Goal: Task Accomplishment & Management: Complete application form

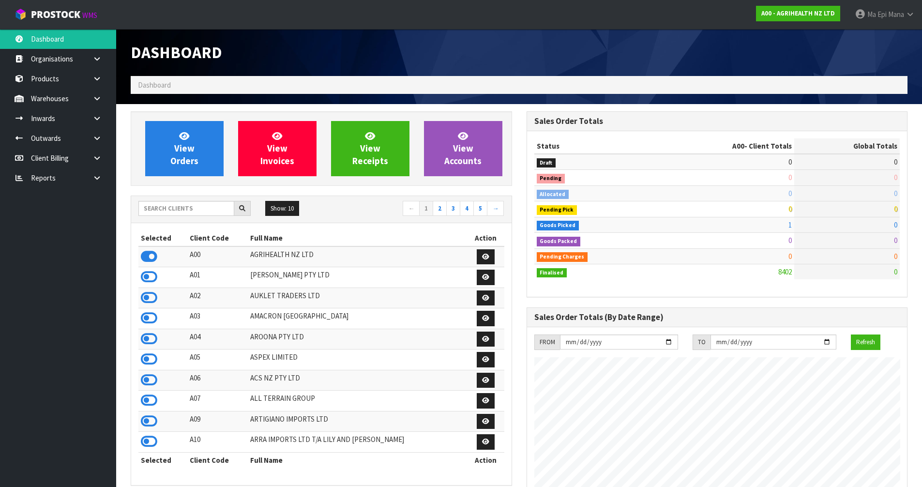
scroll to position [733, 395]
click at [205, 210] on input "text" at bounding box center [186, 208] width 96 height 15
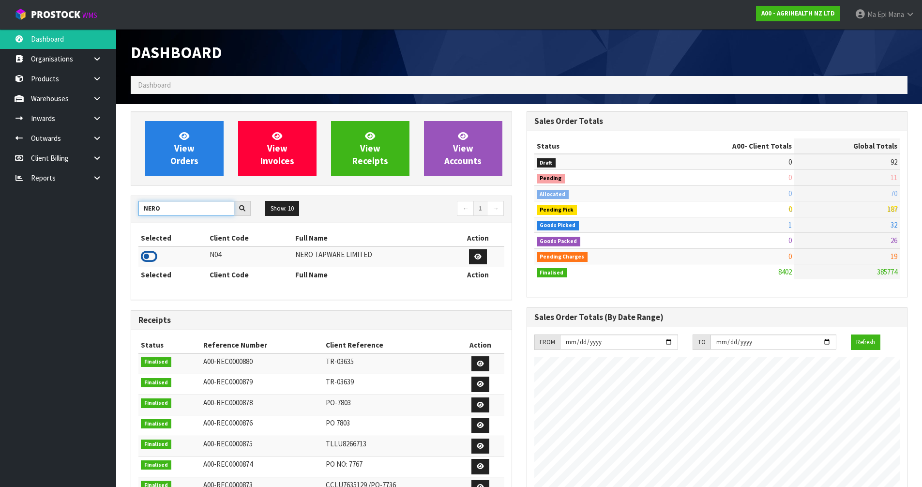
type input "NERO"
click at [148, 252] on icon at bounding box center [149, 256] width 16 height 15
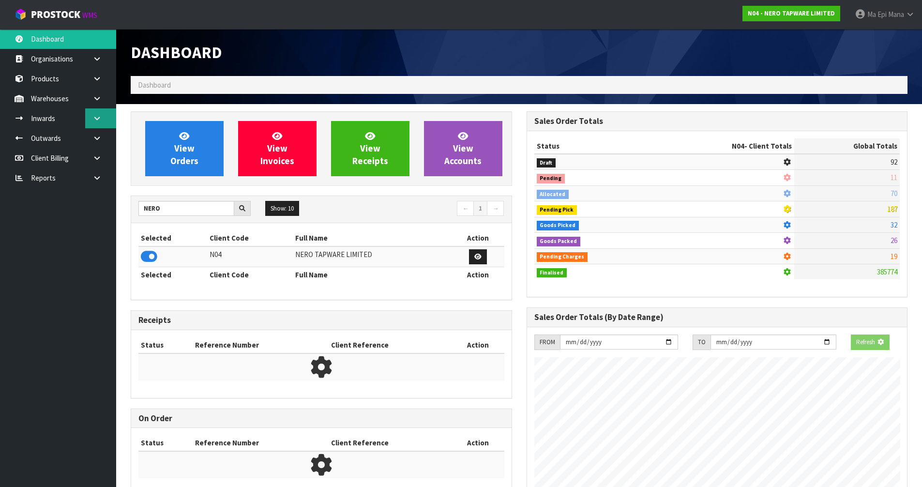
scroll to position [754, 395]
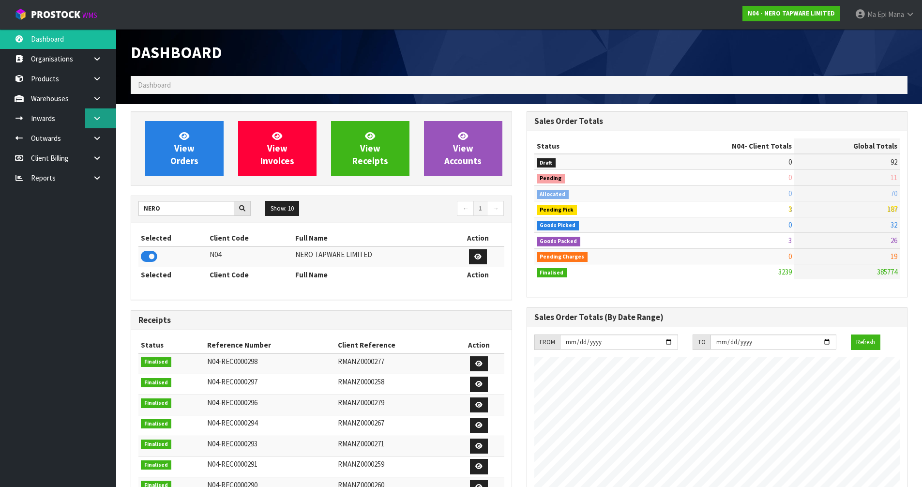
click at [94, 120] on icon at bounding box center [96, 118] width 9 height 7
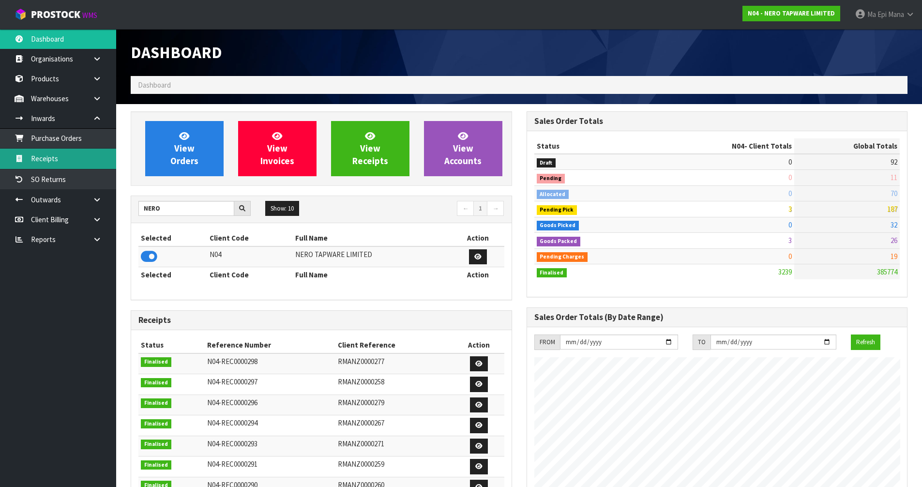
click at [67, 160] on link "Receipts" at bounding box center [58, 159] width 116 height 20
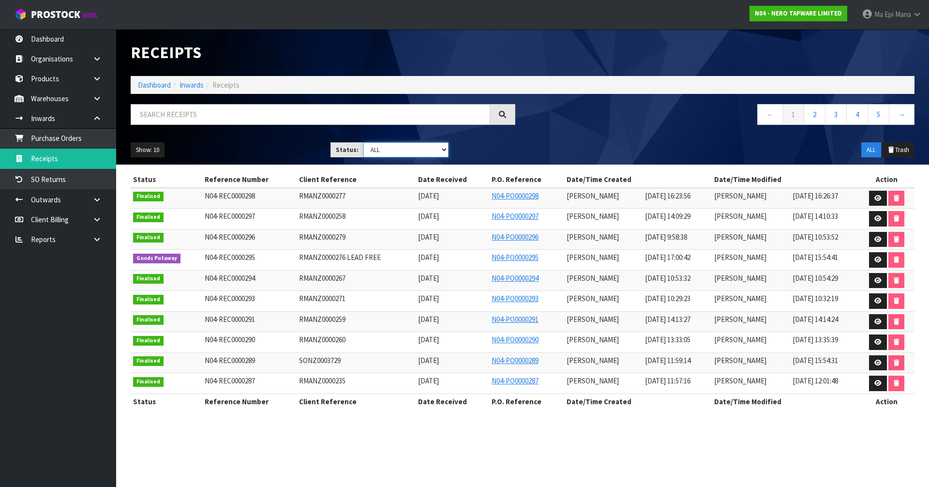
click at [402, 148] on select "Draft Pending Goods Checked Goods Putaway Pending Charges Finalised Cancelled A…" at bounding box center [406, 149] width 86 height 15
select select "string:3"
click at [363, 142] on select "Draft Pending Goods Checked Goods Putaway Pending Charges Finalised Cancelled A…" at bounding box center [406, 149] width 86 height 15
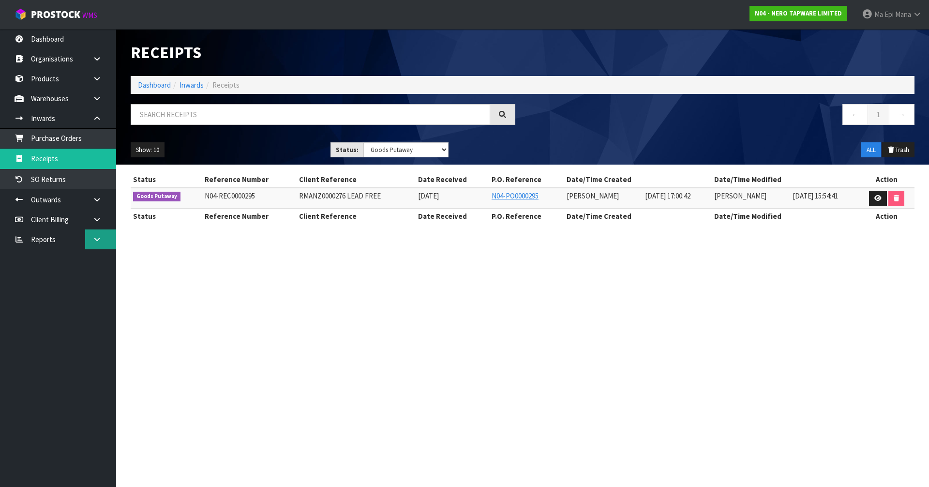
click at [98, 233] on link at bounding box center [100, 239] width 31 height 20
click at [54, 279] on link "CWL" at bounding box center [58, 280] width 116 height 20
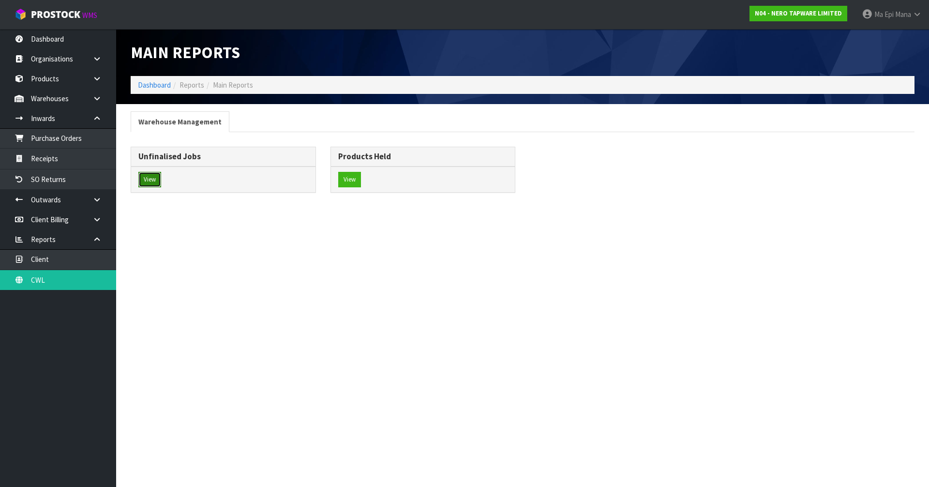
click at [155, 181] on button "View" at bounding box center [149, 179] width 23 height 15
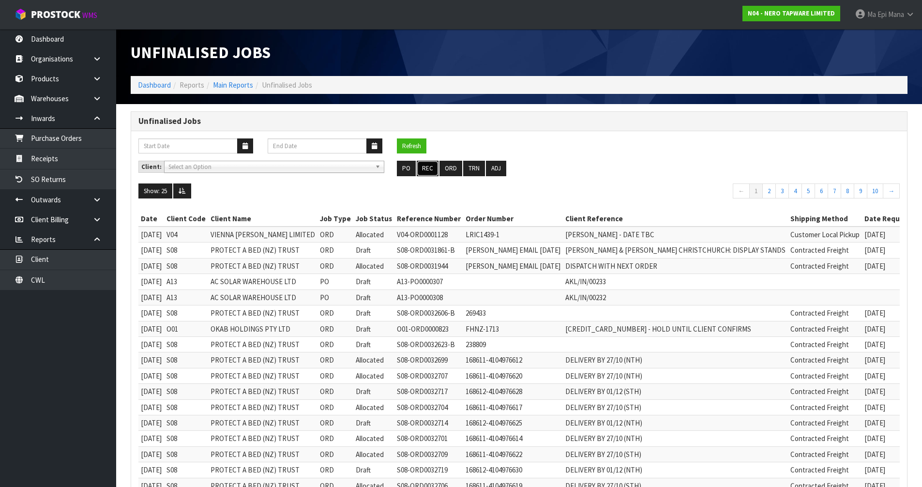
click at [425, 167] on button "REC" at bounding box center [428, 168] width 22 height 15
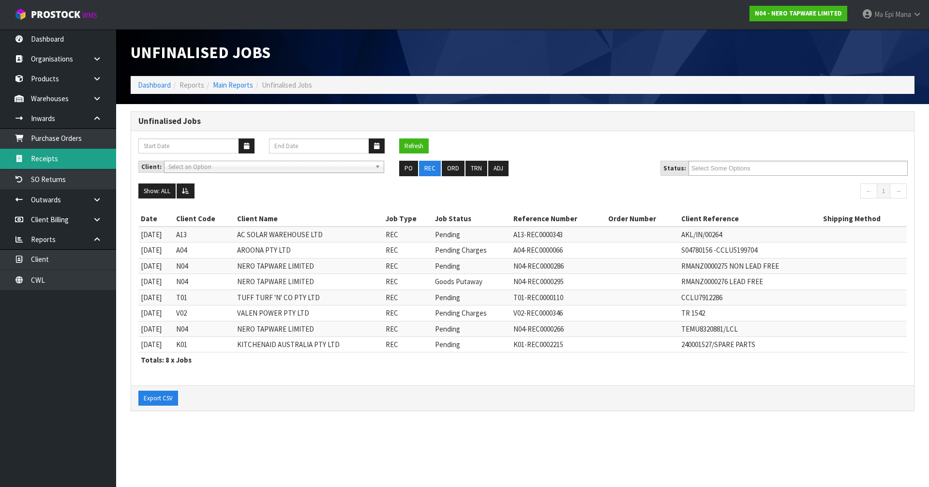
click at [85, 160] on link "Receipts" at bounding box center [58, 159] width 116 height 20
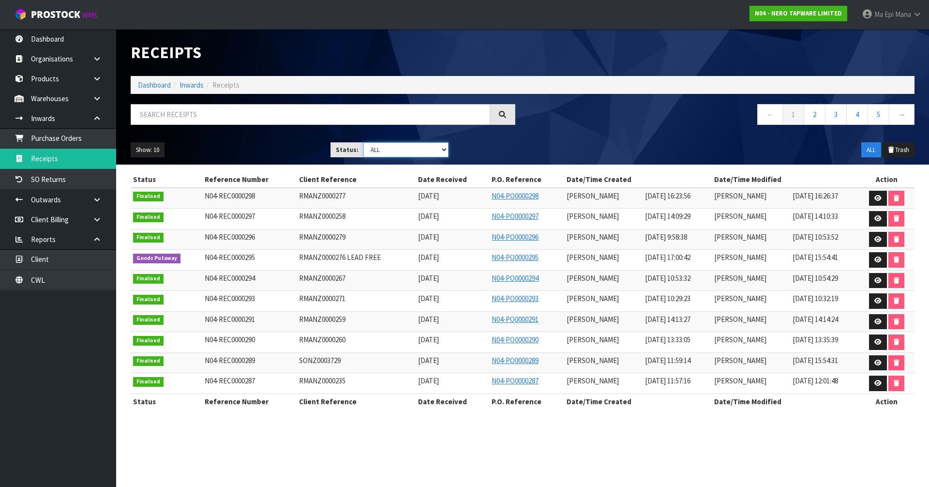
click at [377, 154] on select "Draft Pending Goods Checked Goods Putaway Pending Charges Finalised Cancelled A…" at bounding box center [406, 149] width 86 height 15
select select "string:1"
click at [363, 142] on select "Draft Pending Goods Checked Goods Putaway Pending Charges Finalised Cancelled A…" at bounding box center [406, 149] width 86 height 15
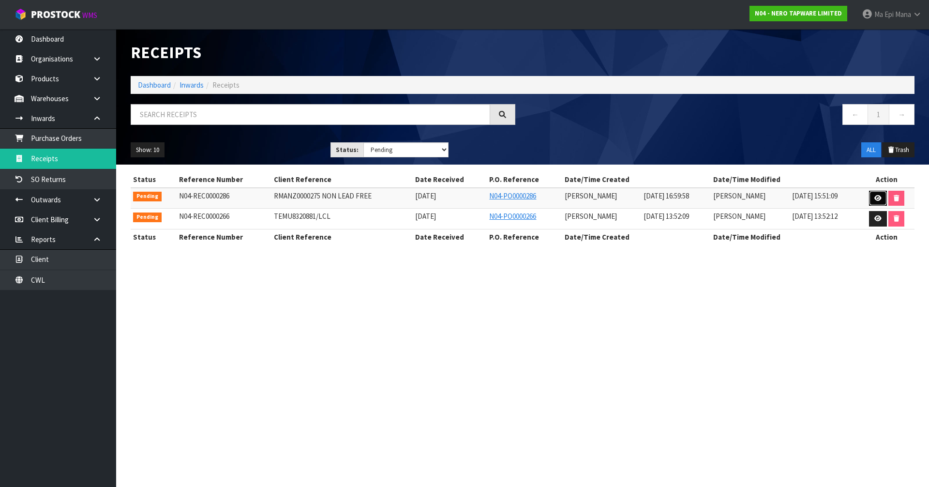
click at [876, 196] on icon at bounding box center [878, 198] width 7 height 6
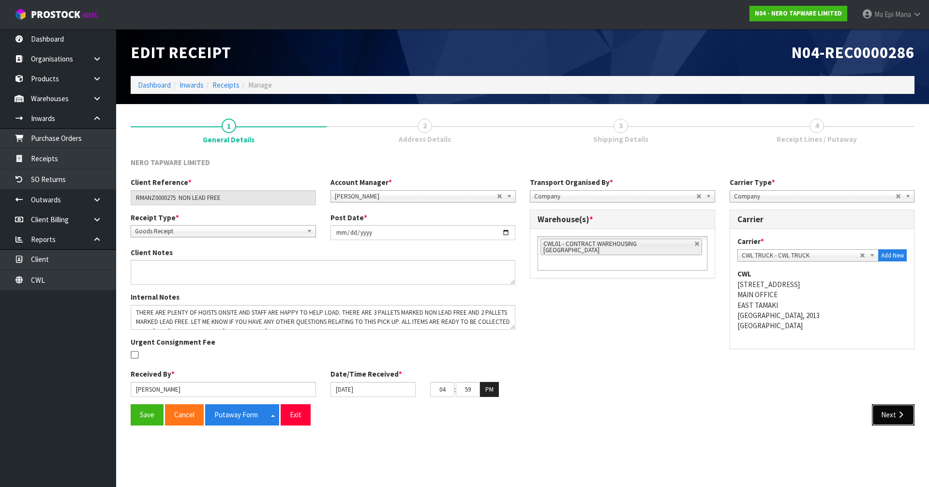
click at [893, 419] on button "Next" at bounding box center [893, 414] width 43 height 21
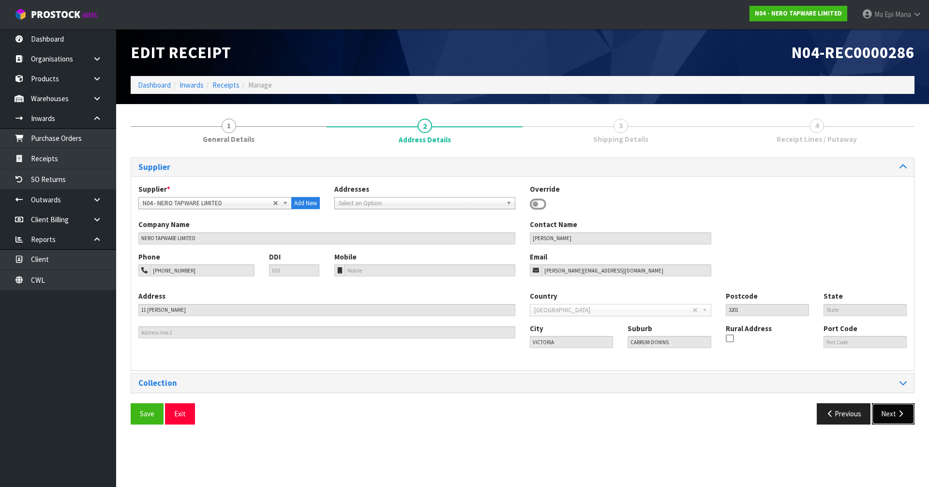
click at [893, 419] on button "Next" at bounding box center [893, 413] width 43 height 21
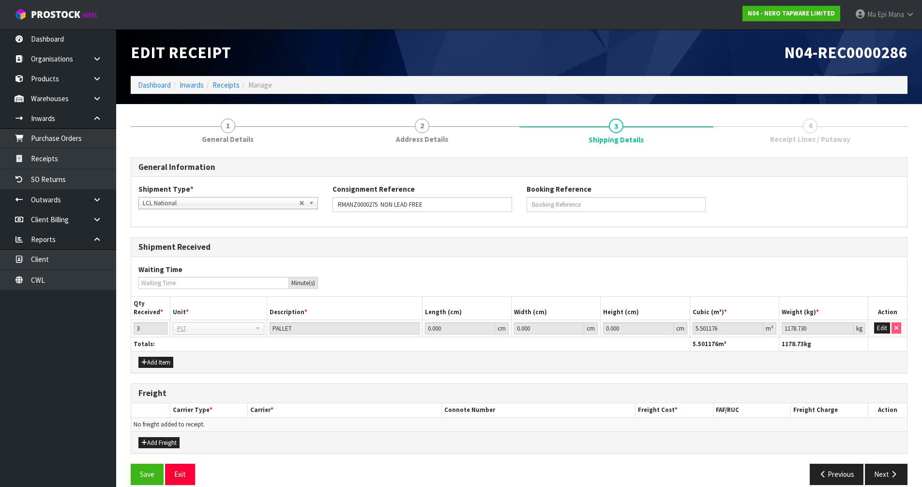
scroll to position [13, 0]
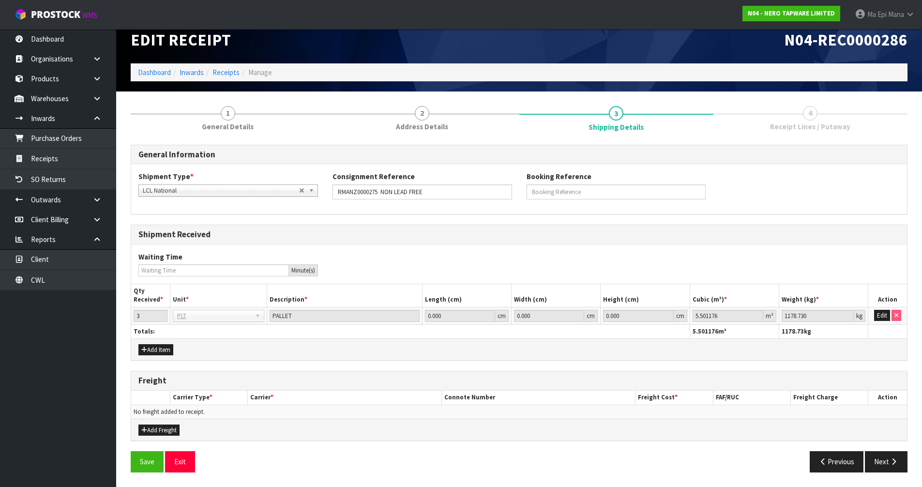
click at [887, 473] on div "Save Exit Previous Next" at bounding box center [518, 465] width 791 height 28
click at [887, 464] on button "Next" at bounding box center [886, 461] width 43 height 21
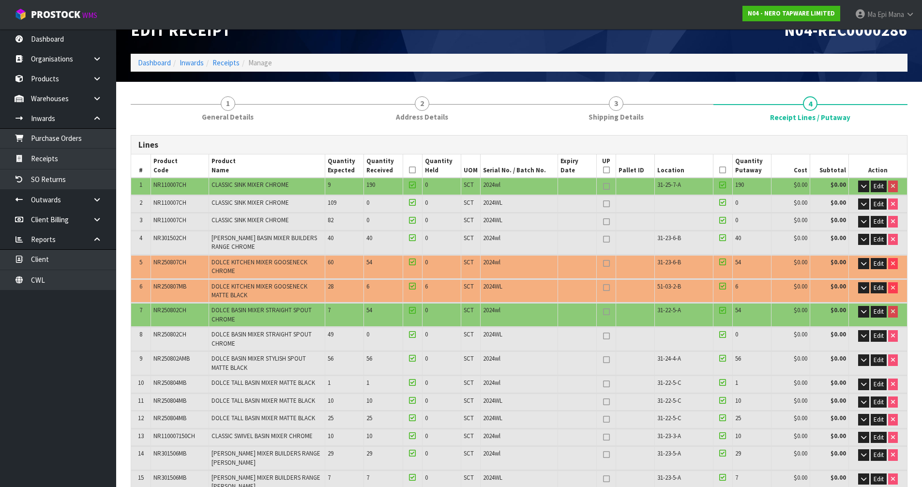
scroll to position [0, 0]
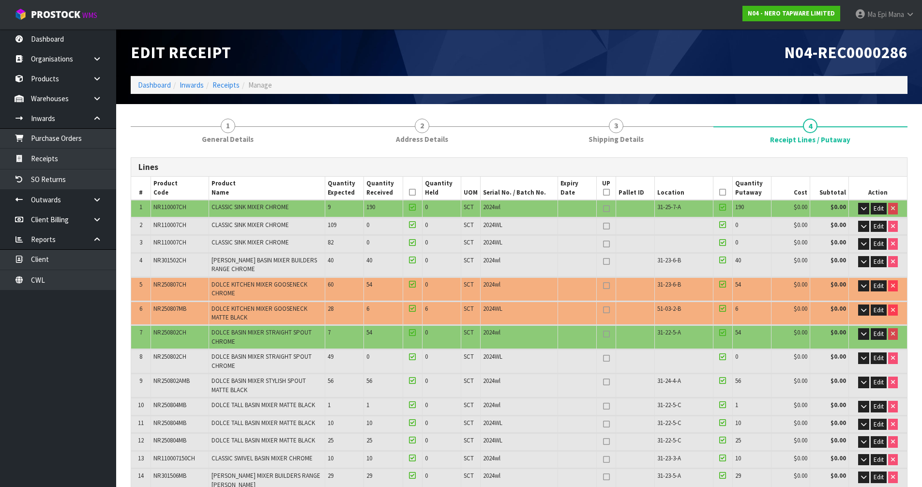
click at [409, 193] on icon at bounding box center [412, 192] width 7 height 0
click at [721, 192] on icon at bounding box center [722, 192] width 7 height 0
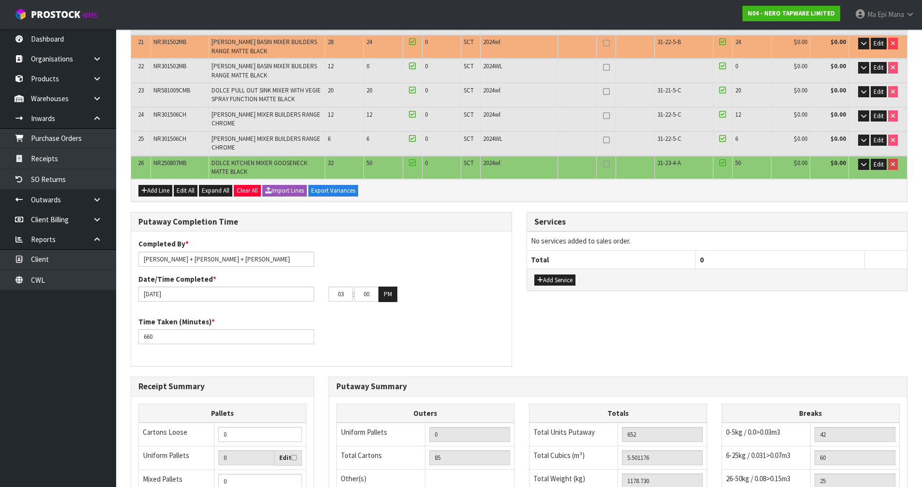
scroll to position [764, 0]
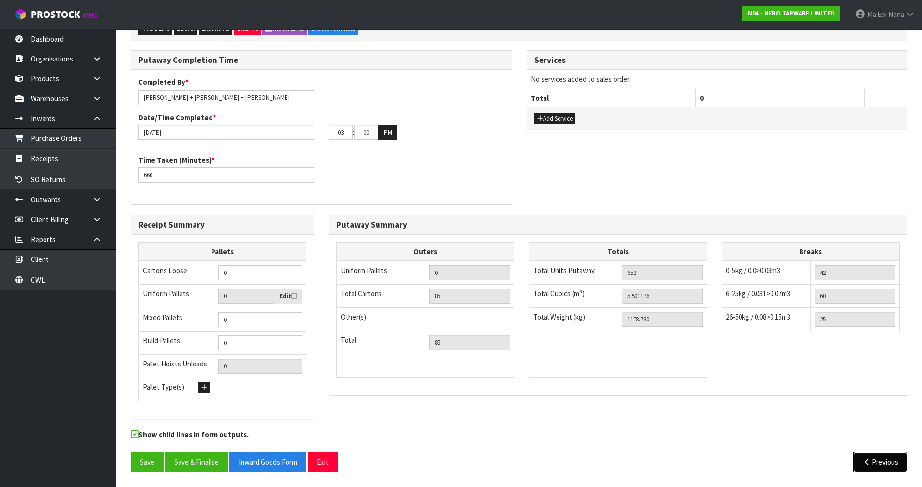
click at [883, 456] on button "Previous" at bounding box center [880, 462] width 54 height 21
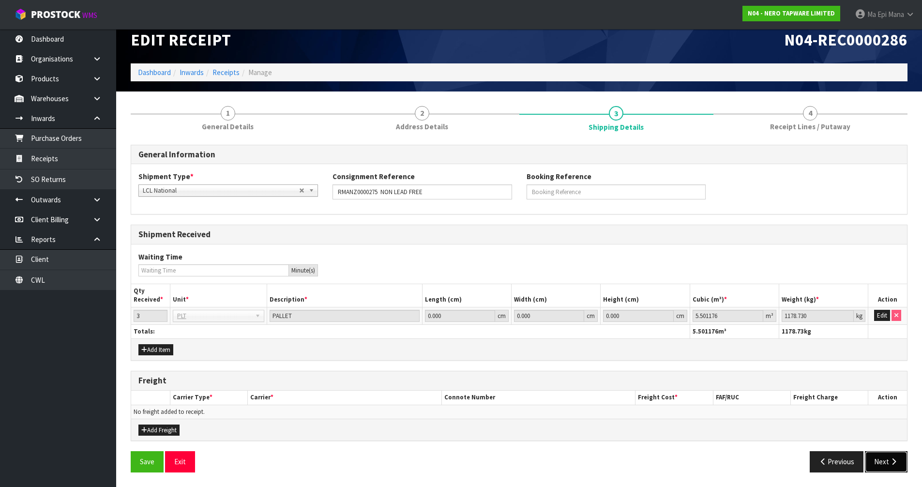
drag, startPoint x: 888, startPoint y: 456, endPoint x: 879, endPoint y: 470, distance: 16.3
click at [888, 456] on button "Next" at bounding box center [886, 461] width 43 height 21
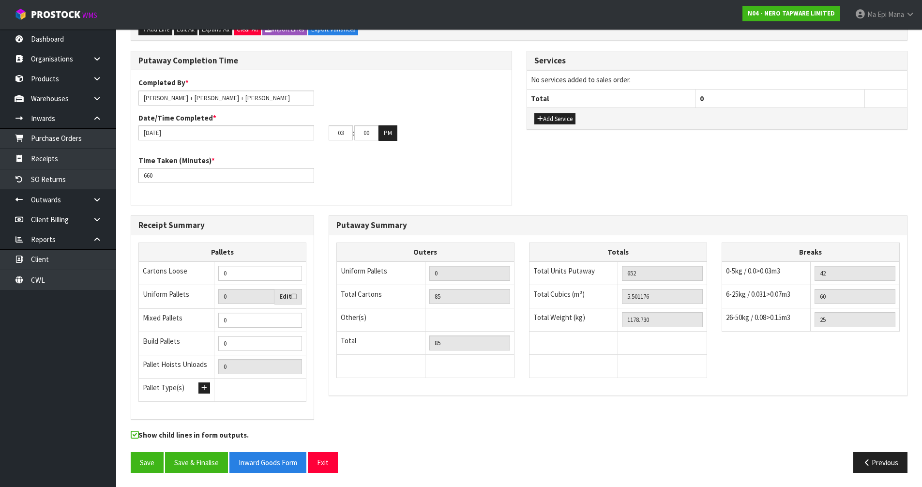
scroll to position [764, 0]
click at [250, 315] on input "0" at bounding box center [260, 319] width 84 height 15
type input "3"
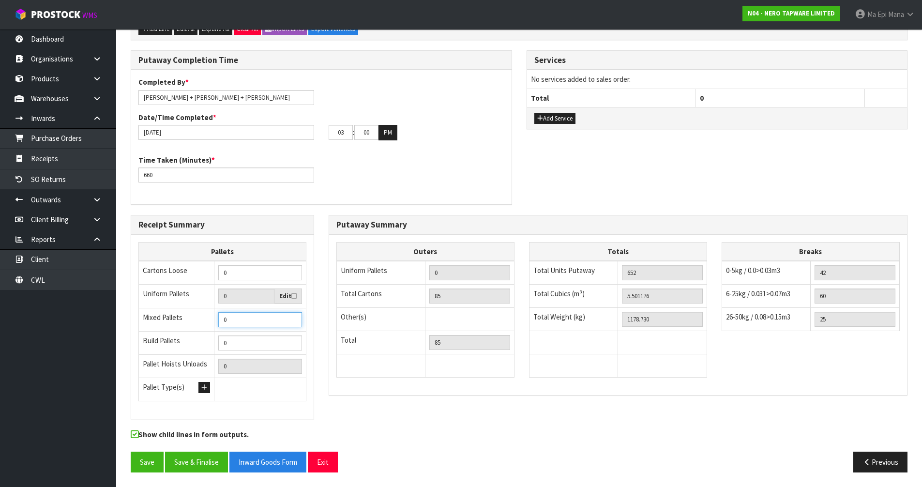
type input "3"
click at [208, 466] on button "Save & Finalise" at bounding box center [196, 462] width 63 height 21
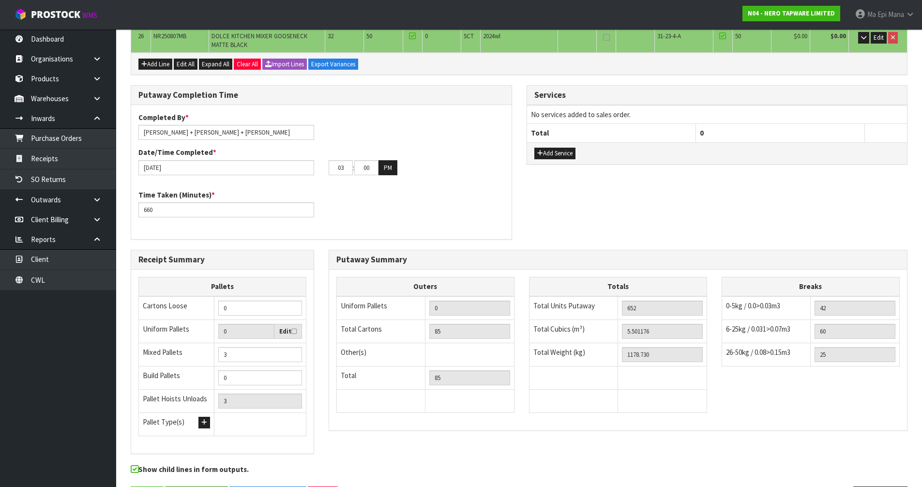
scroll to position [0, 0]
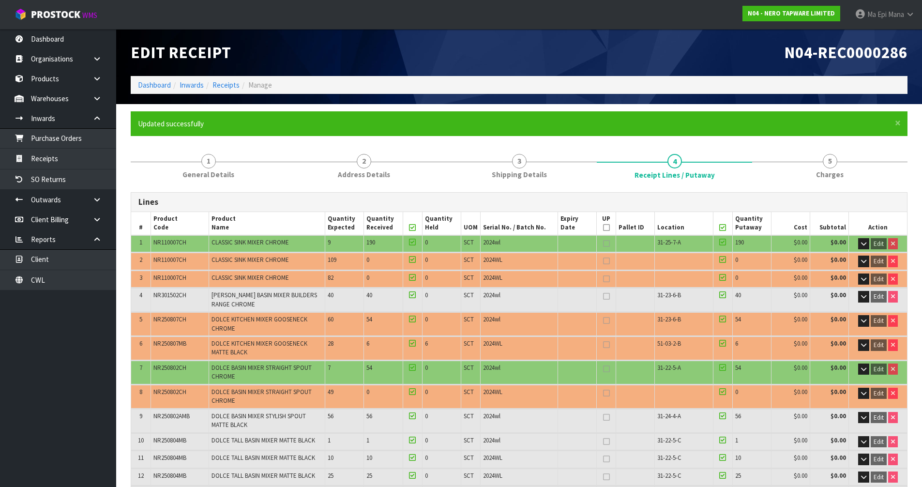
click at [301, 431] on td "DOLCE BASIN MIXER STYLISH SPOUT MATTE BLACK" at bounding box center [267, 420] width 116 height 23
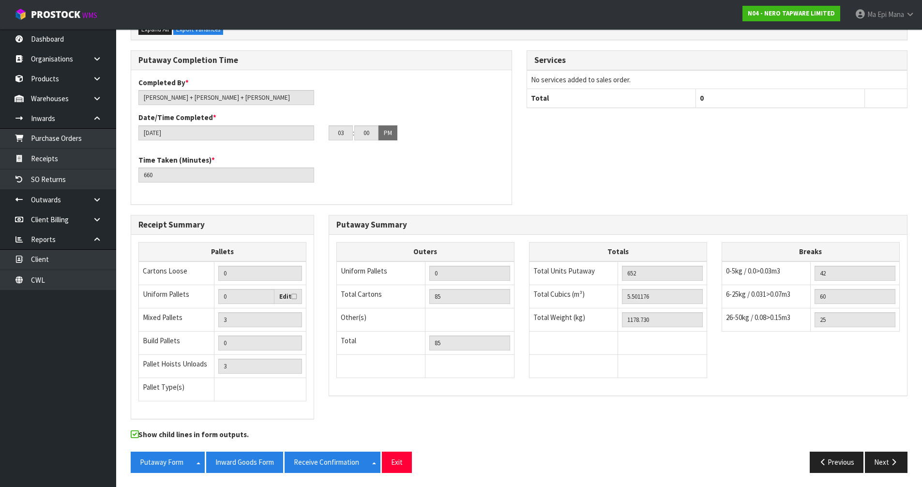
scroll to position [800, 0]
click at [269, 466] on button "Inward Goods Form" at bounding box center [244, 461] width 77 height 21
click at [407, 462] on button "Exit" at bounding box center [397, 461] width 30 height 21
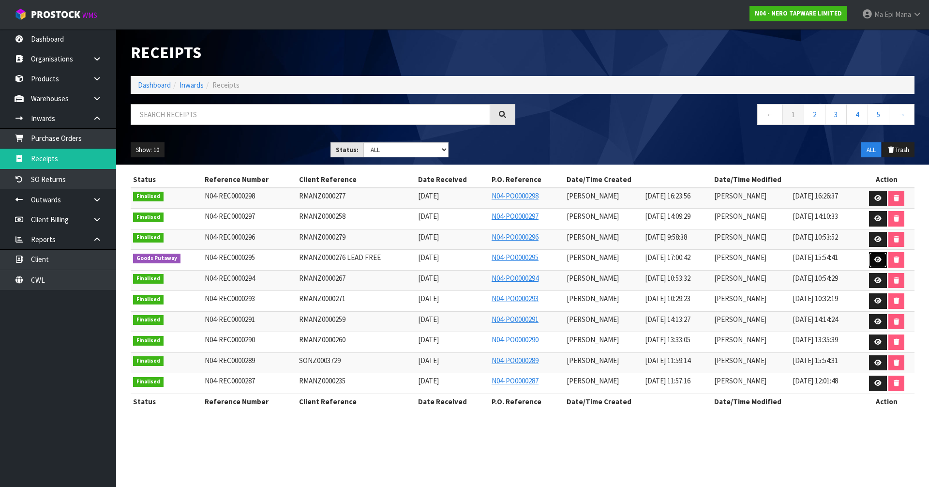
click at [873, 259] on link at bounding box center [878, 259] width 18 height 15
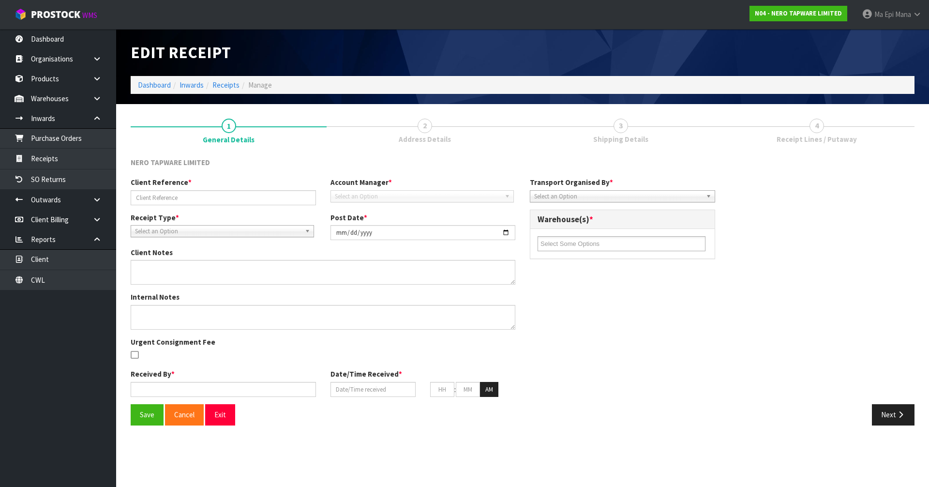
type input "RMANZ0000276 LEAD FREE"
type input "[DATE]"
type textarea "PALLET DOMENSIONS"
type input "[PERSON_NAME]"
type input "[DATE]"
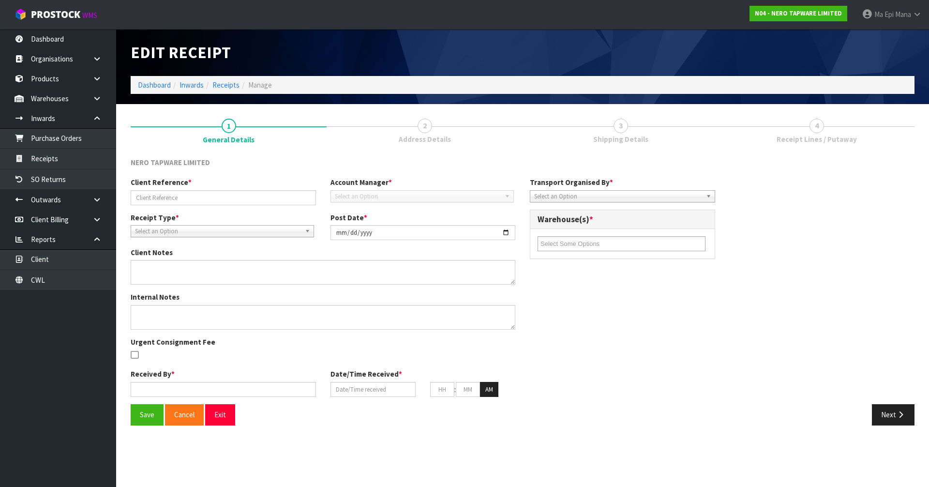
type input "05"
type input "00"
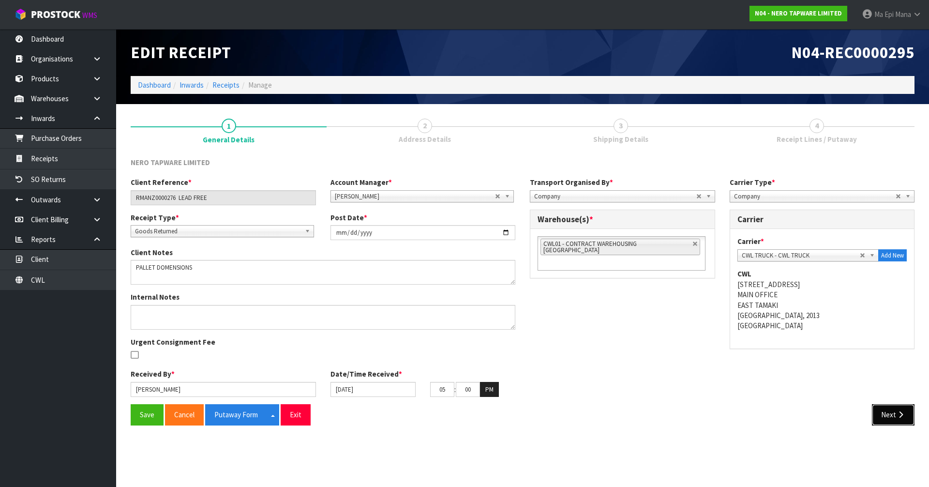
click at [884, 414] on button "Next" at bounding box center [893, 414] width 43 height 21
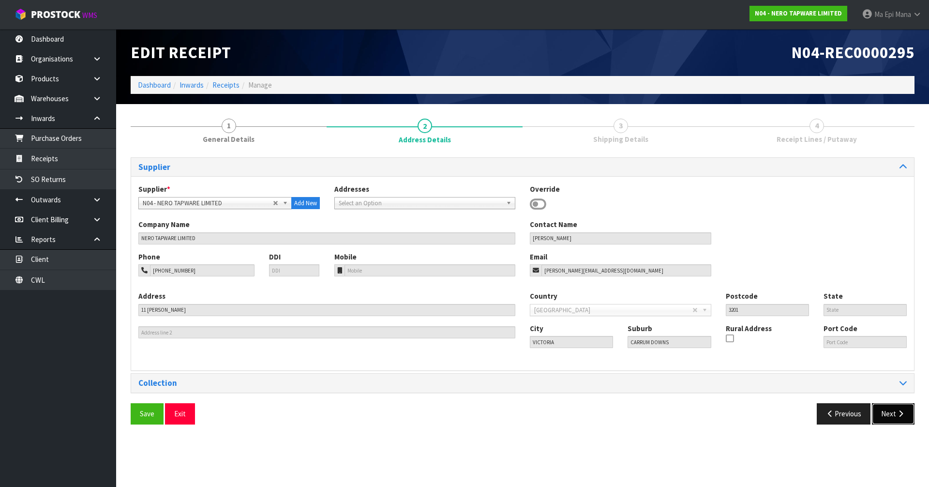
click at [884, 414] on button "Next" at bounding box center [893, 413] width 43 height 21
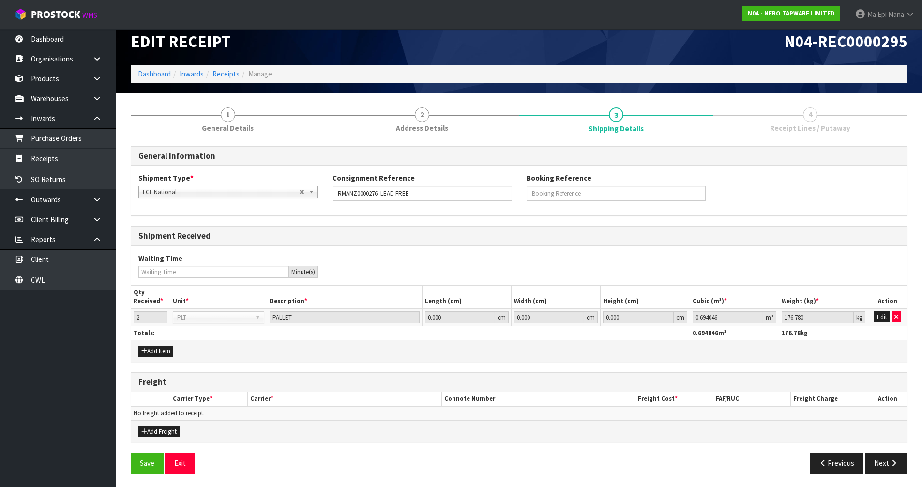
scroll to position [13, 0]
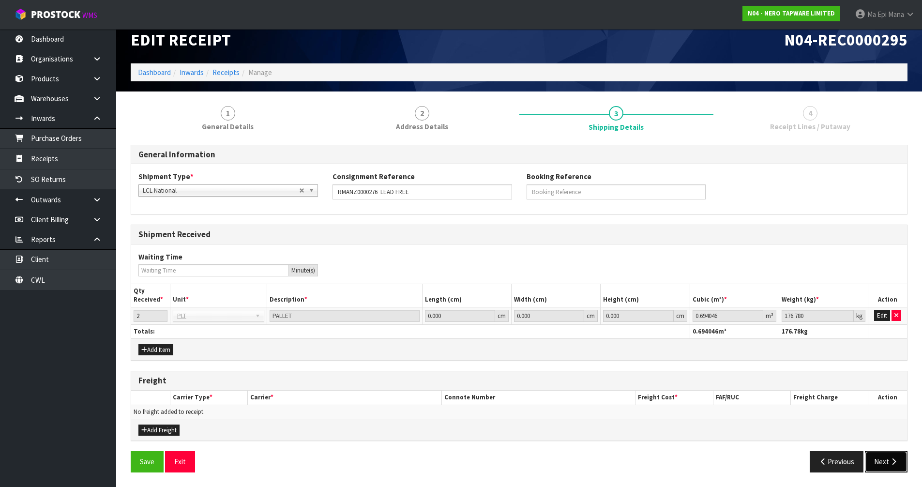
click at [892, 460] on icon "button" at bounding box center [893, 461] width 9 height 7
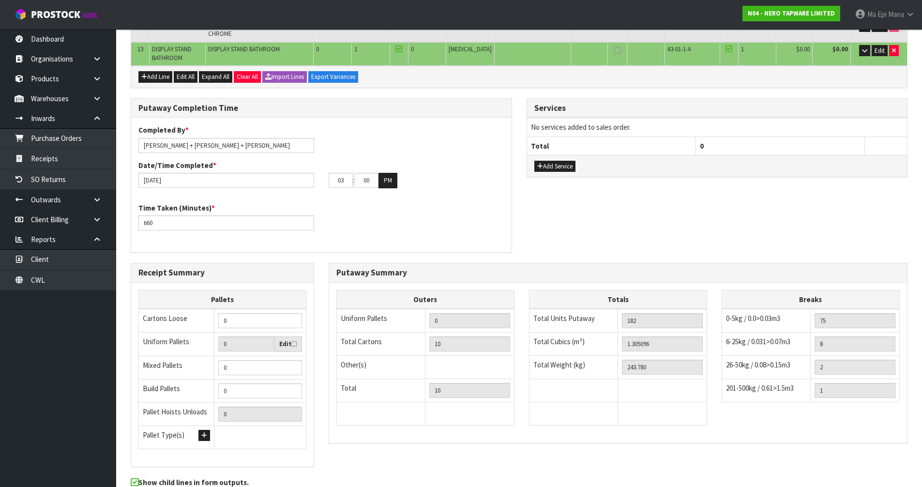
scroll to position [457, 0]
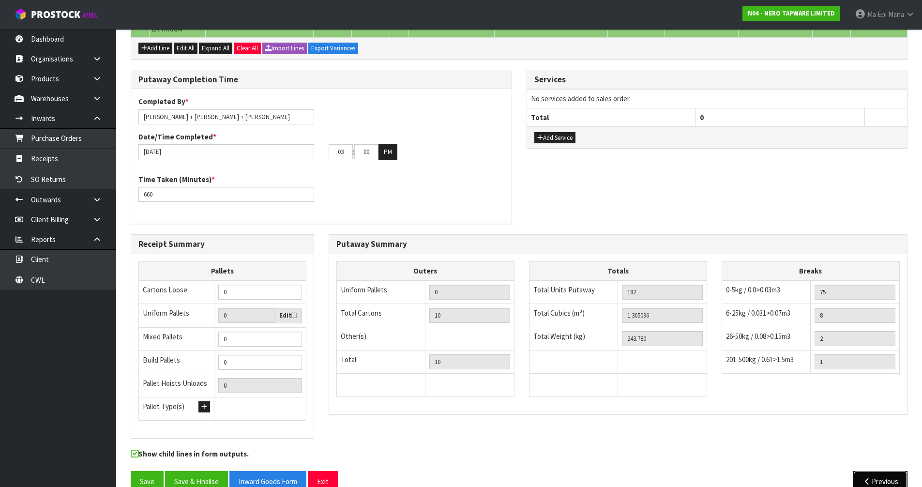
click at [862, 471] on button "Previous" at bounding box center [880, 481] width 54 height 21
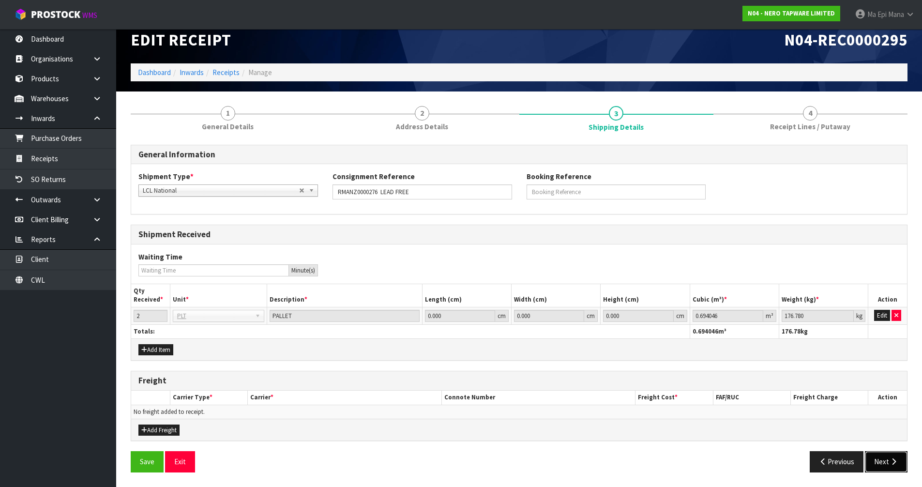
click at [888, 456] on button "Next" at bounding box center [886, 461] width 43 height 21
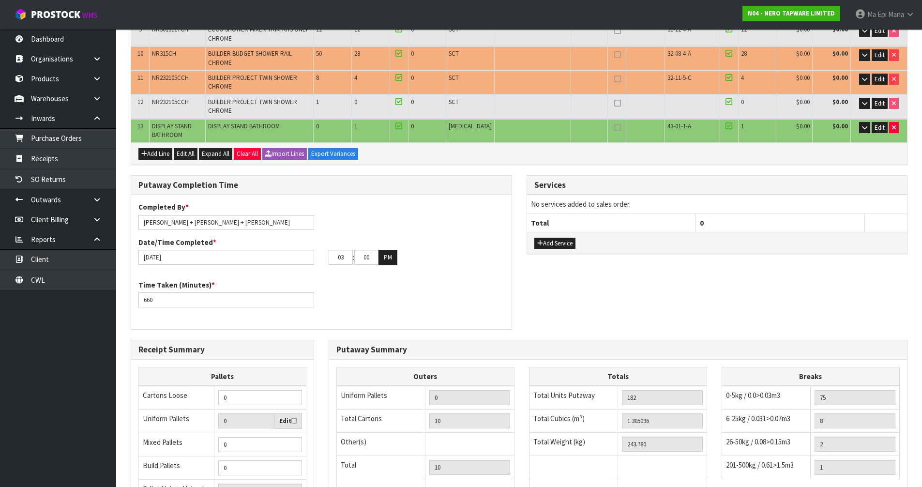
scroll to position [457, 0]
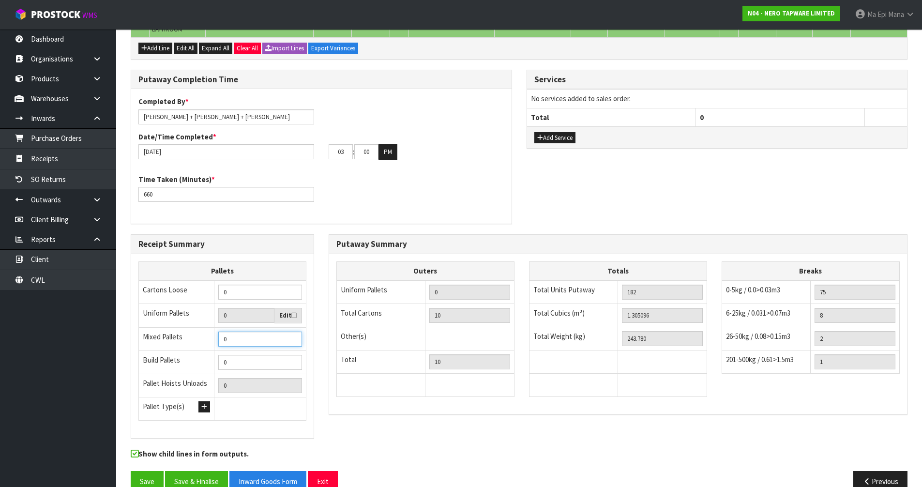
type input "1"
click at [292, 332] on input "1" at bounding box center [260, 339] width 84 height 15
type input "2"
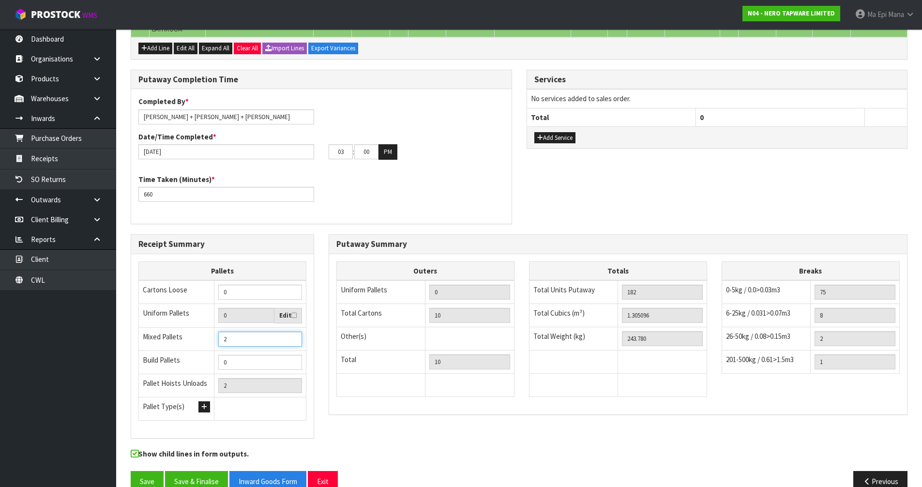
type input "2"
click at [292, 332] on input "2" at bounding box center [260, 339] width 84 height 15
click at [576, 404] on div "Putaway Summary Outers Uniform Pallets 0 Total Cartons 10 Other(s) Bag x 0 Bar …" at bounding box center [617, 329] width 593 height 191
click at [198, 471] on button "Save & Finalise" at bounding box center [196, 481] width 63 height 21
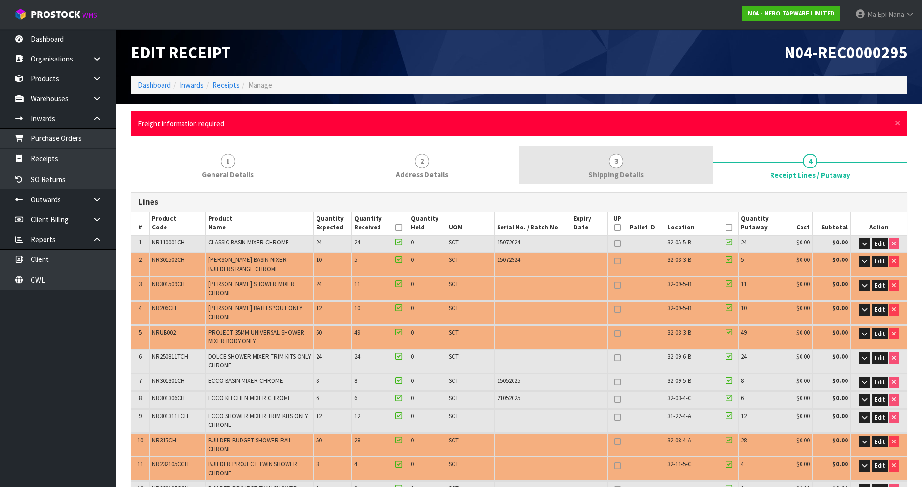
click at [597, 179] on span "Shipping Details" at bounding box center [616, 174] width 55 height 10
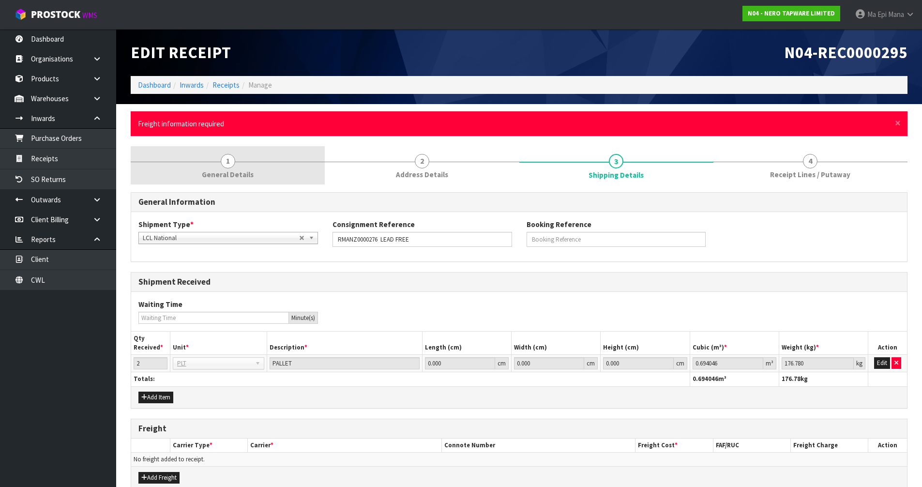
click at [245, 170] on span "General Details" at bounding box center [228, 174] width 52 height 10
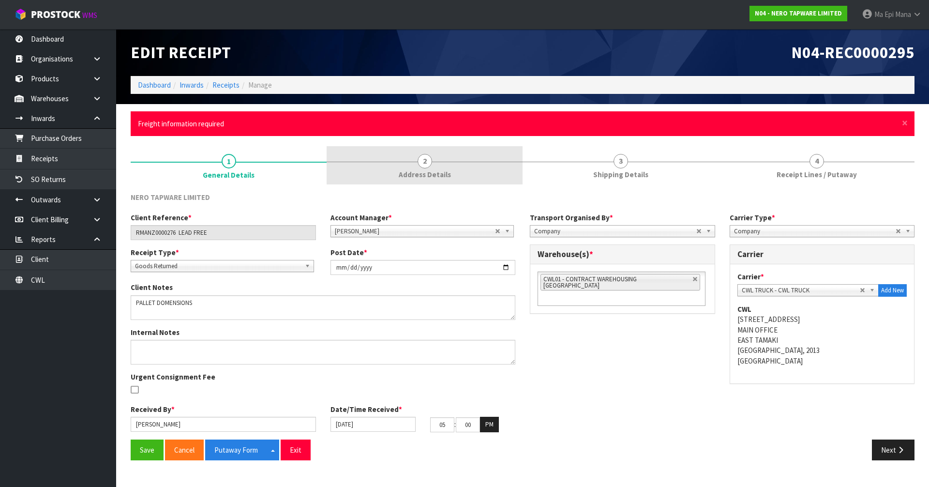
click at [430, 161] on span "2" at bounding box center [425, 161] width 15 height 15
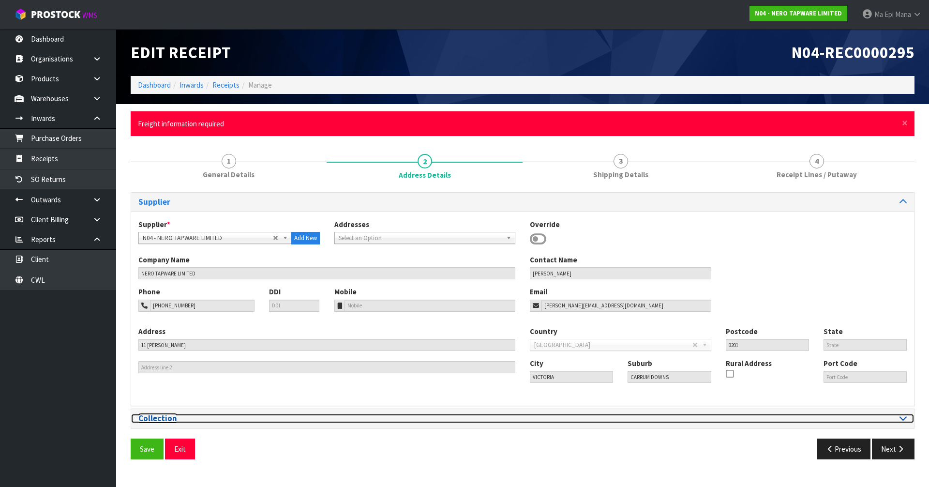
click at [909, 418] on div at bounding box center [719, 418] width 392 height 9
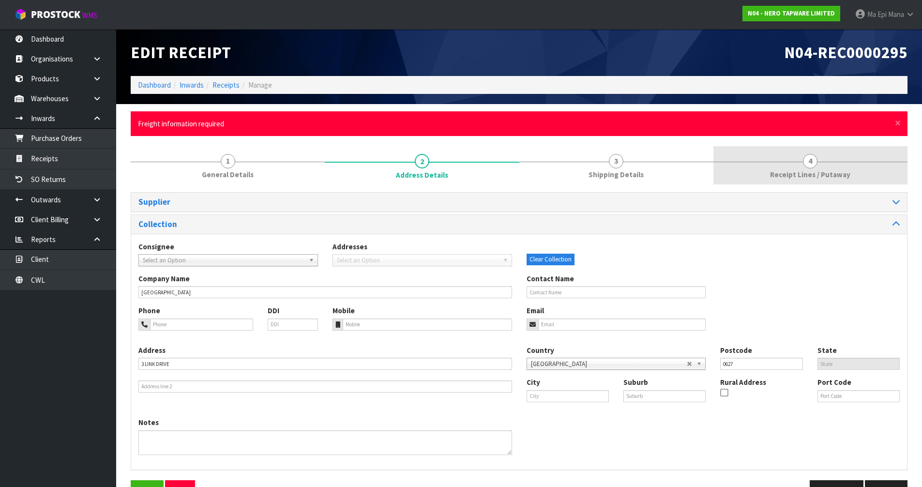
click at [800, 162] on link "4 Receipt Lines / Putaway" at bounding box center [810, 165] width 194 height 38
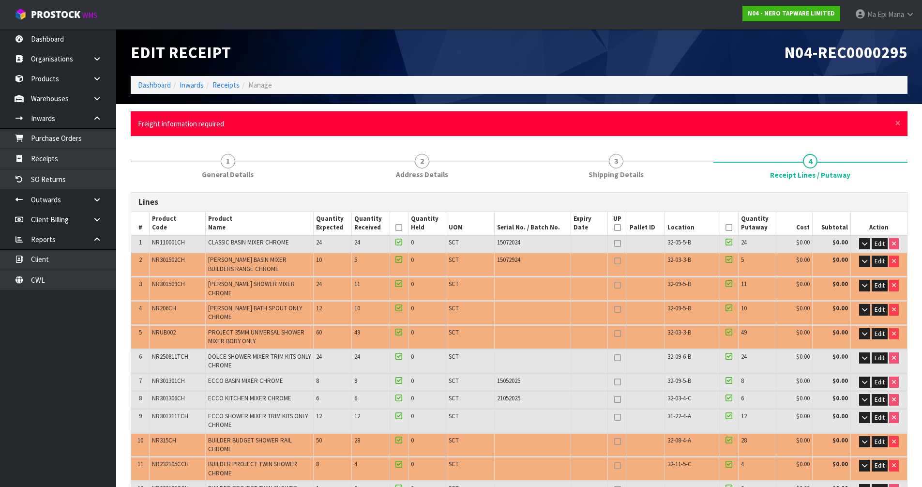
click at [402, 227] on icon at bounding box center [398, 227] width 7 height 0
click at [726, 227] on icon at bounding box center [729, 227] width 7 height 0
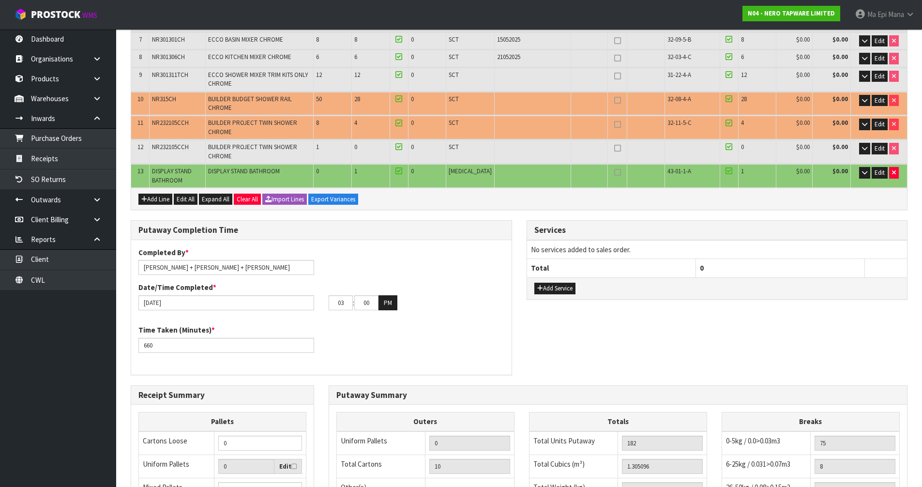
scroll to position [492, 0]
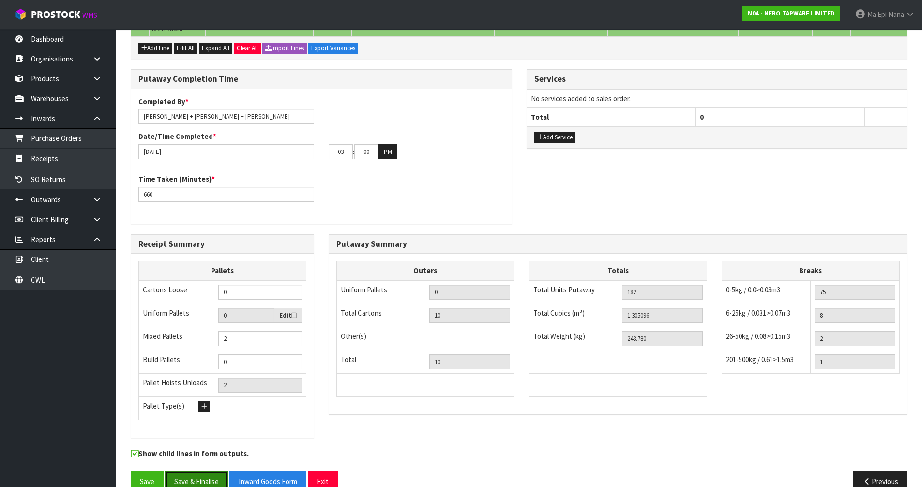
click at [190, 471] on button "Save & Finalise" at bounding box center [196, 481] width 63 height 21
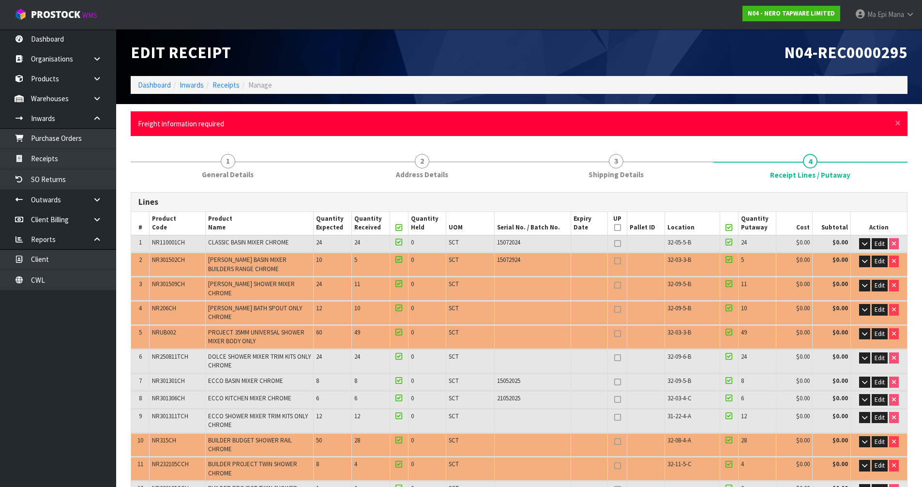
click at [211, 126] on span "Freight information required" at bounding box center [181, 123] width 86 height 9
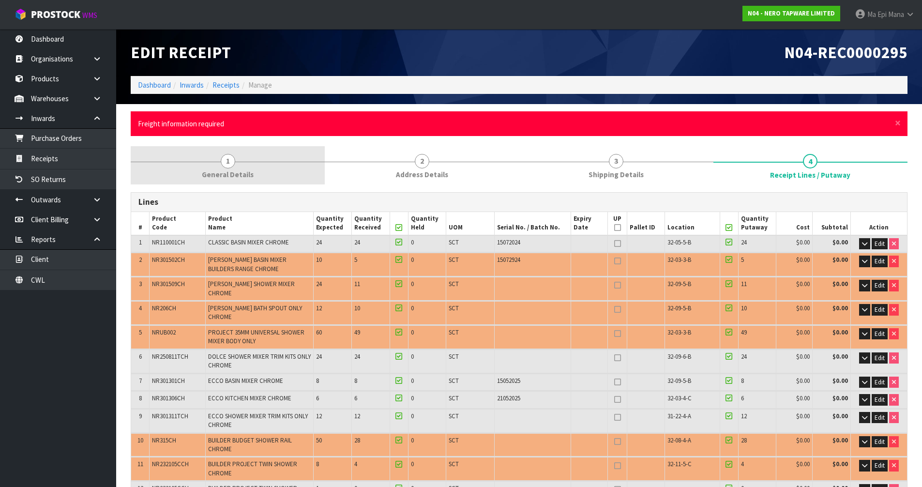
click at [233, 158] on span "1" at bounding box center [228, 161] width 15 height 15
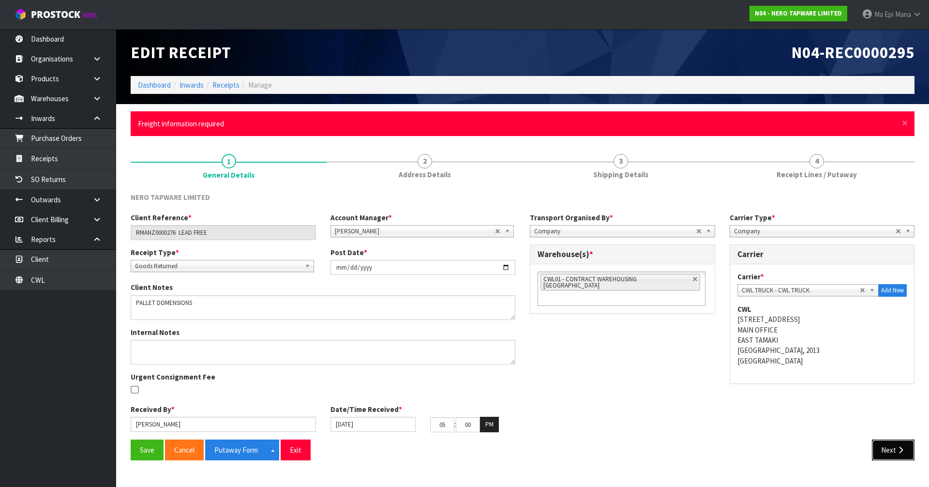
click at [888, 447] on button "Next" at bounding box center [893, 449] width 43 height 21
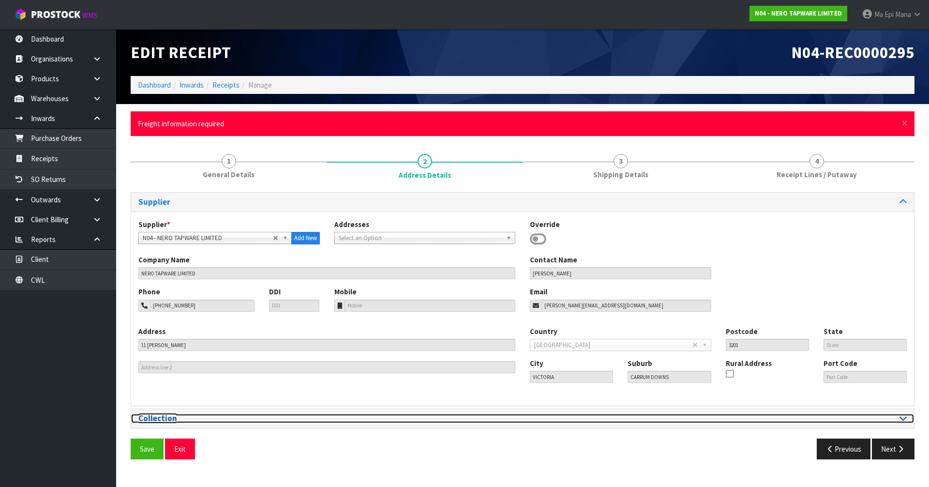
click at [550, 418] on div at bounding box center [718, 418] width 377 height 9
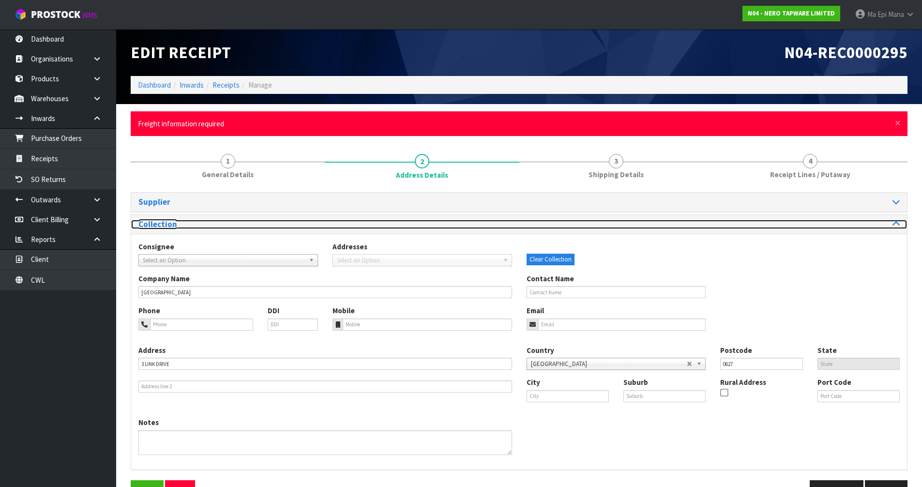
scroll to position [29, 0]
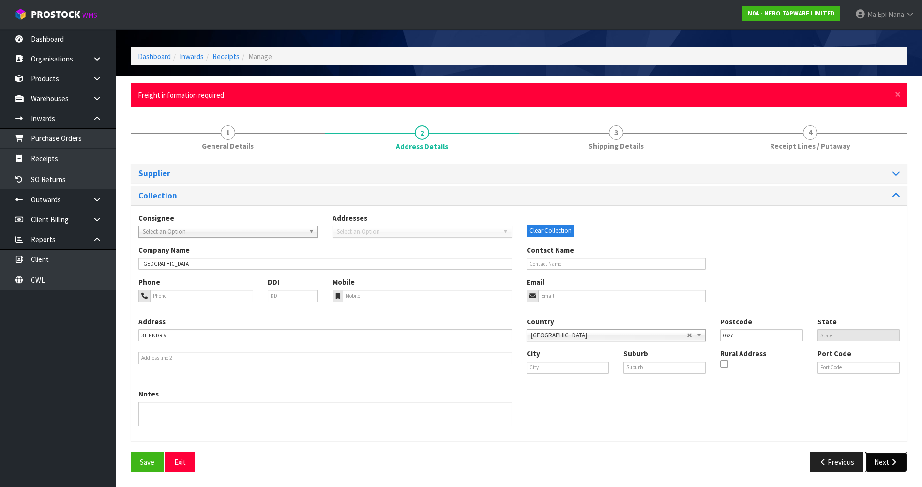
click at [896, 461] on icon "button" at bounding box center [893, 461] width 9 height 7
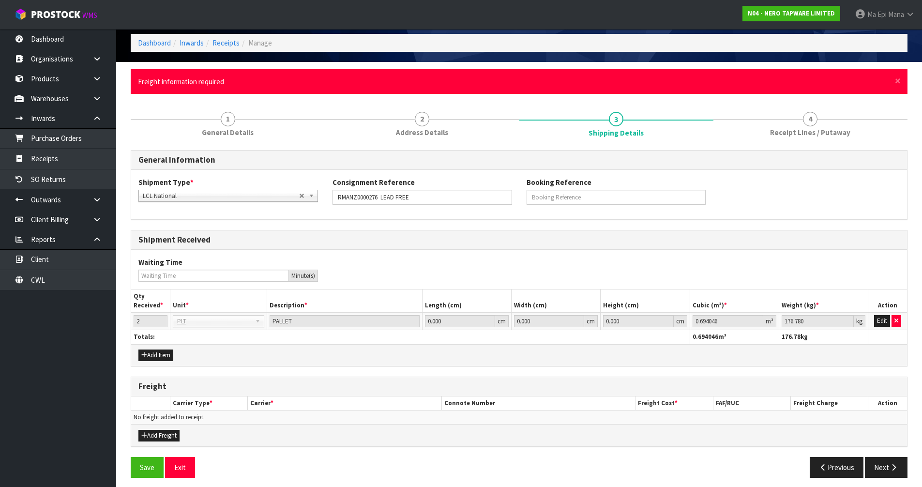
scroll to position [47, 0]
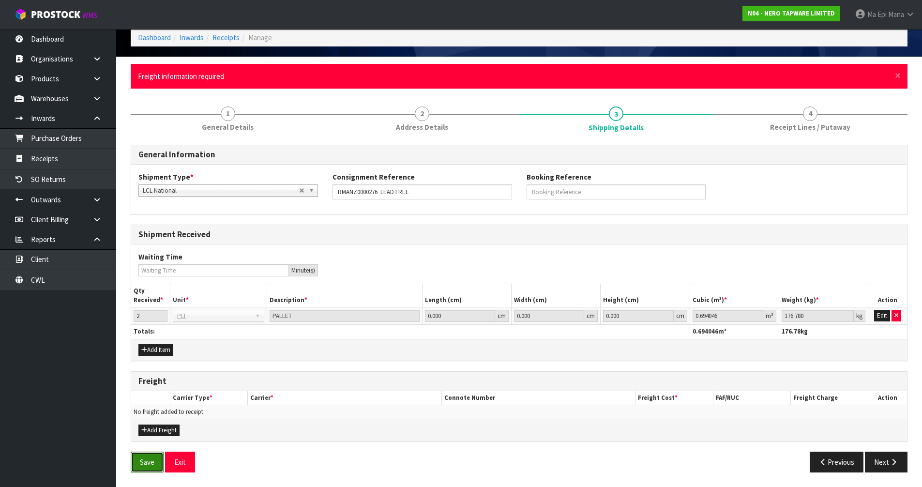
click at [148, 464] on button "Save" at bounding box center [147, 462] width 33 height 21
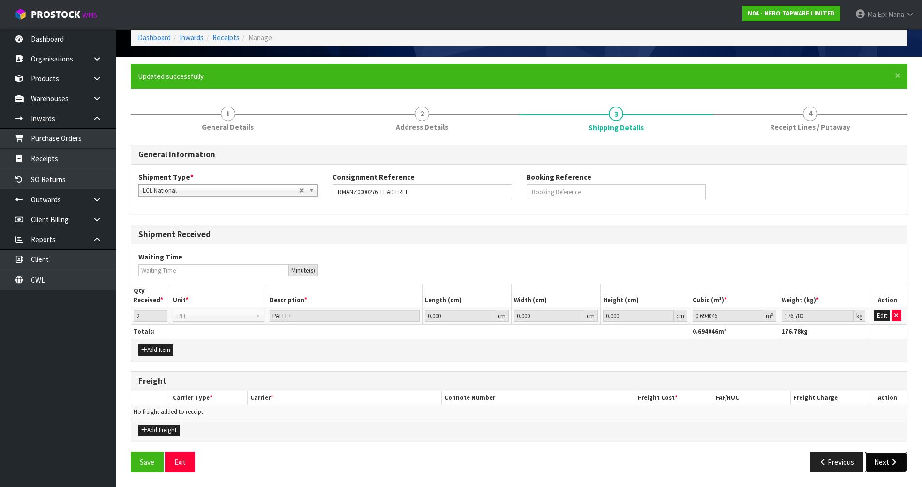
click at [882, 468] on button "Next" at bounding box center [886, 462] width 43 height 21
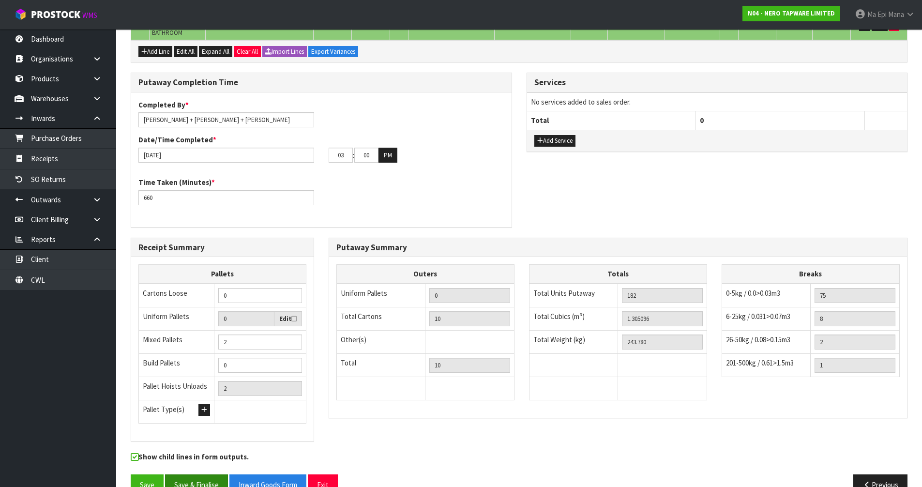
scroll to position [492, 0]
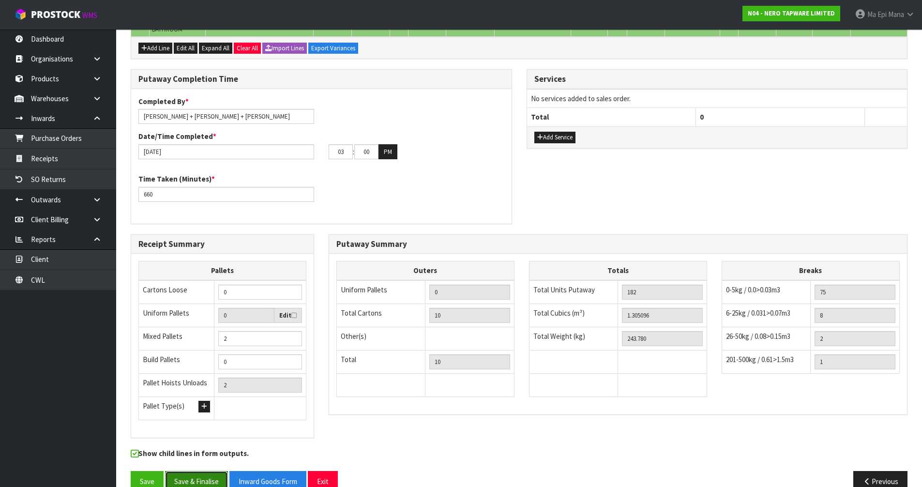
click at [209, 471] on button "Save & Finalise" at bounding box center [196, 481] width 63 height 21
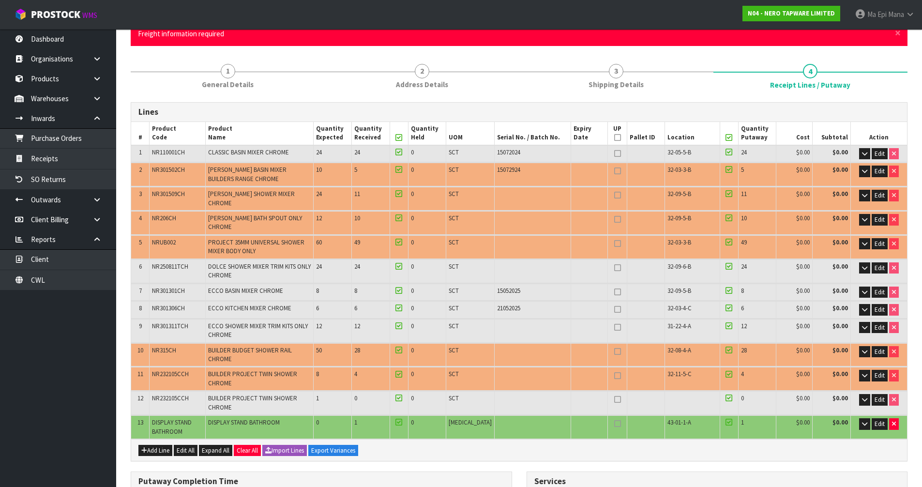
scroll to position [0, 0]
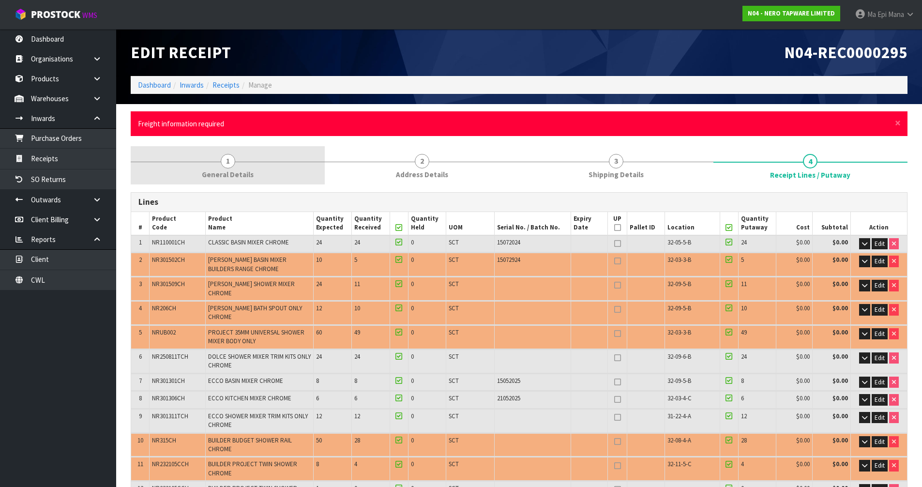
click at [239, 170] on span "General Details" at bounding box center [228, 174] width 52 height 10
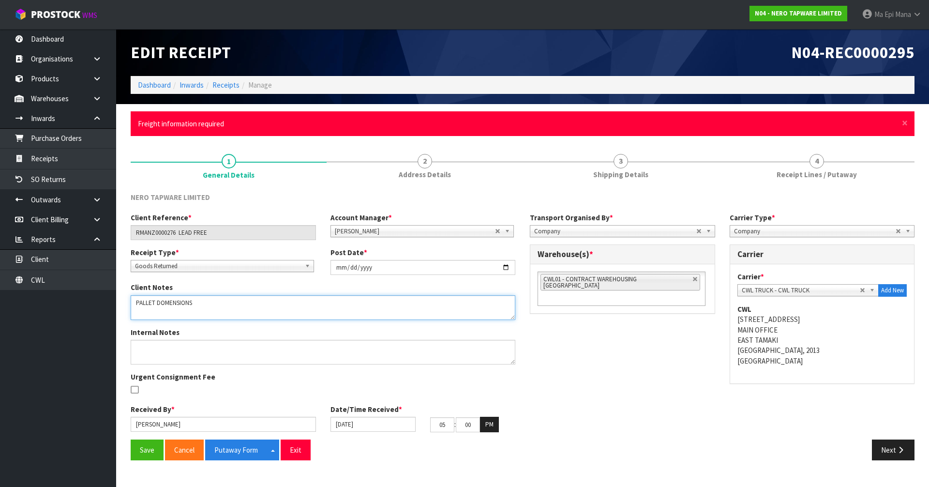
drag, startPoint x: 307, startPoint y: 308, endPoint x: 83, endPoint y: 307, distance: 223.6
click at [83, 307] on body "Toggle navigation ProStock WMS N04 - NERO TAPWARE LIMITED Ma Epi Mana Logout Da…" at bounding box center [464, 243] width 929 height 487
click at [613, 341] on div "Client Reference * RMANZ0000276 LEAD FREE Account Manager * [PERSON_NAME] [PERS…" at bounding box center [522, 325] width 799 height 227
click at [892, 450] on button "Next" at bounding box center [893, 449] width 43 height 21
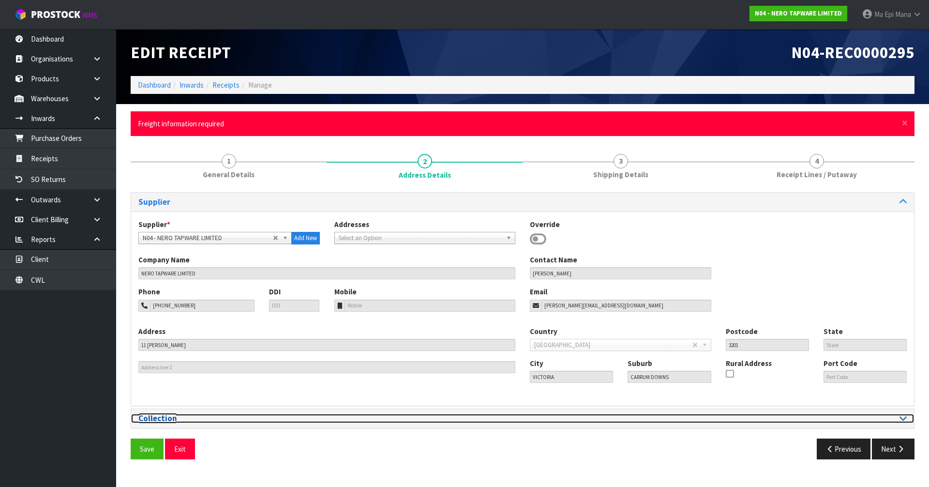
click at [906, 419] on icon at bounding box center [903, 418] width 7 height 8
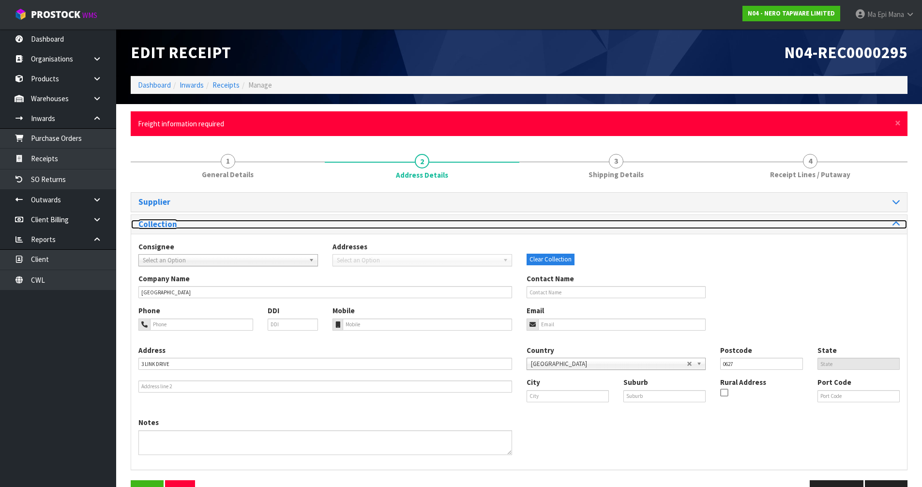
scroll to position [29, 0]
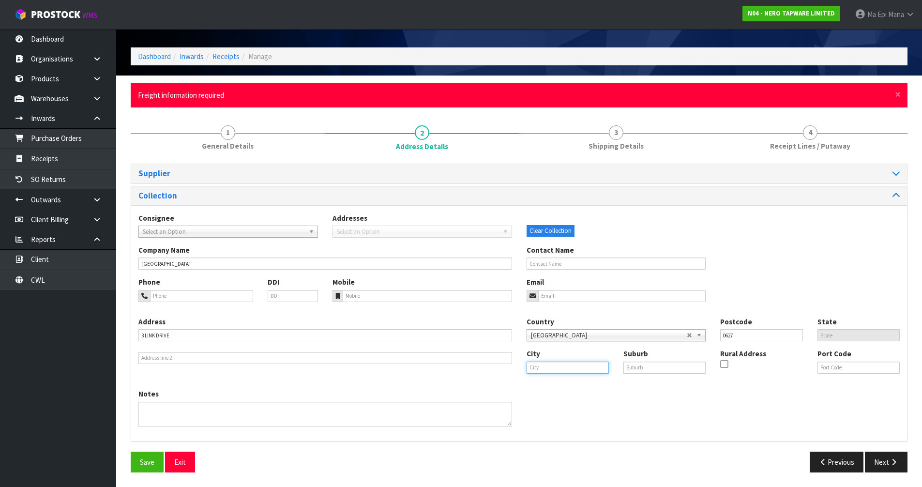
click at [578, 370] on input "text" at bounding box center [568, 368] width 82 height 12
type input "[GEOGRAPHIC_DATA]"
click at [573, 382] on link "[GEOGRAPHIC_DATA]" at bounding box center [572, 384] width 90 height 13
click at [637, 370] on input "text" at bounding box center [664, 368] width 82 height 12
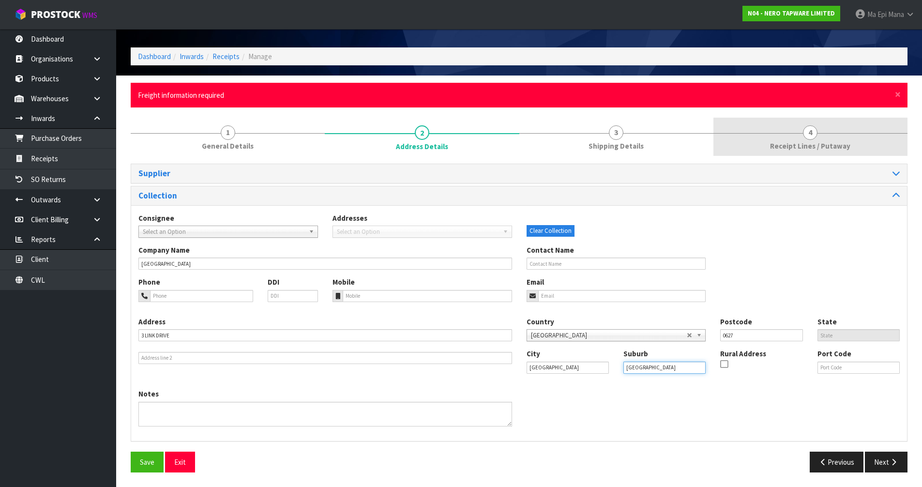
type input "[GEOGRAPHIC_DATA]"
click at [786, 142] on span "Receipt Lines / Putaway" at bounding box center [810, 146] width 80 height 10
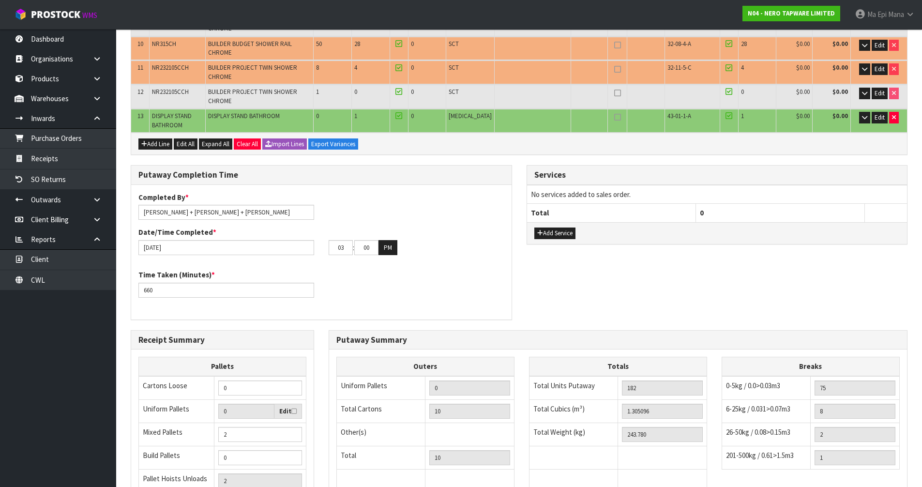
scroll to position [492, 0]
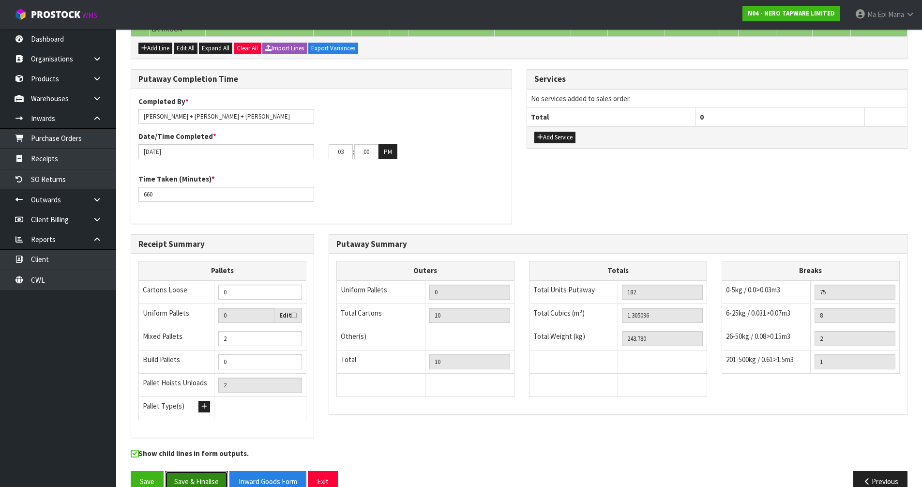
click at [194, 471] on button "Save & Finalise" at bounding box center [196, 481] width 63 height 21
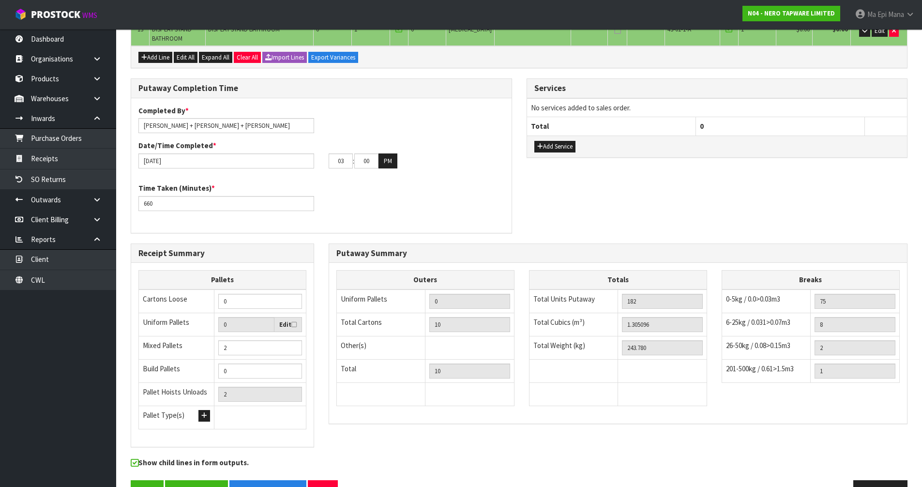
scroll to position [484, 0]
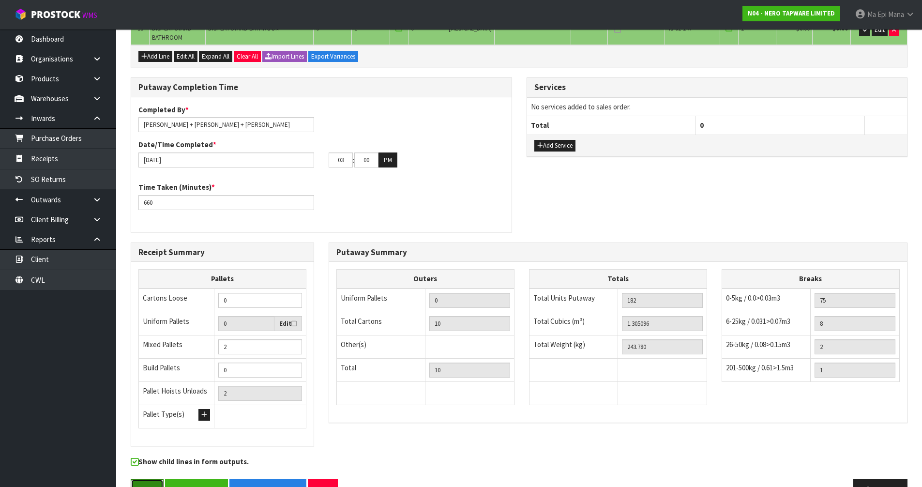
click at [147, 479] on button "Save" at bounding box center [147, 489] width 33 height 21
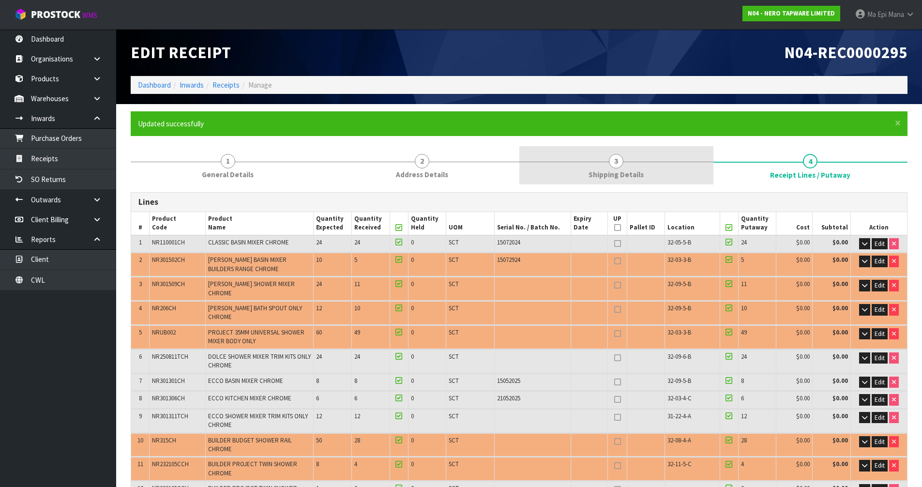
click at [615, 174] on span "Shipping Details" at bounding box center [616, 174] width 55 height 10
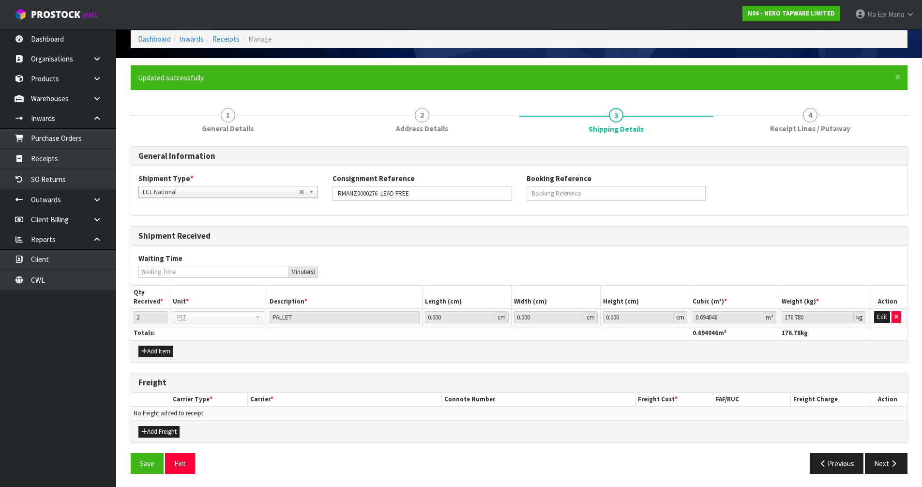
scroll to position [47, 0]
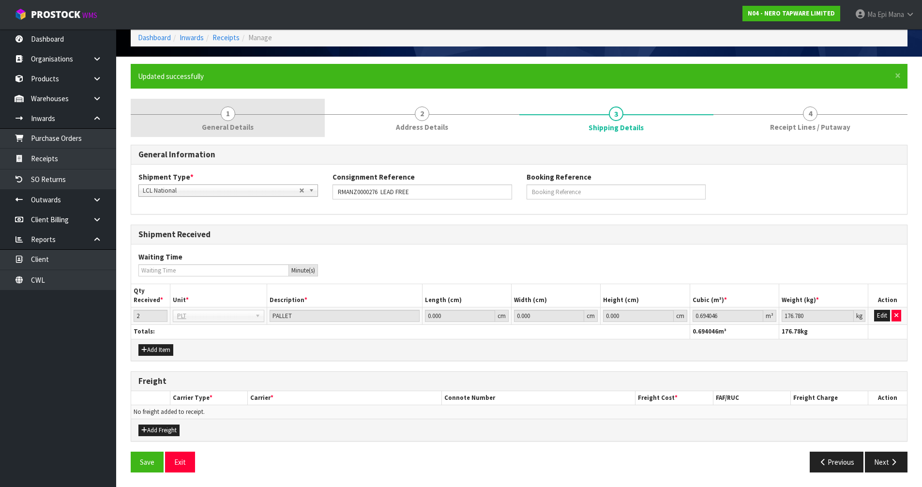
click at [260, 128] on link "1 General Details" at bounding box center [228, 118] width 194 height 38
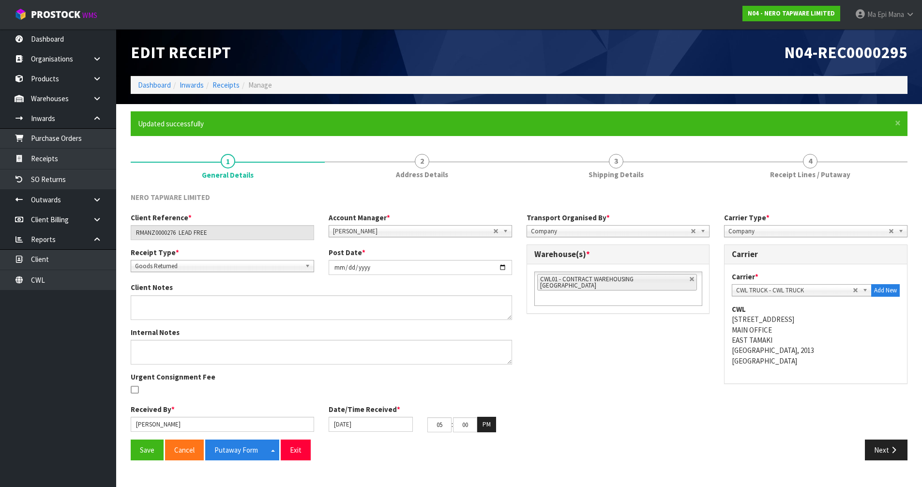
scroll to position [0, 0]
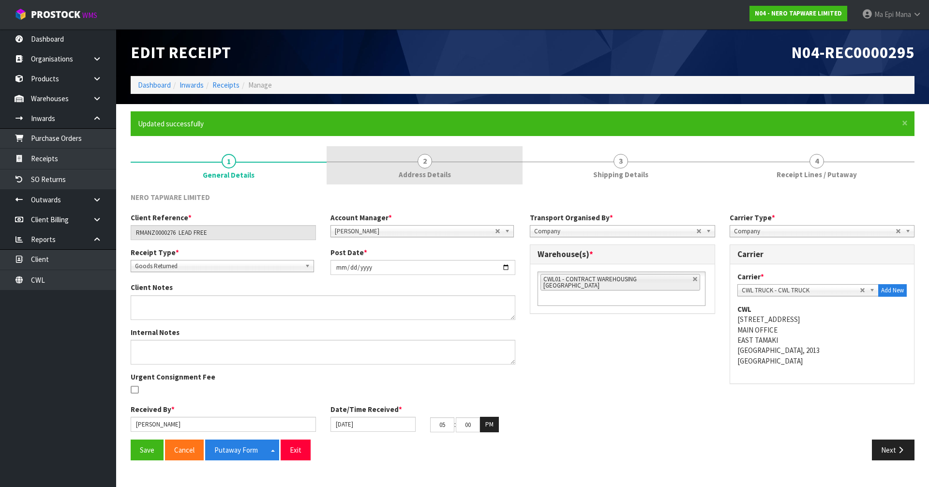
click at [428, 156] on span "2" at bounding box center [425, 161] width 15 height 15
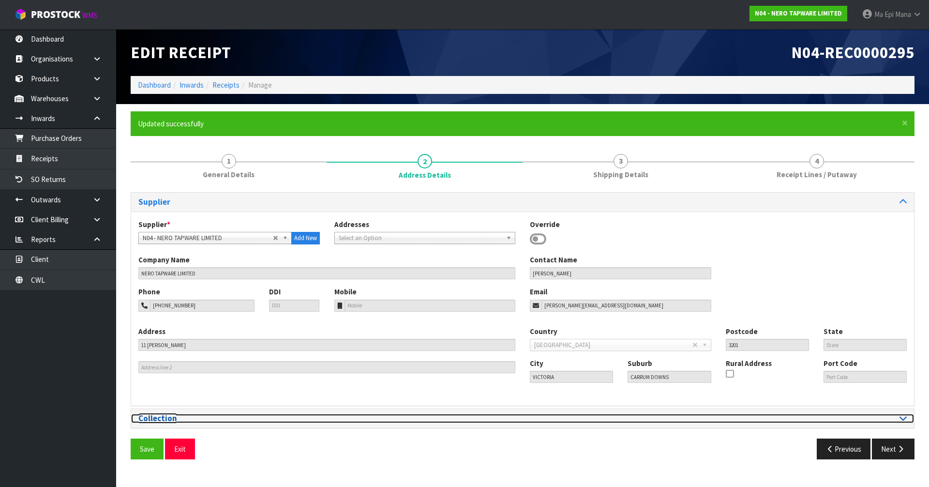
click at [849, 419] on div at bounding box center [718, 418] width 377 height 9
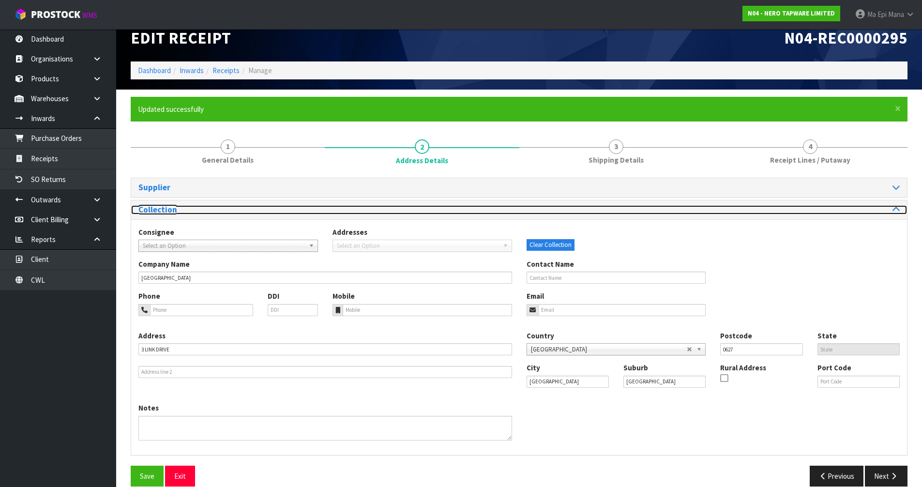
scroll to position [29, 0]
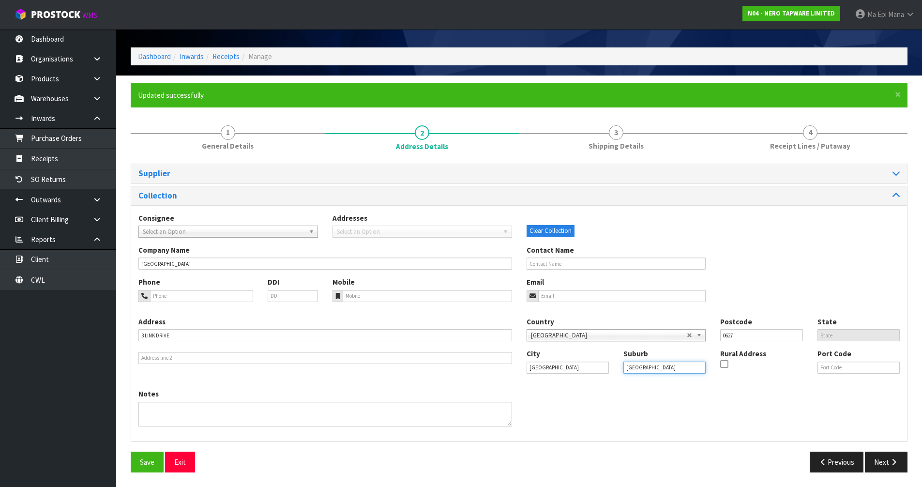
drag, startPoint x: 664, startPoint y: 371, endPoint x: 606, endPoint y: 374, distance: 57.7
click at [606, 374] on div "City [GEOGRAPHIC_DATA] [GEOGRAPHIC_DATA] Rural Address Port Code" at bounding box center [713, 364] width 388 height 33
type input "GLENFIELD"
click at [889, 468] on button "Next" at bounding box center [886, 462] width 43 height 21
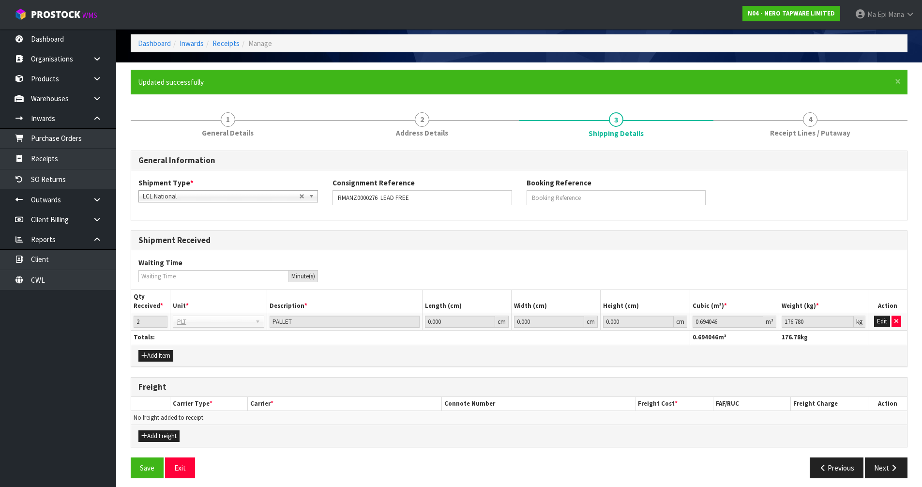
scroll to position [47, 0]
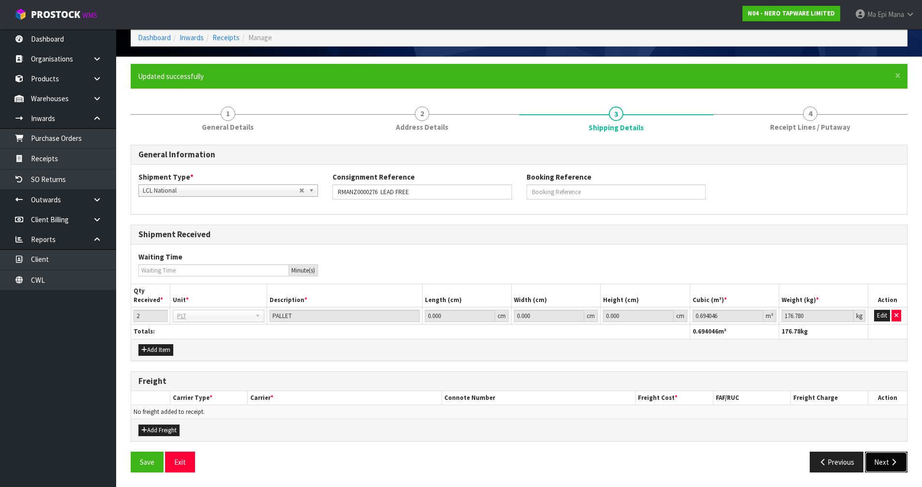
click at [882, 465] on button "Next" at bounding box center [886, 462] width 43 height 21
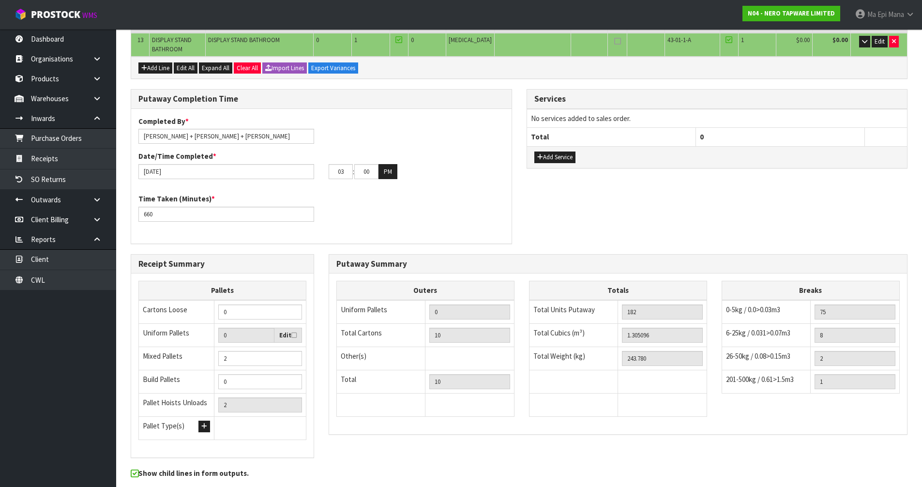
scroll to position [492, 0]
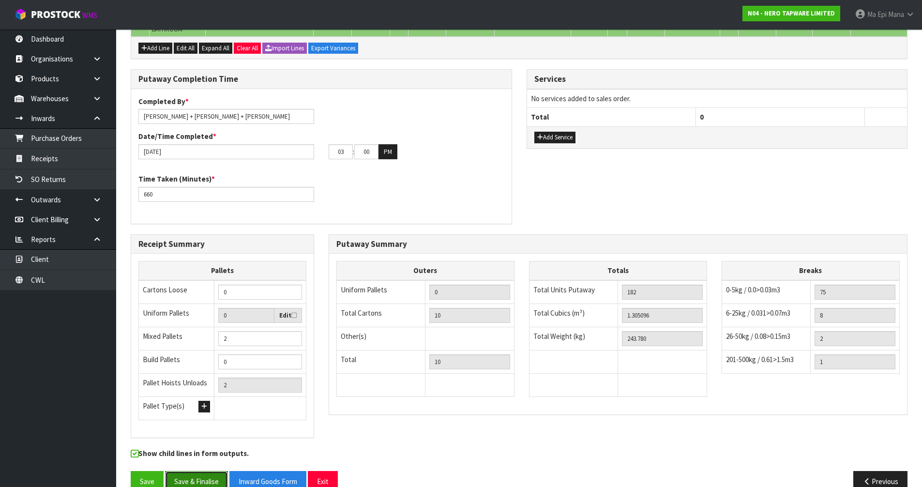
click at [189, 471] on button "Save & Finalise" at bounding box center [196, 481] width 63 height 21
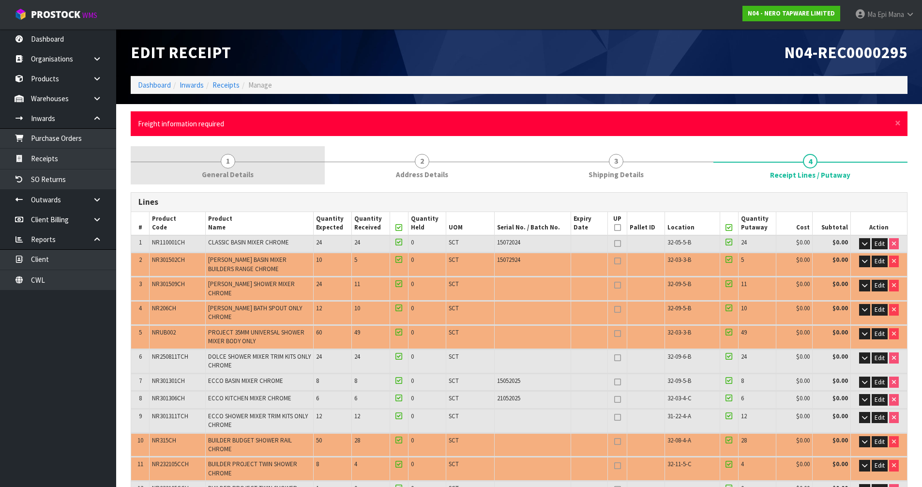
click at [231, 166] on span "1" at bounding box center [228, 161] width 15 height 15
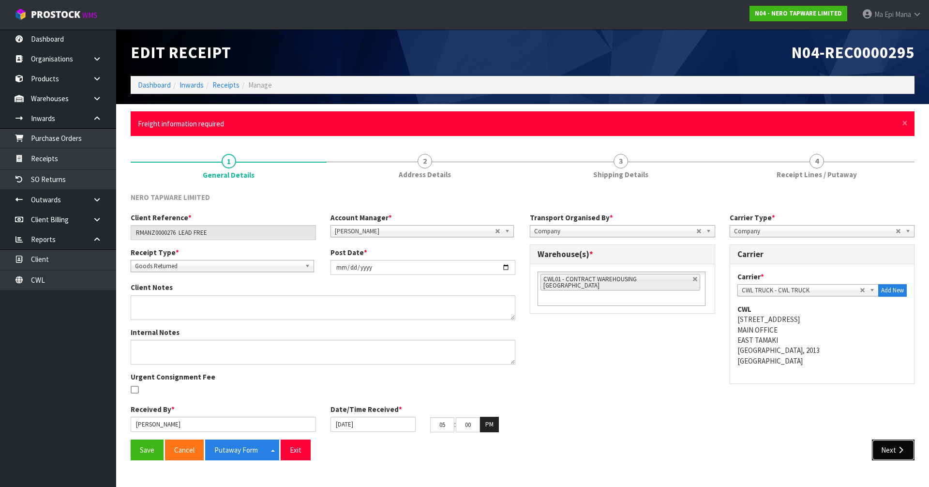
drag, startPoint x: 894, startPoint y: 449, endPoint x: 926, endPoint y: 448, distance: 31.9
click at [894, 449] on button "Next" at bounding box center [893, 449] width 43 height 21
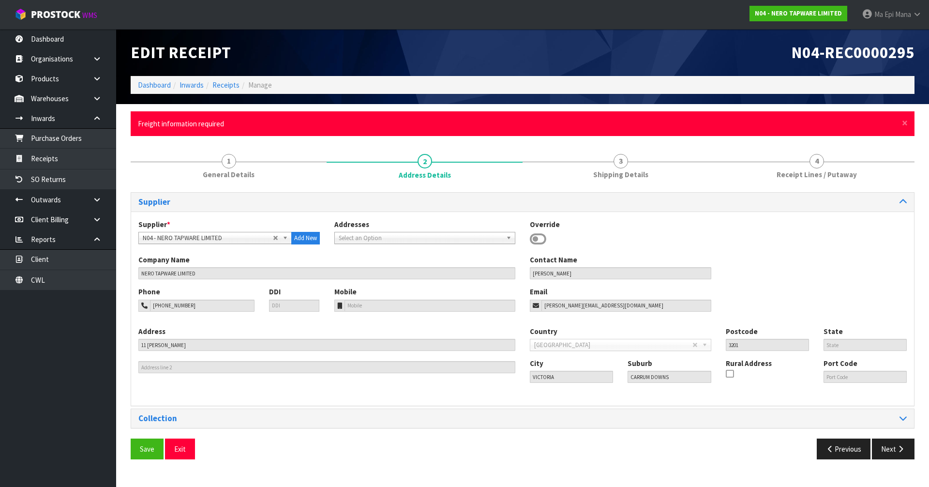
click at [619, 426] on div "Collection" at bounding box center [522, 418] width 783 height 19
click at [379, 407] on div "Supplier Supplier * A00 - AGRIHEALTH NZ LTD A01 - [PERSON_NAME] PTY LTD A02 - A…" at bounding box center [523, 310] width 784 height 236
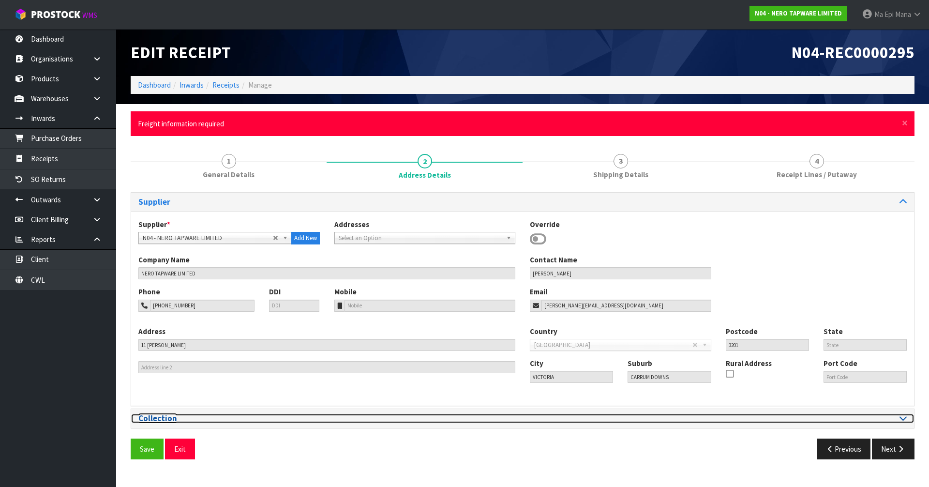
click at [376, 419] on h3 "Collection" at bounding box center [326, 418] width 377 height 9
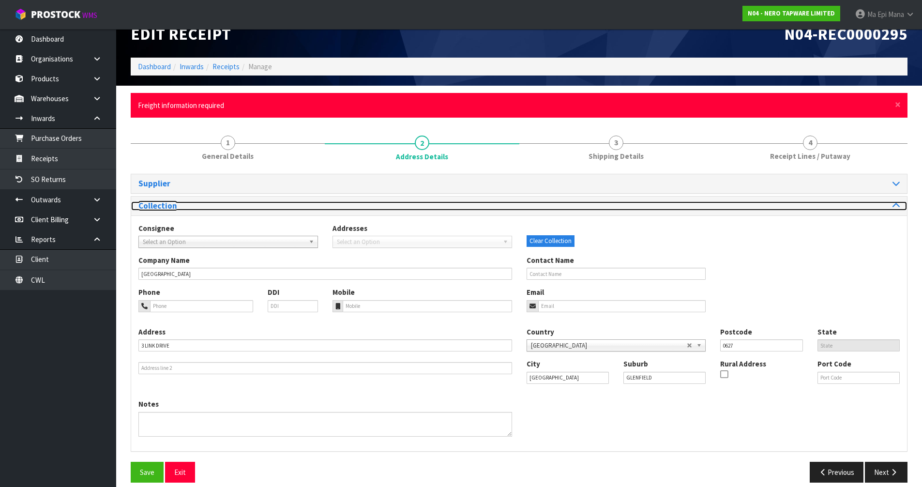
scroll to position [29, 0]
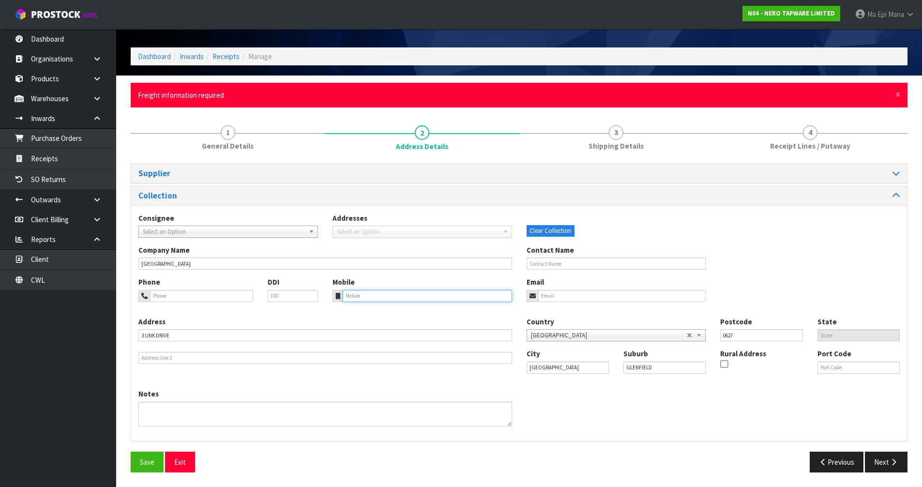
click at [383, 294] on input "tel" at bounding box center [427, 296] width 169 height 12
paste input "0273012968"
type input "0273012968"
click at [896, 463] on icon "button" at bounding box center [893, 461] width 9 height 7
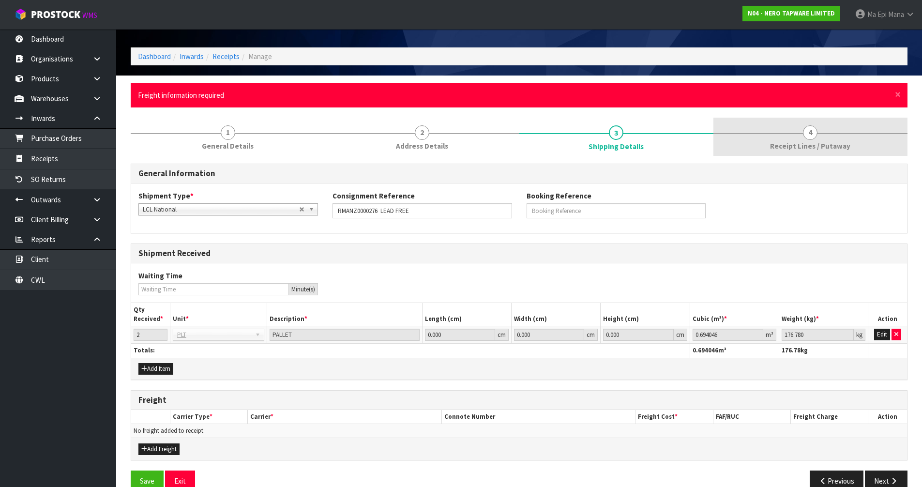
click at [779, 141] on span "Receipt Lines / Putaway" at bounding box center [810, 146] width 80 height 10
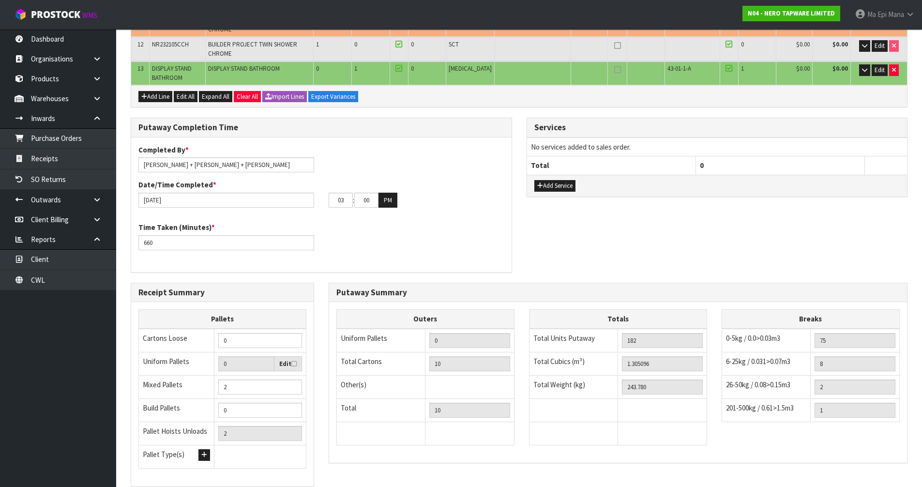
scroll to position [492, 0]
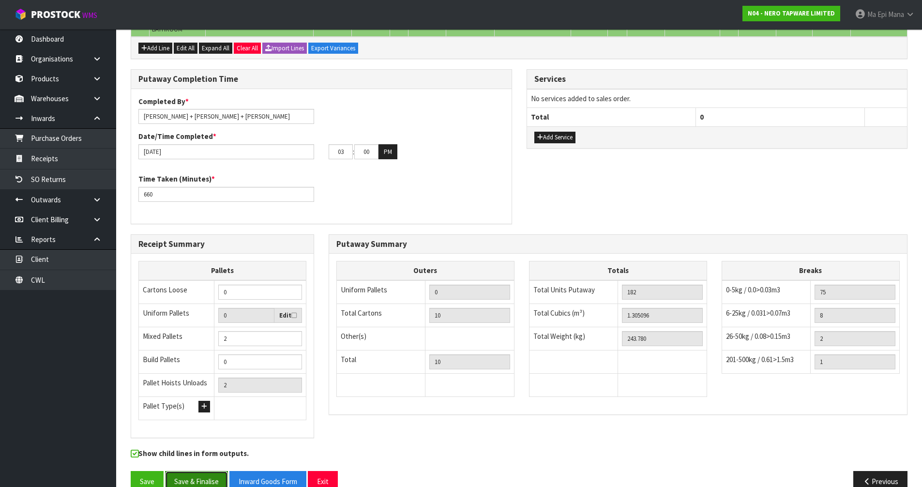
click at [188, 471] on button "Save & Finalise" at bounding box center [196, 481] width 63 height 21
click at [145, 471] on button "Save" at bounding box center [147, 481] width 33 height 21
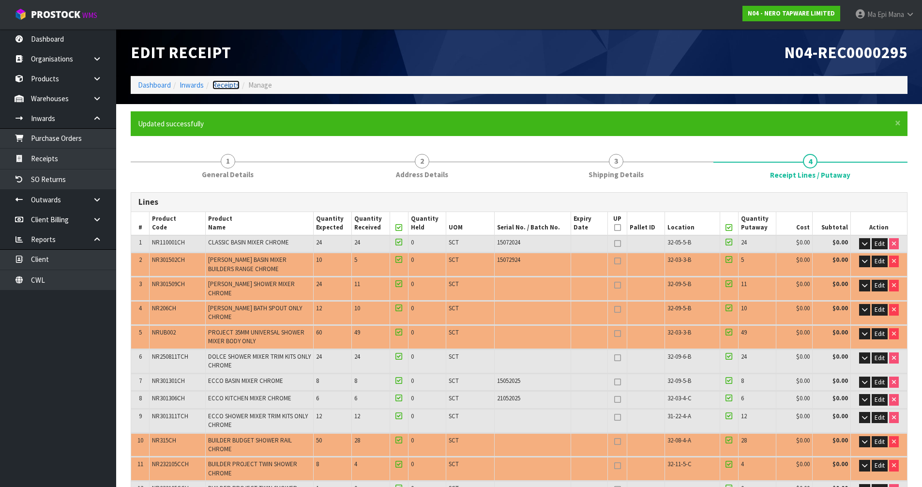
click at [226, 84] on link "Receipts" at bounding box center [225, 84] width 27 height 9
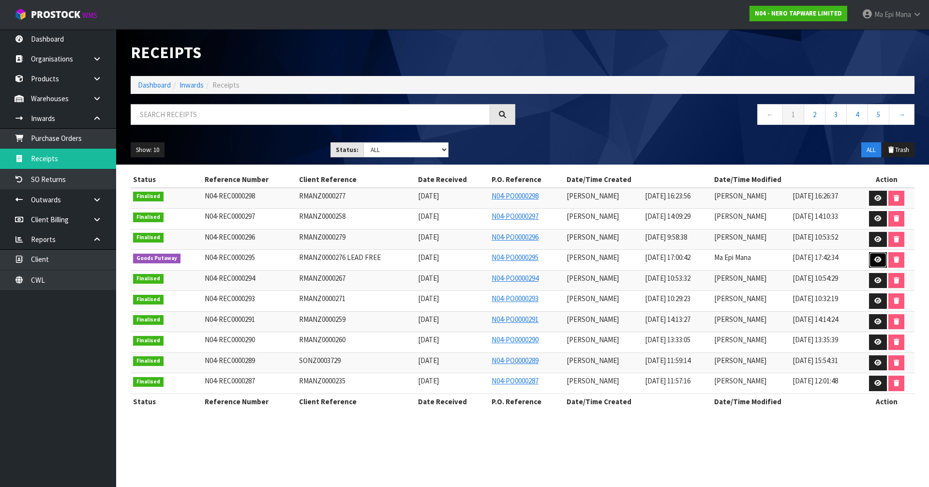
click at [878, 257] on icon at bounding box center [878, 260] width 7 height 6
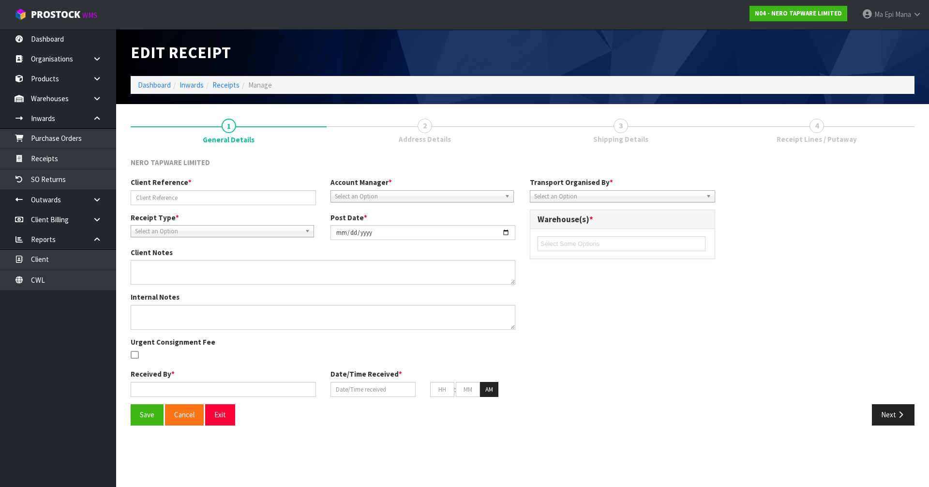
type input "RMANZ0000276 LEAD FREE"
type input "[DATE]"
type input "[PERSON_NAME]"
type input "[DATE]"
type input "05"
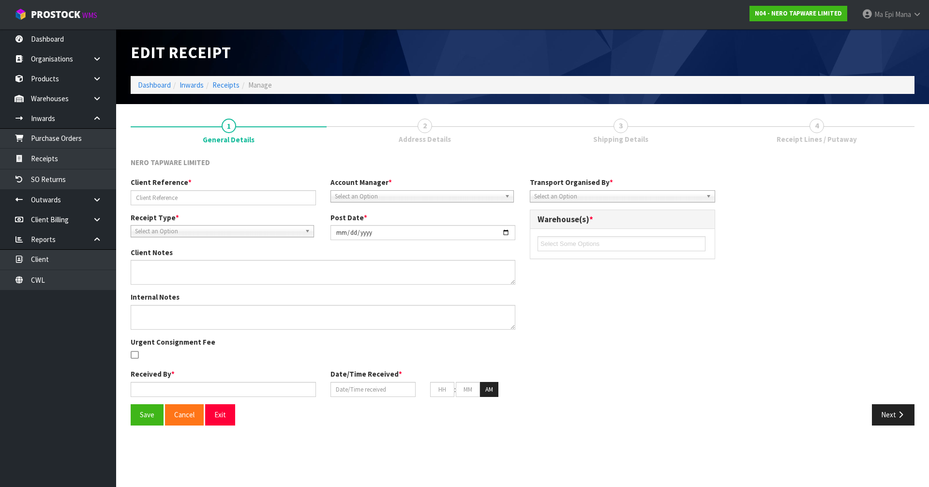
type input "00"
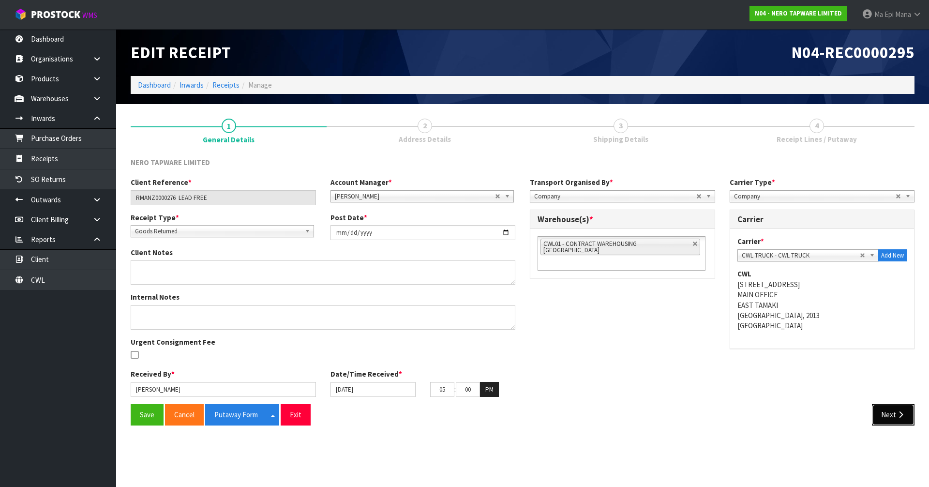
click at [884, 416] on button "Next" at bounding box center [893, 414] width 43 height 21
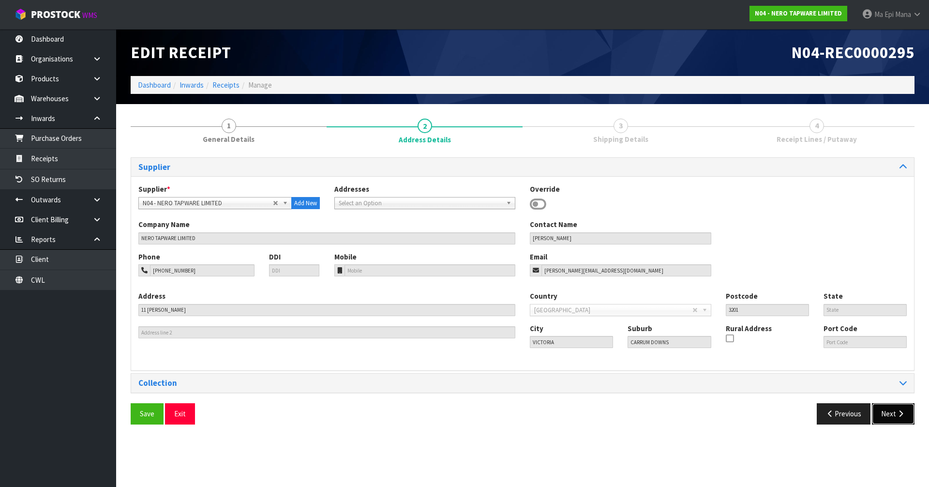
click at [885, 421] on button "Next" at bounding box center [893, 413] width 43 height 21
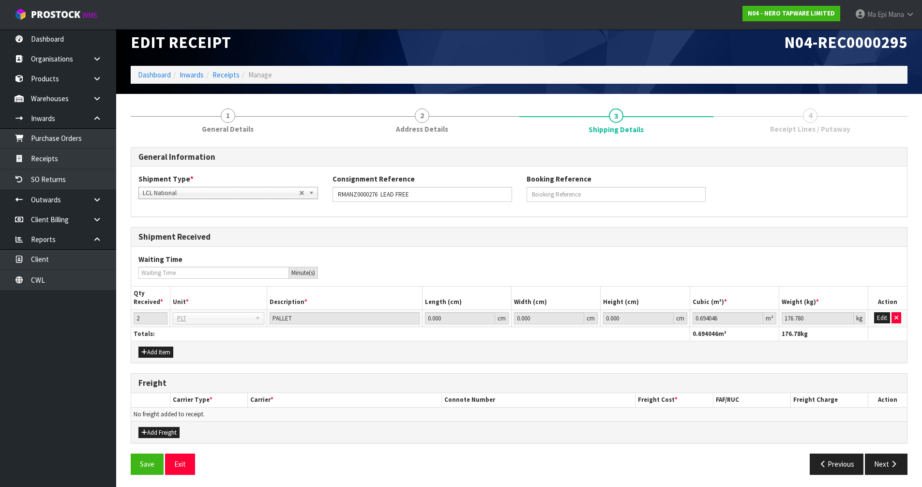
scroll to position [13, 0]
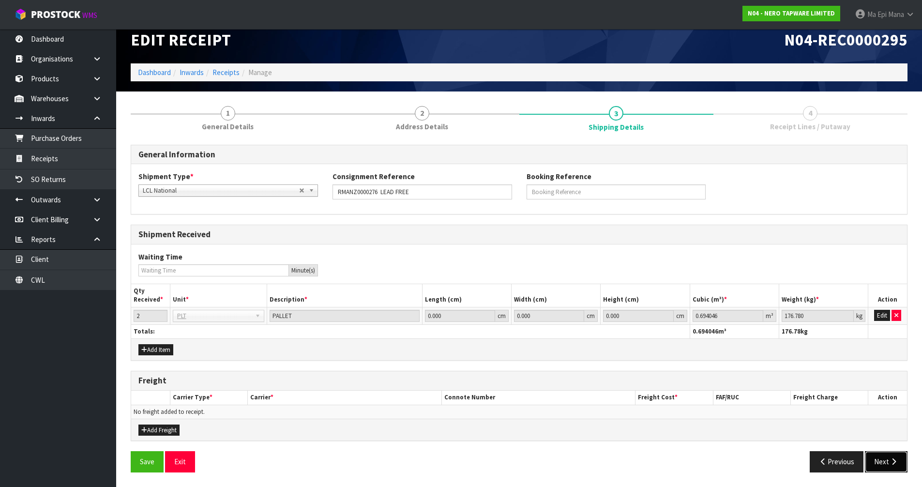
click at [885, 462] on button "Next" at bounding box center [886, 461] width 43 height 21
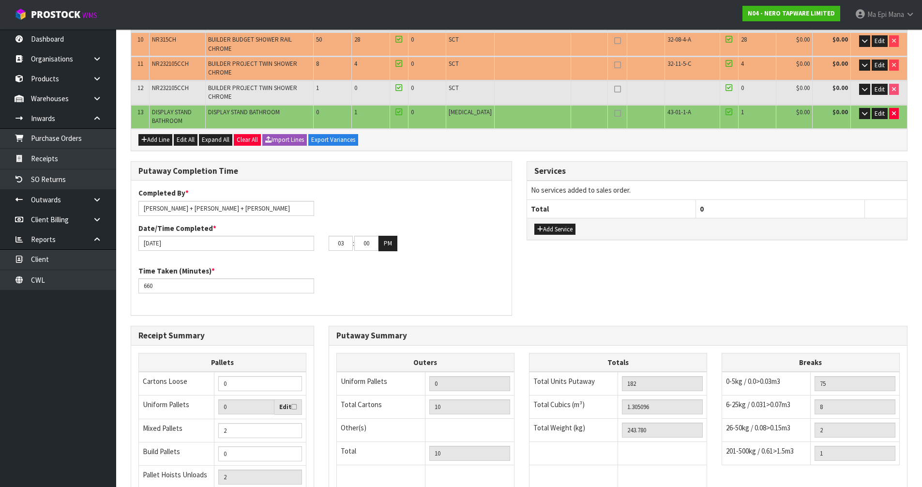
scroll to position [457, 0]
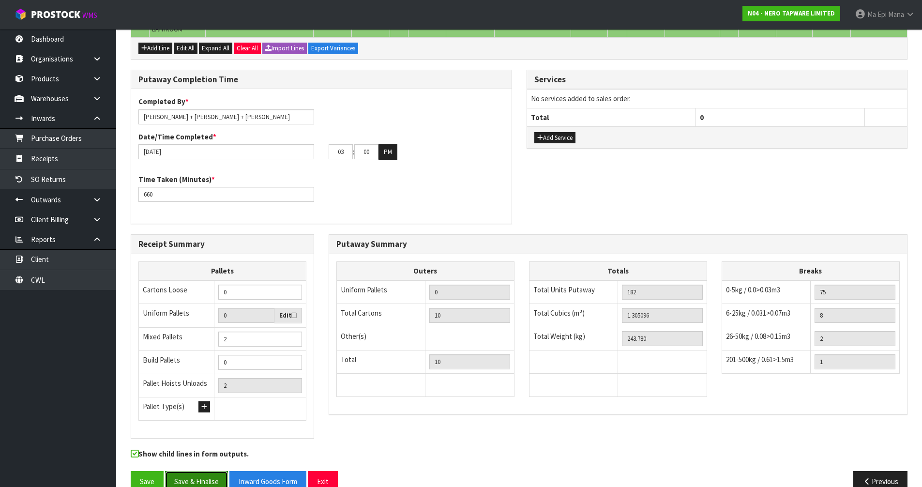
click at [188, 471] on button "Save & Finalise" at bounding box center [196, 481] width 63 height 21
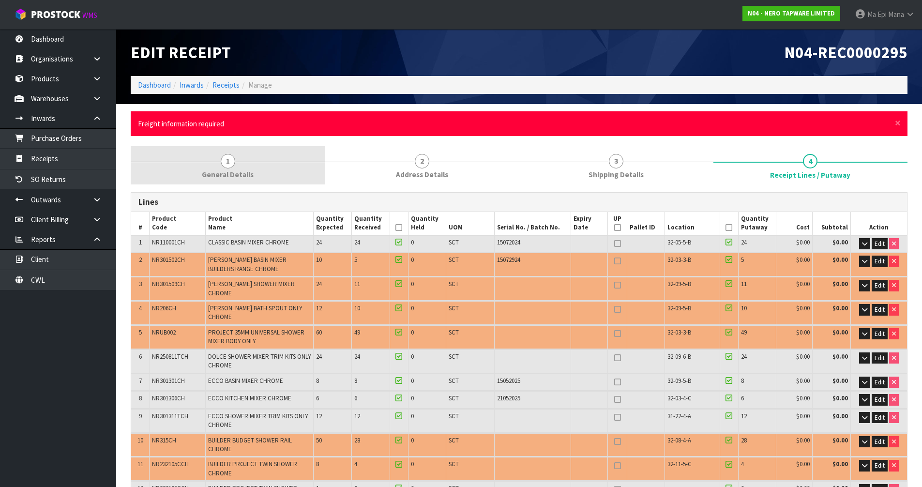
click at [206, 165] on link "1 General Details" at bounding box center [228, 165] width 194 height 38
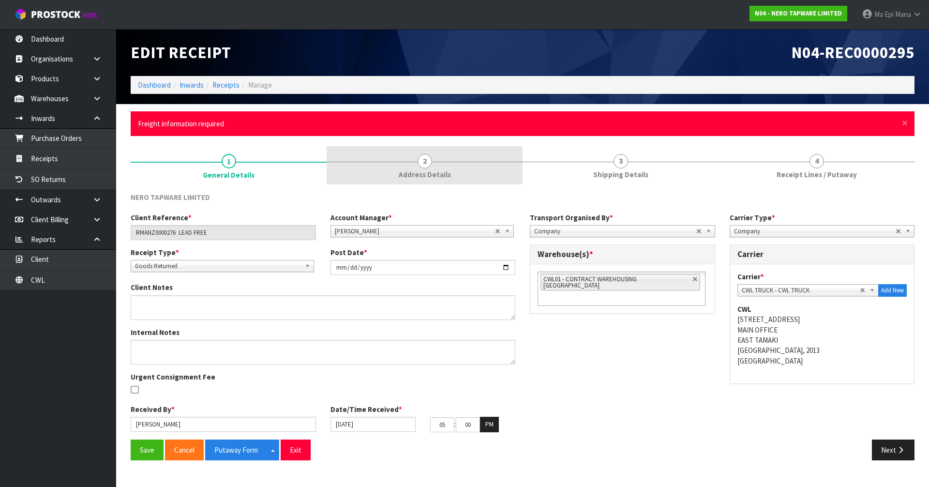
click at [418, 159] on span "2" at bounding box center [425, 161] width 15 height 15
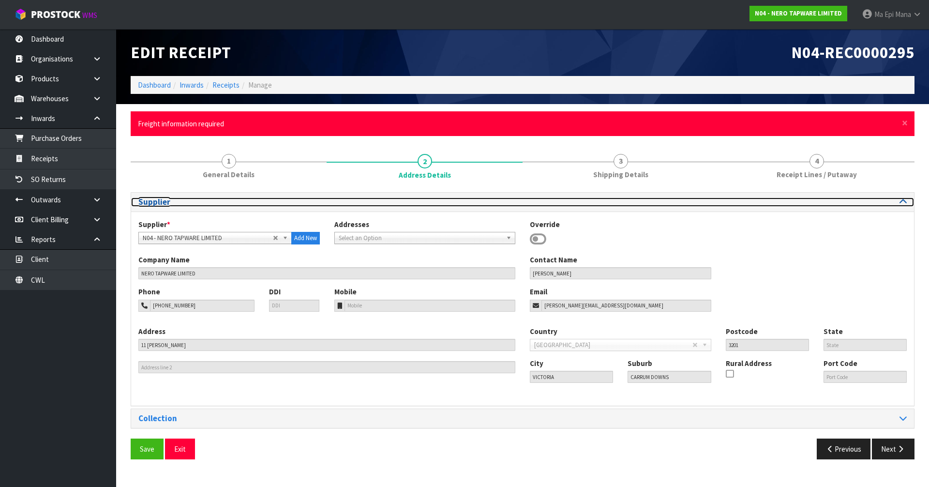
click at [838, 198] on div at bounding box center [718, 201] width 377 height 9
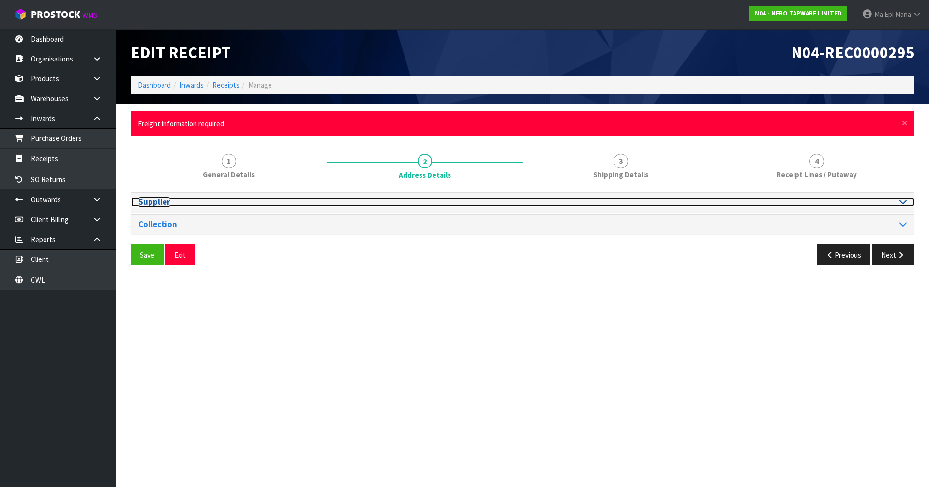
click at [857, 201] on div at bounding box center [718, 201] width 377 height 9
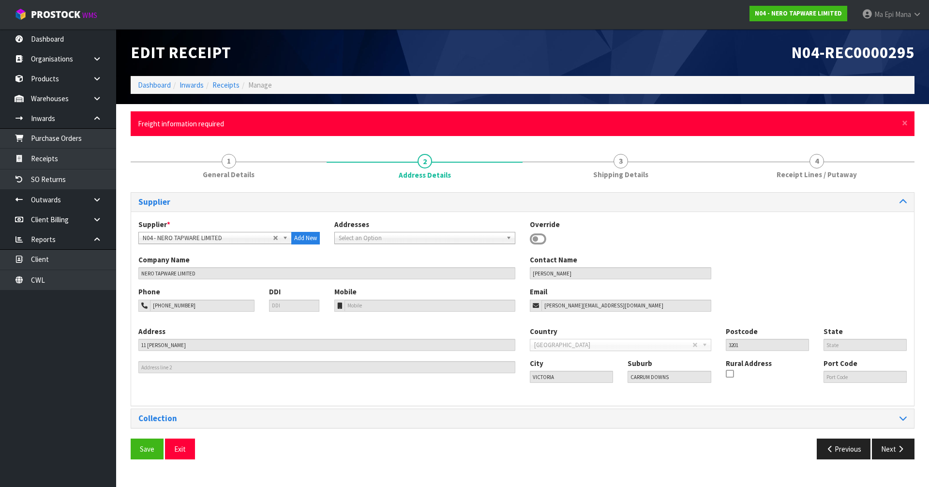
click at [211, 426] on div "Collection" at bounding box center [522, 418] width 783 height 19
click at [213, 424] on div "Collection" at bounding box center [522, 418] width 783 height 19
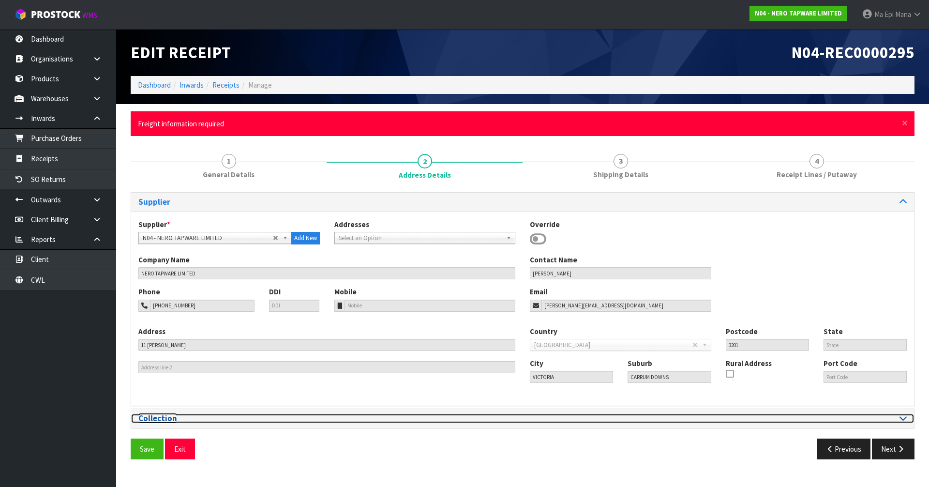
click at [180, 417] on h3 "Collection" at bounding box center [326, 418] width 377 height 9
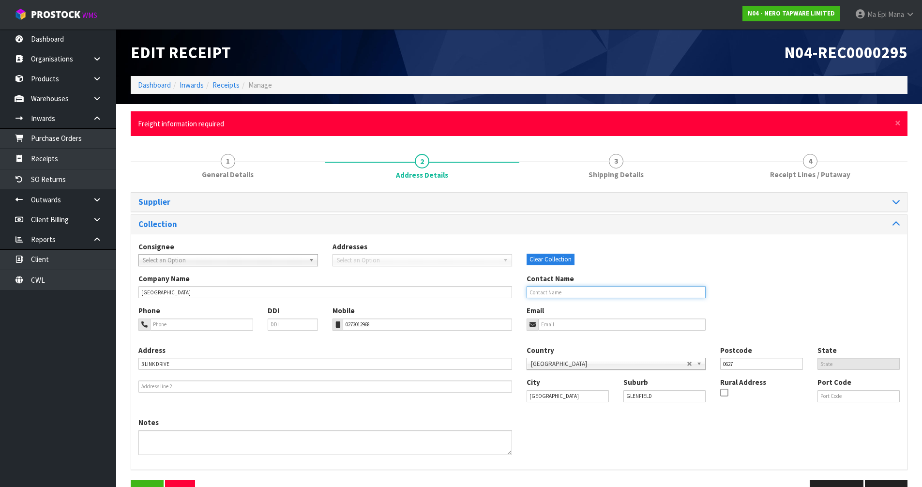
click at [575, 291] on input "text" at bounding box center [617, 292] width 180 height 12
paste input "[PERSON_NAME]"
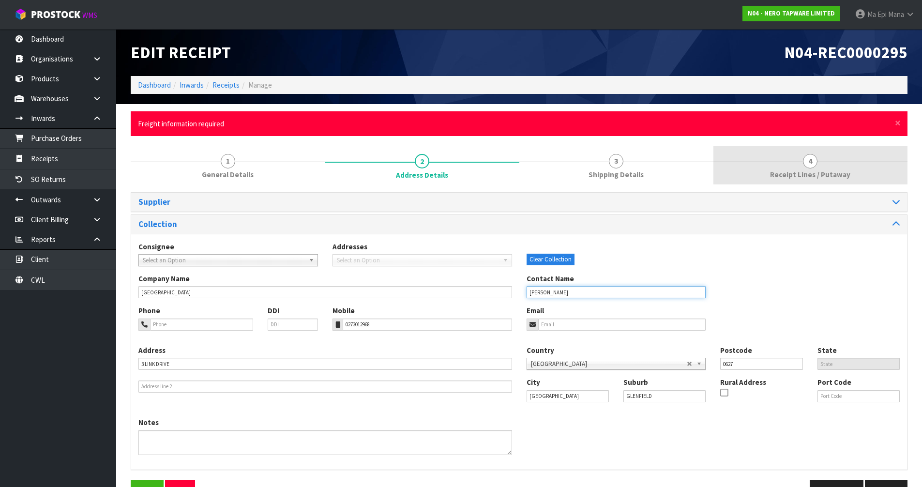
type input "[PERSON_NAME]"
click at [803, 160] on span "4" at bounding box center [810, 161] width 15 height 15
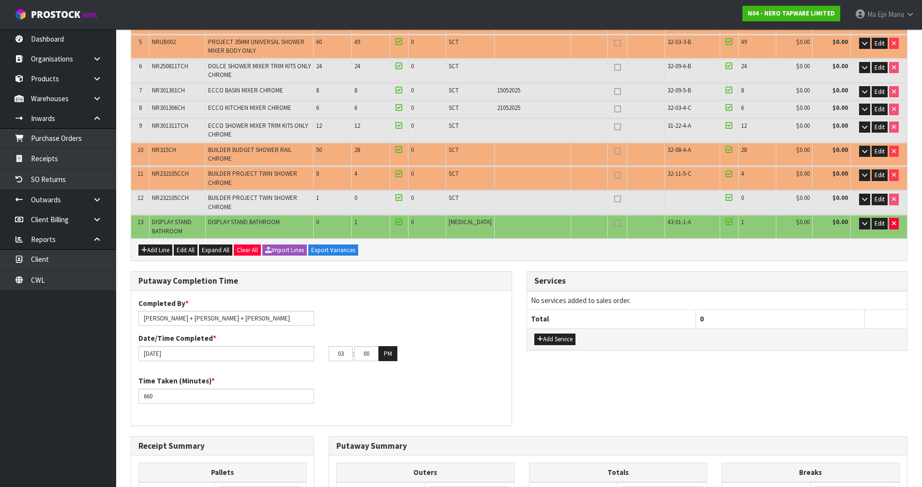
scroll to position [492, 0]
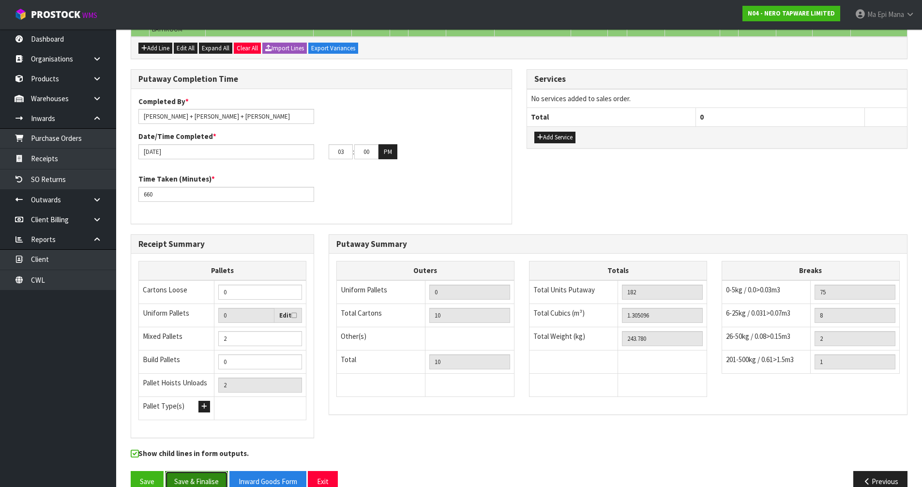
click at [187, 471] on button "Save & Finalise" at bounding box center [196, 481] width 63 height 21
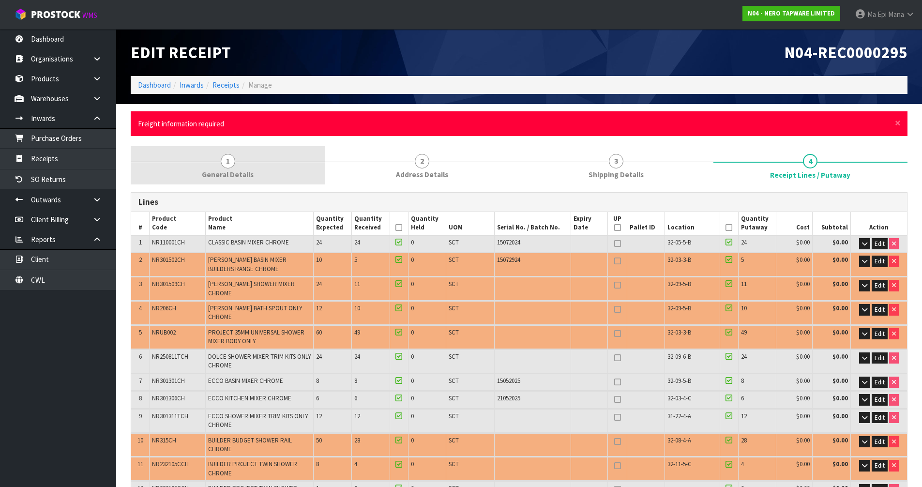
click at [269, 173] on link "1 General Details" at bounding box center [228, 165] width 194 height 38
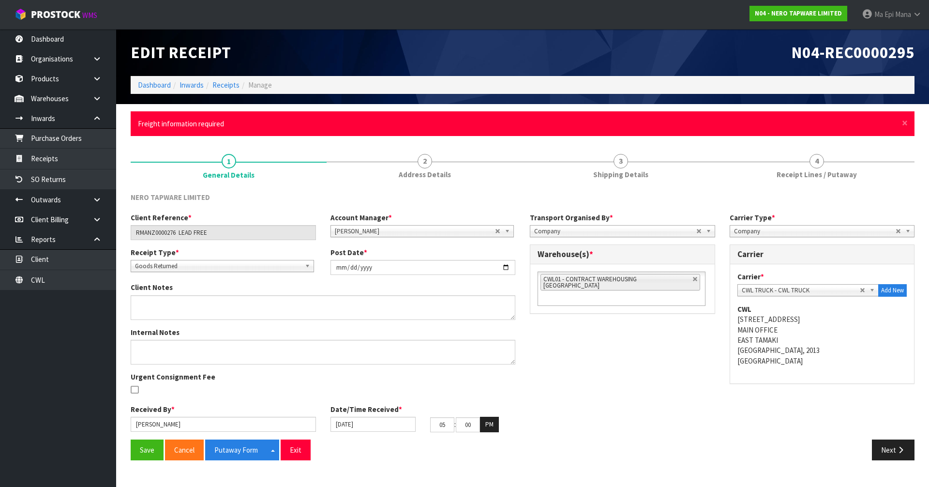
click at [175, 270] on span "Goods Returned" at bounding box center [218, 266] width 166 height 12
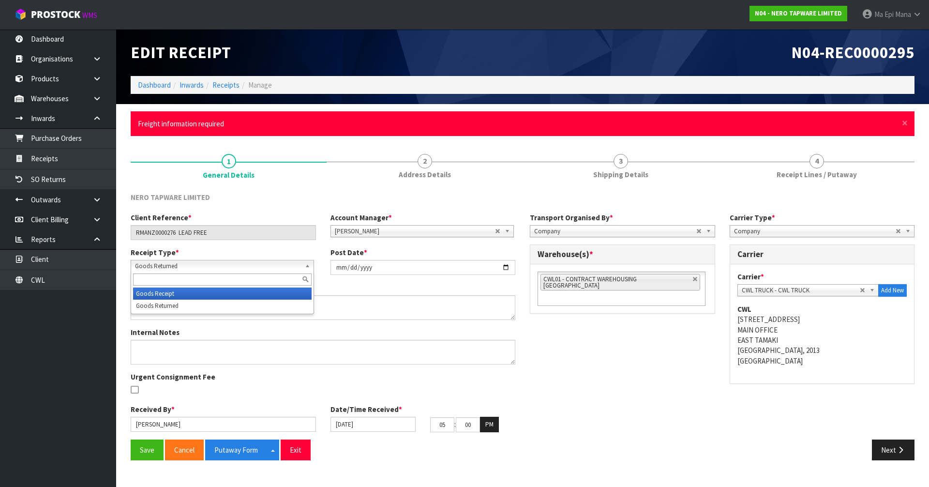
click at [169, 296] on li "Goods Receipt" at bounding box center [222, 293] width 179 height 12
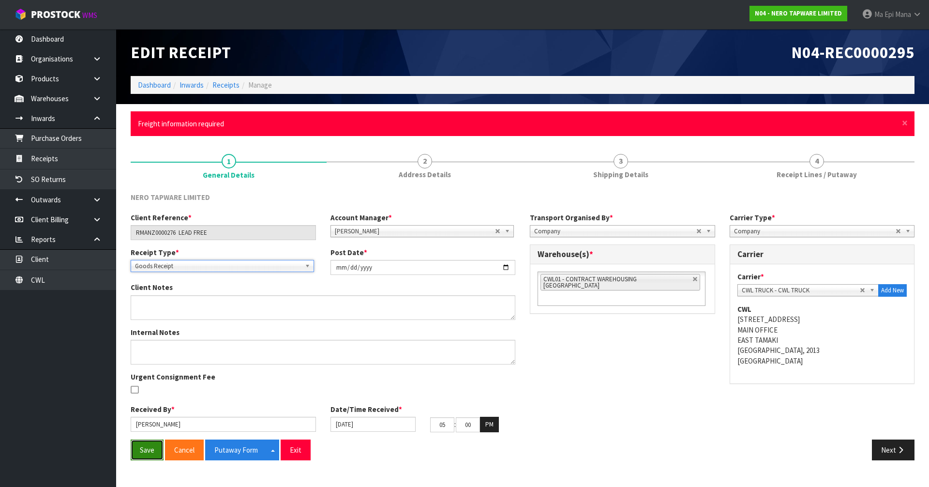
click at [144, 453] on button "Save" at bounding box center [147, 449] width 33 height 21
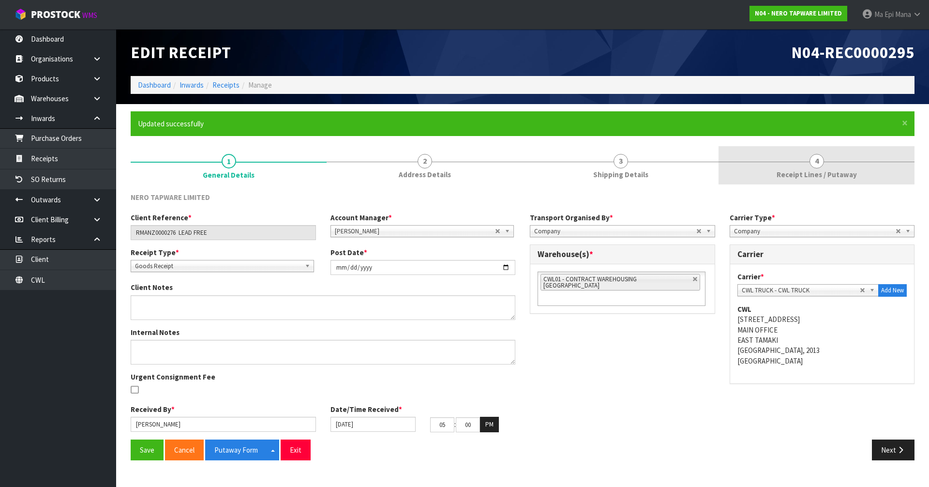
click at [825, 166] on link "4 Receipt Lines / Putaway" at bounding box center [817, 165] width 196 height 38
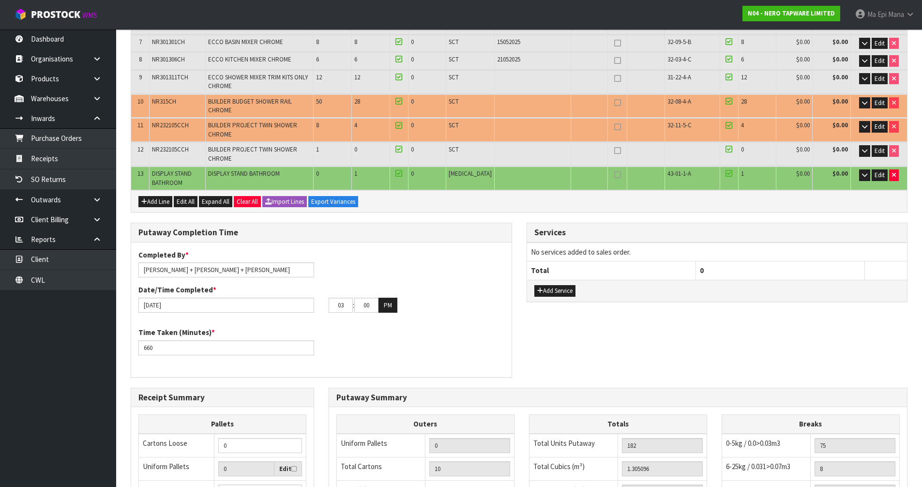
scroll to position [492, 0]
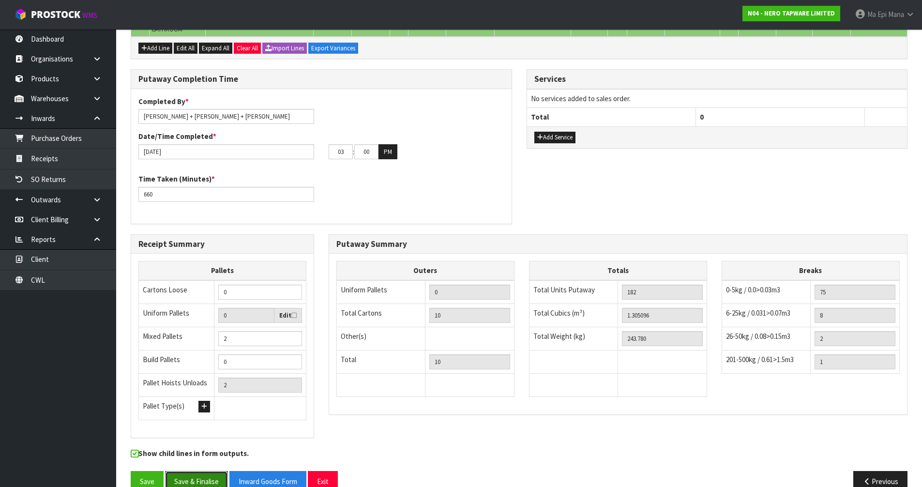
click at [196, 471] on button "Save & Finalise" at bounding box center [196, 481] width 63 height 21
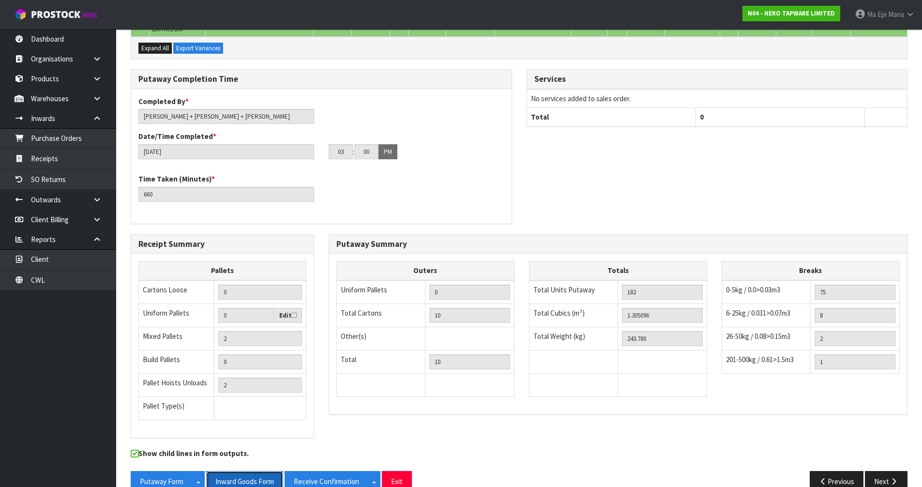
drag, startPoint x: 237, startPoint y: 465, endPoint x: 243, endPoint y: 470, distance: 8.6
click at [240, 471] on button "Inward Goods Form" at bounding box center [244, 481] width 77 height 21
click at [409, 471] on button "Exit" at bounding box center [397, 481] width 30 height 21
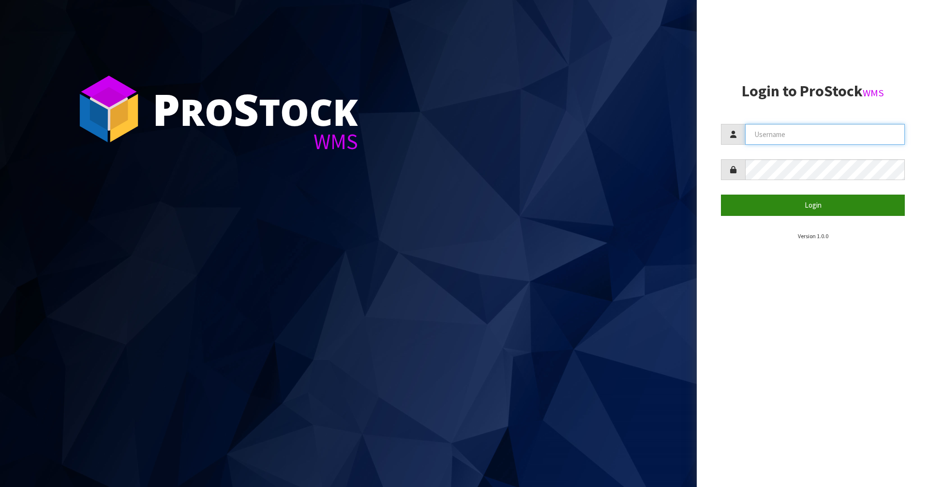
type input "Mana"
click at [779, 205] on button "Login" at bounding box center [813, 205] width 184 height 21
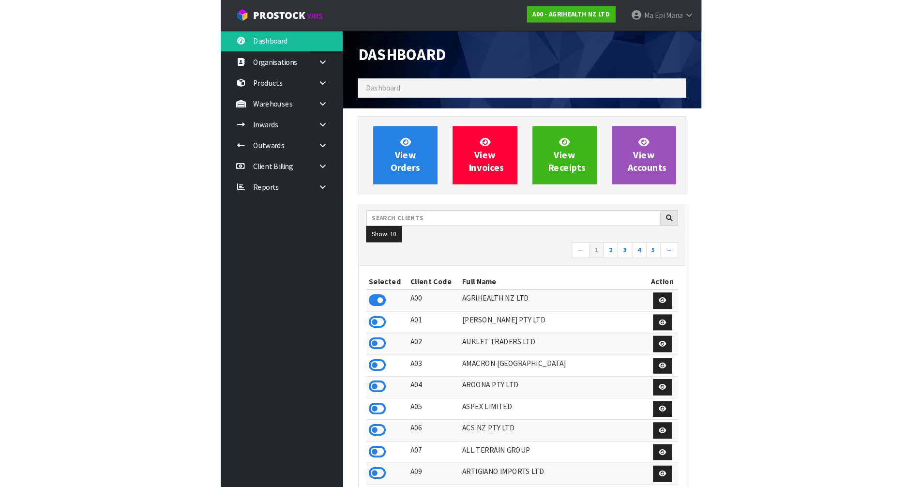
scroll to position [733, 395]
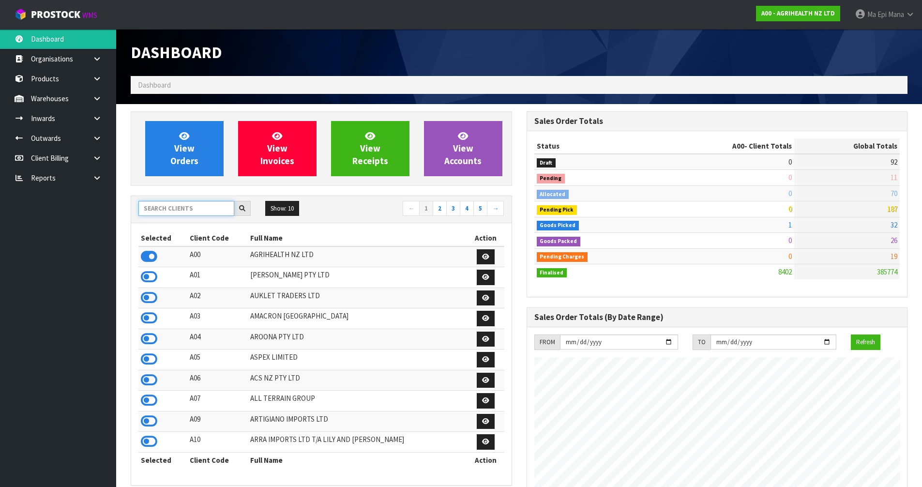
click at [207, 206] on input "text" at bounding box center [186, 208] width 96 height 15
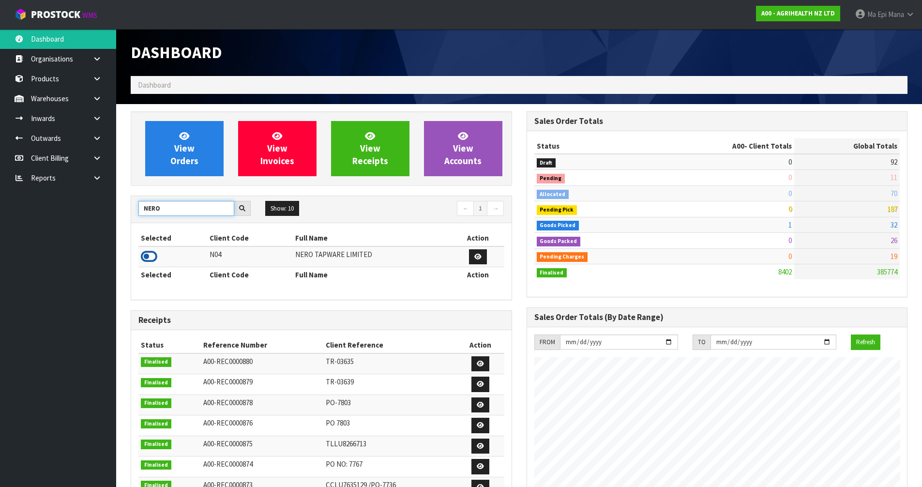
type input "NERO"
click at [153, 256] on icon at bounding box center [149, 256] width 16 height 15
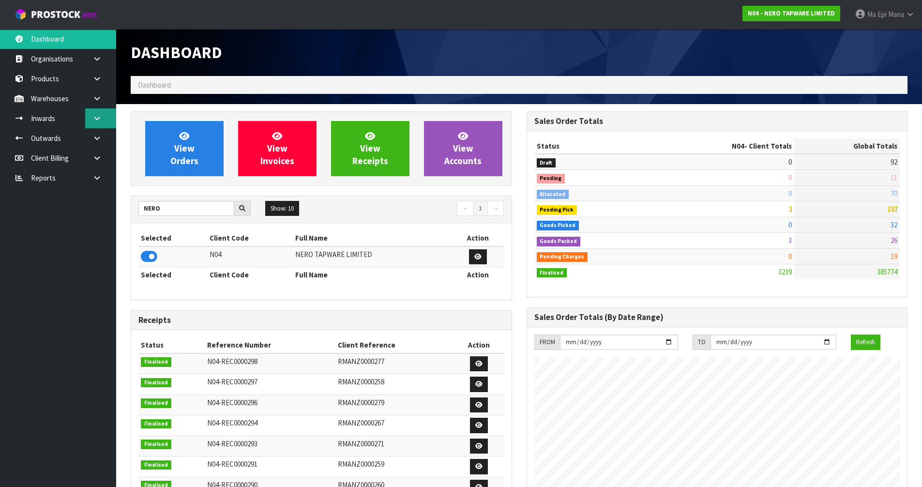
scroll to position [754, 395]
click at [100, 123] on link at bounding box center [100, 118] width 31 height 20
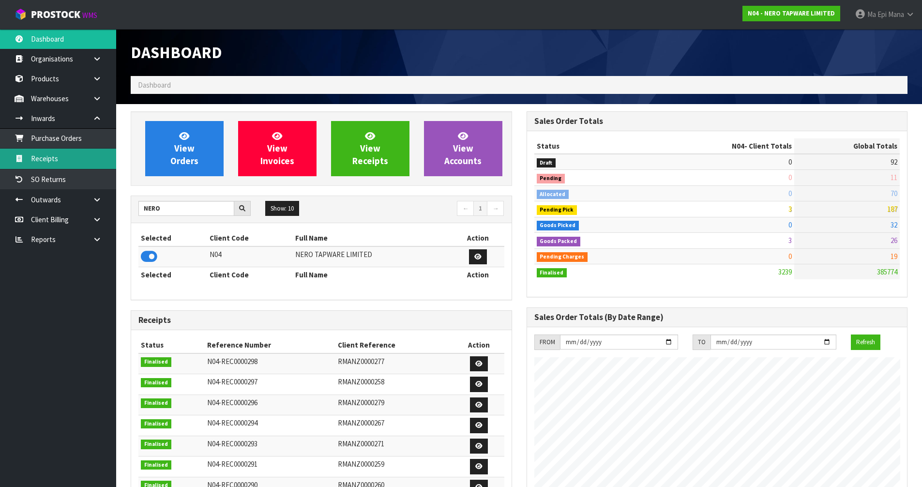
click at [72, 157] on link "Receipts" at bounding box center [58, 159] width 116 height 20
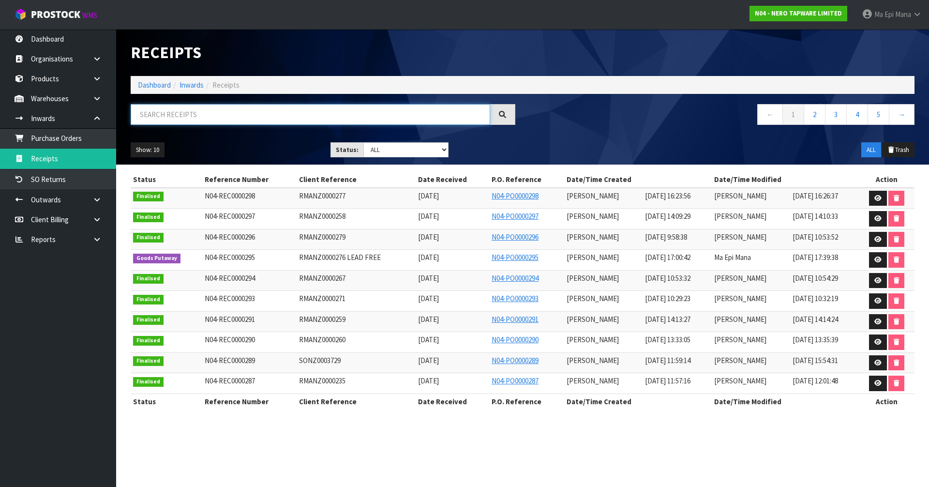
click at [211, 118] on input "text" at bounding box center [311, 114] width 360 height 21
click at [393, 148] on select "Draft Pending Goods Checked Goods Putaway Pending Charges Finalised Cancelled A…" at bounding box center [406, 149] width 86 height 15
select select "string:4"
click at [363, 142] on select "Draft Pending Goods Checked Goods Putaway Pending Charges Finalised Cancelled A…" at bounding box center [406, 149] width 86 height 15
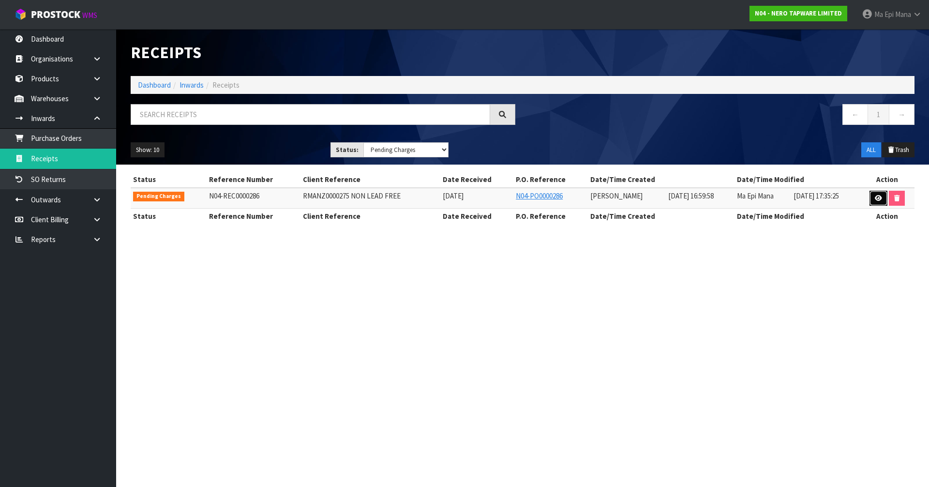
click at [877, 195] on icon at bounding box center [878, 198] width 7 height 6
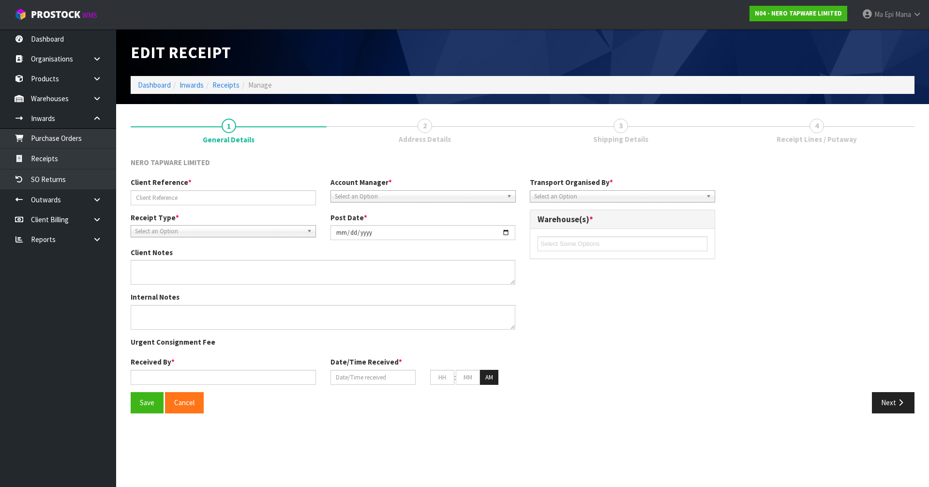
type input "RMANZ0000275 NON LEAD FREE"
type input "[DATE]"
type textarea "THERE ARE PLENTY OF HOISTS ONSITE AND STAFF ARE HAPPY TO HELP LOAD. THERE ARE 3…"
type input "[PERSON_NAME]"
type input "[DATE]"
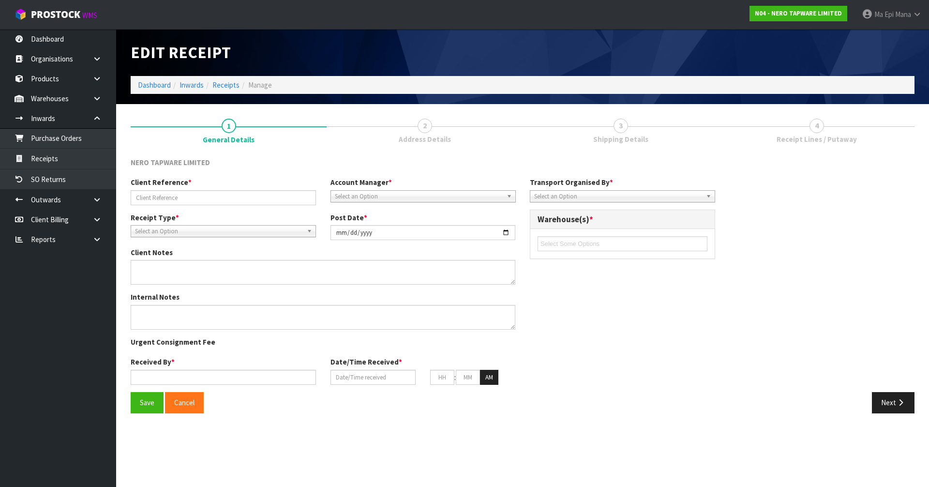
type input "04"
type input "59"
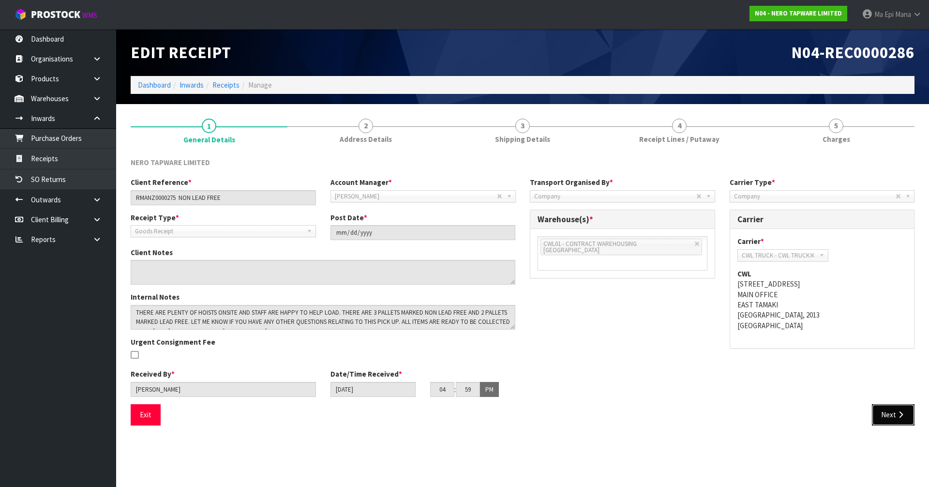
click at [892, 411] on button "Next" at bounding box center [893, 414] width 43 height 21
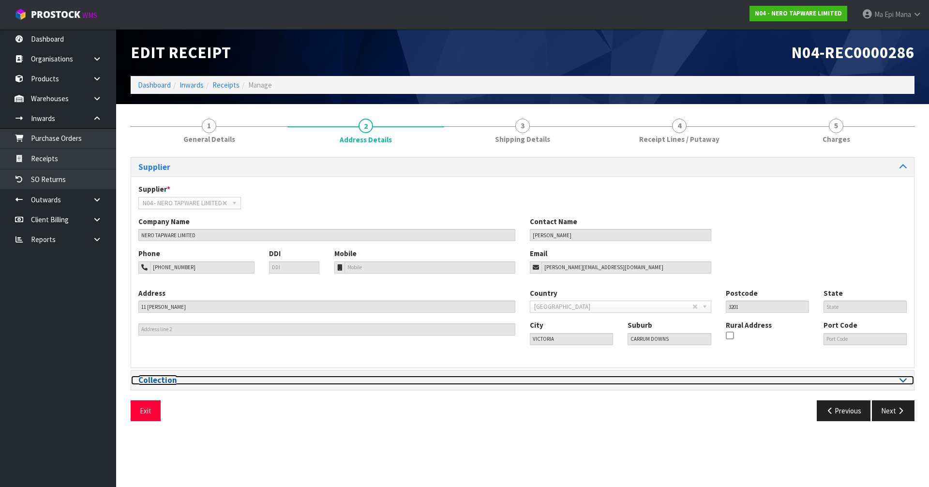
click at [570, 380] on div at bounding box center [718, 380] width 377 height 9
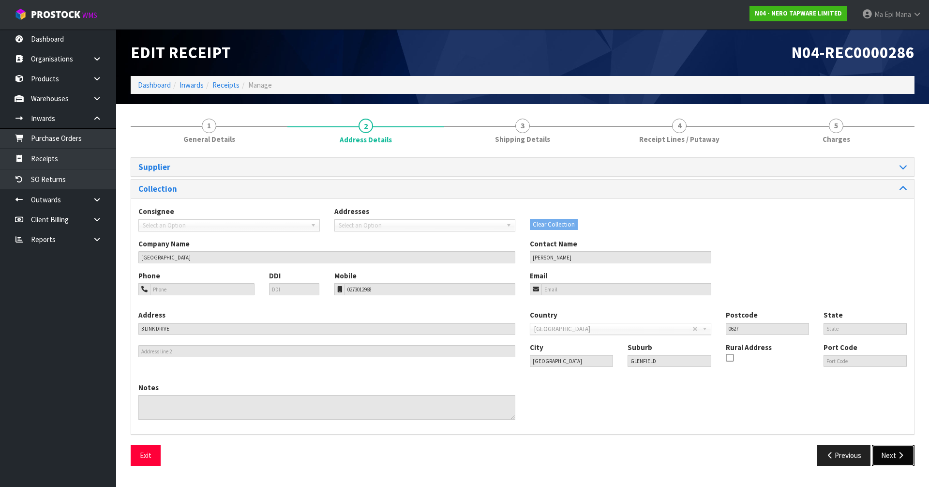
click at [892, 449] on button "Next" at bounding box center [893, 455] width 43 height 21
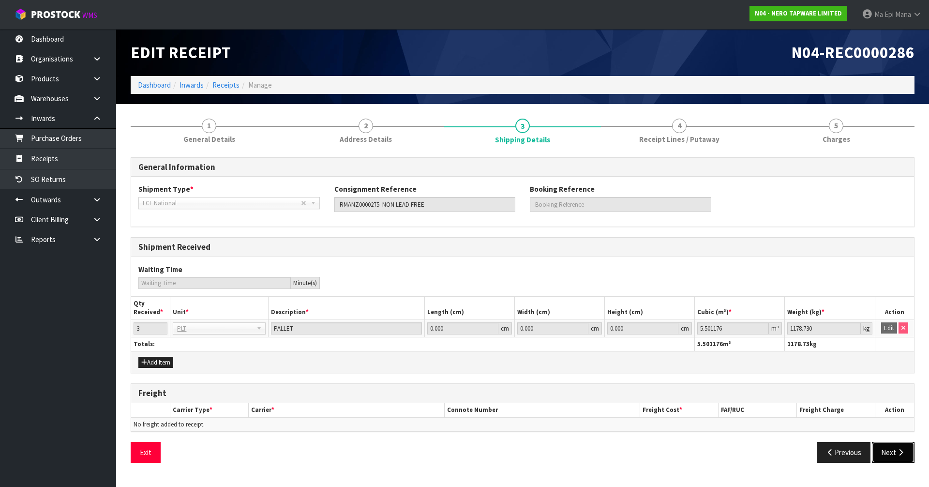
click at [886, 455] on button "Next" at bounding box center [893, 452] width 43 height 21
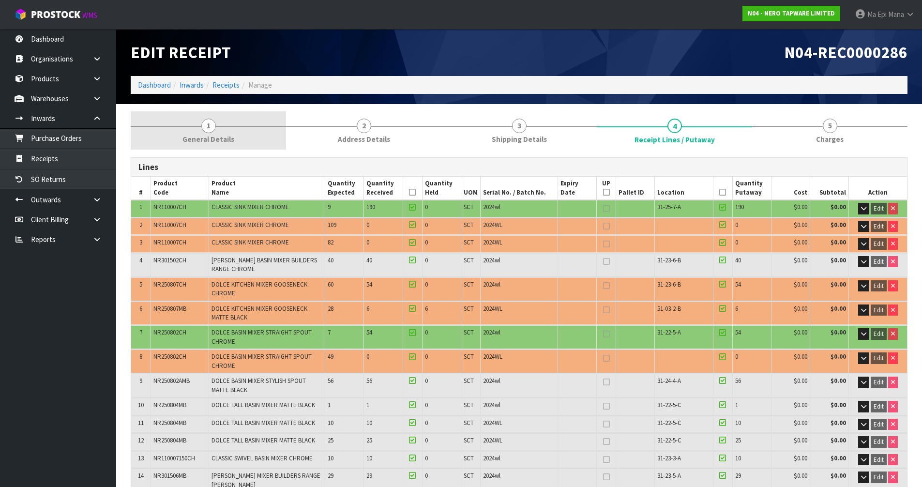
click at [218, 130] on link "1 General Details" at bounding box center [208, 130] width 155 height 38
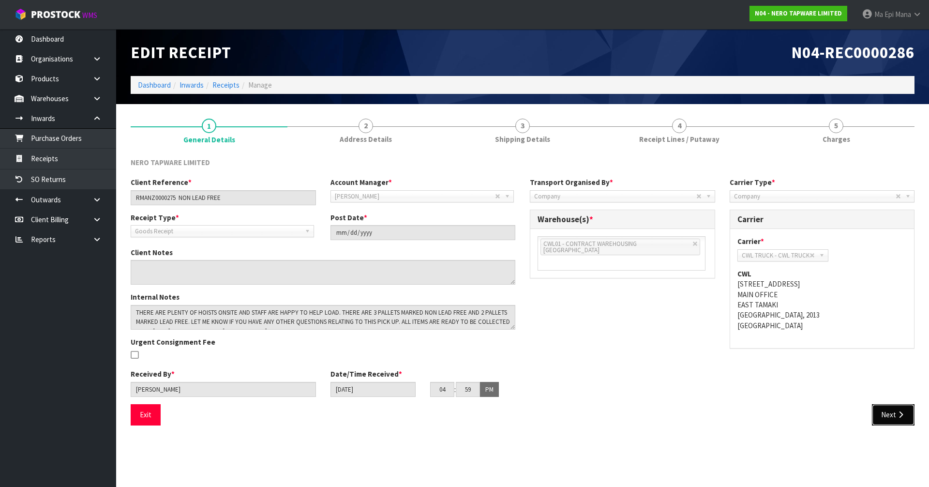
click at [902, 415] on icon "button" at bounding box center [900, 414] width 9 height 7
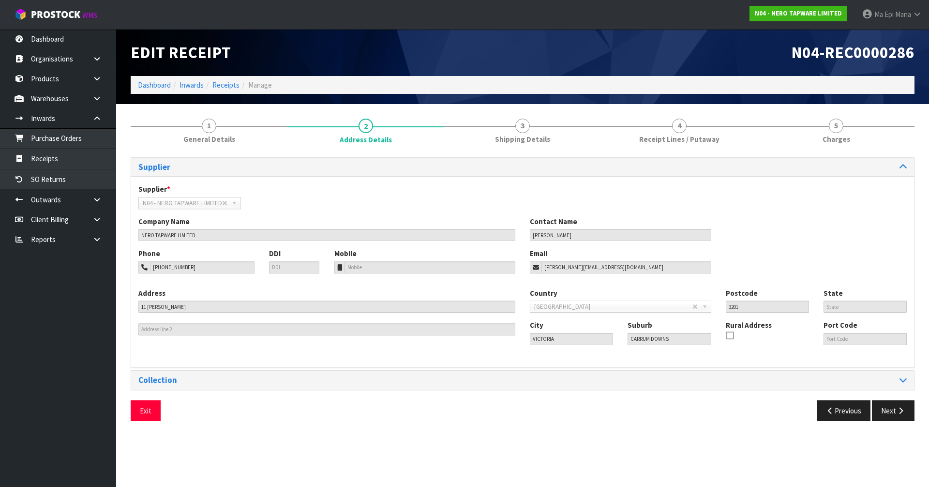
click at [328, 390] on div "Supplier Supplier * A00 - AGRIHEALTH NZ LTD A01 - [PERSON_NAME] PTY LTD A02 - A…" at bounding box center [523, 292] width 784 height 271
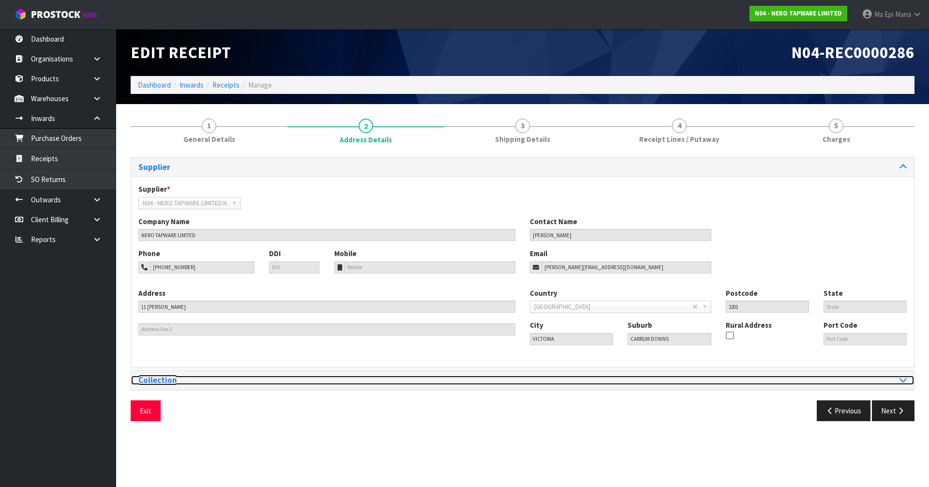
click at [332, 380] on h3 "Collection" at bounding box center [326, 380] width 377 height 9
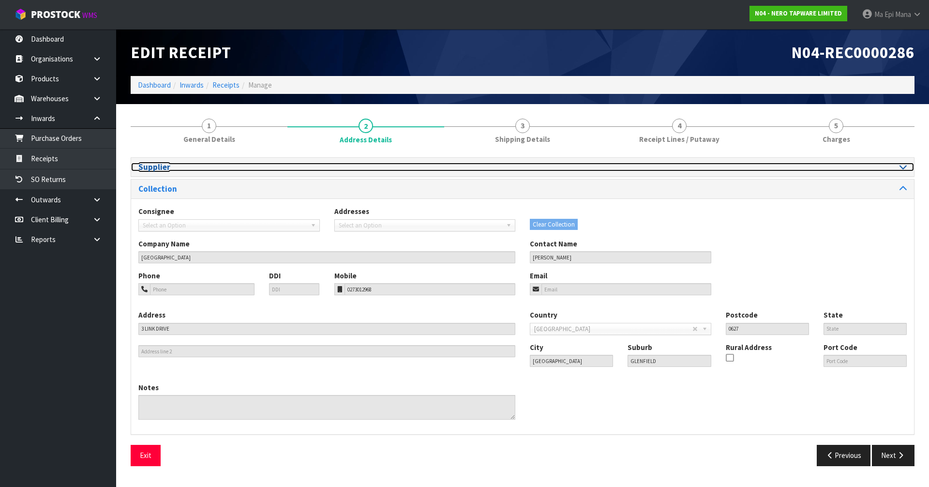
click at [251, 170] on h3 "Supplier" at bounding box center [326, 167] width 377 height 9
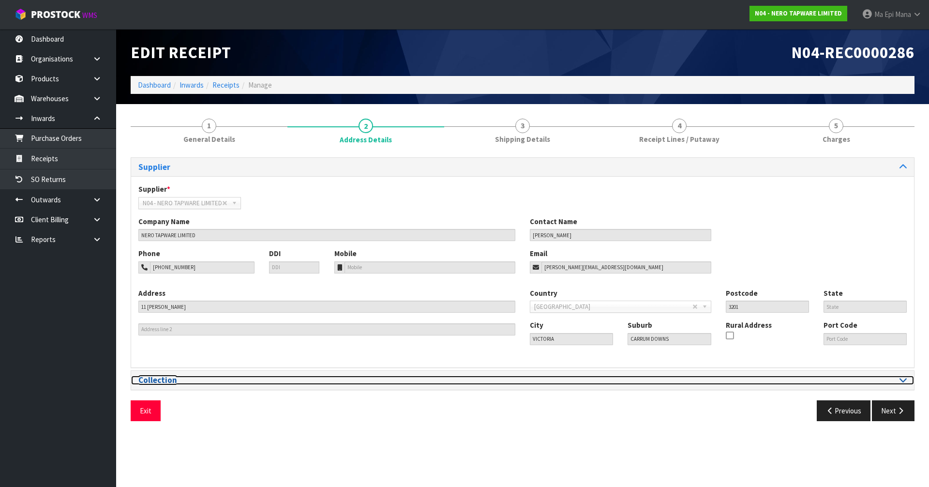
click at [214, 384] on h3 "Collection" at bounding box center [326, 380] width 377 height 9
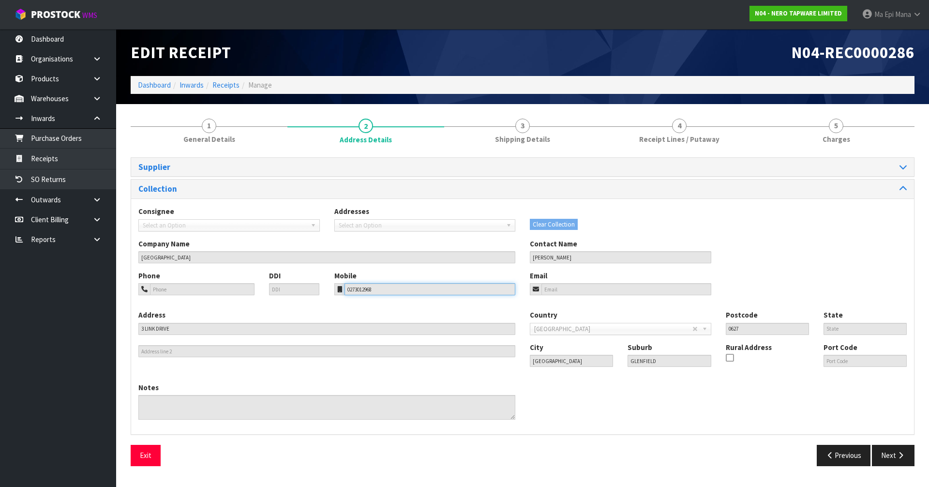
drag, startPoint x: 389, startPoint y: 293, endPoint x: 329, endPoint y: 291, distance: 60.5
click at [329, 291] on div "Mobile 0273012968" at bounding box center [425, 283] width 196 height 25
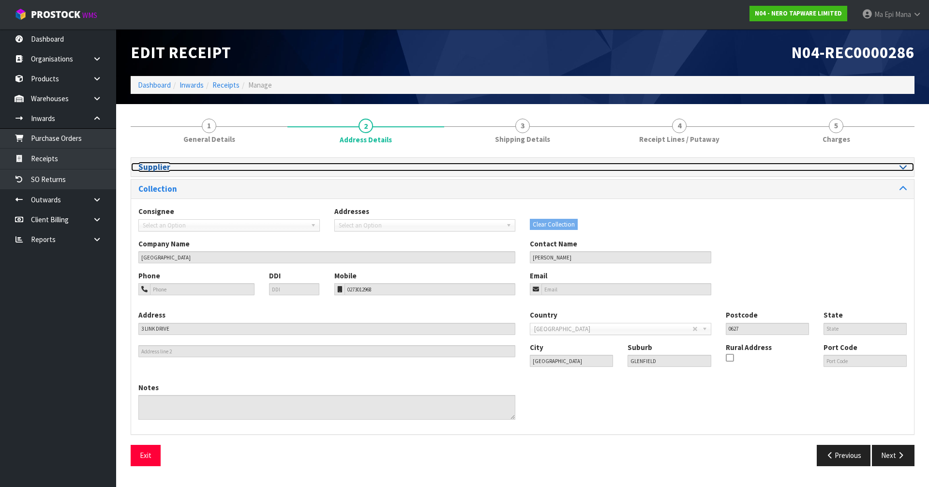
click at [607, 167] on div at bounding box center [718, 167] width 377 height 9
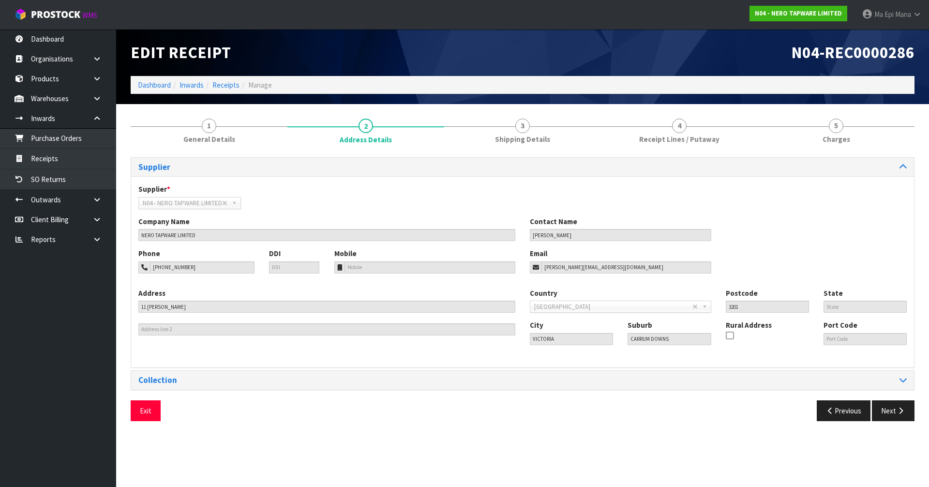
click at [246, 390] on div "Supplier Supplier * A00 - AGRIHEALTH NZ LTD A01 - [PERSON_NAME] PTY LTD A02 - A…" at bounding box center [523, 292] width 784 height 271
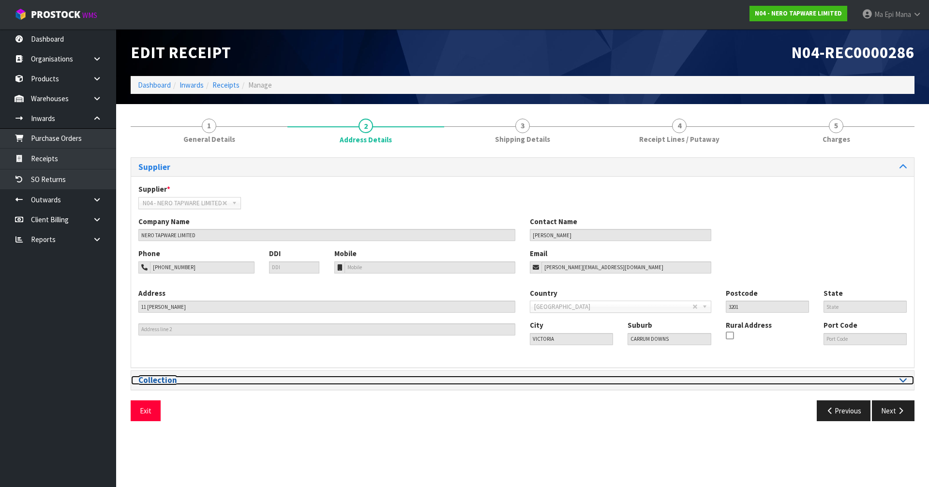
click at [250, 382] on h3 "Collection" at bounding box center [326, 380] width 377 height 9
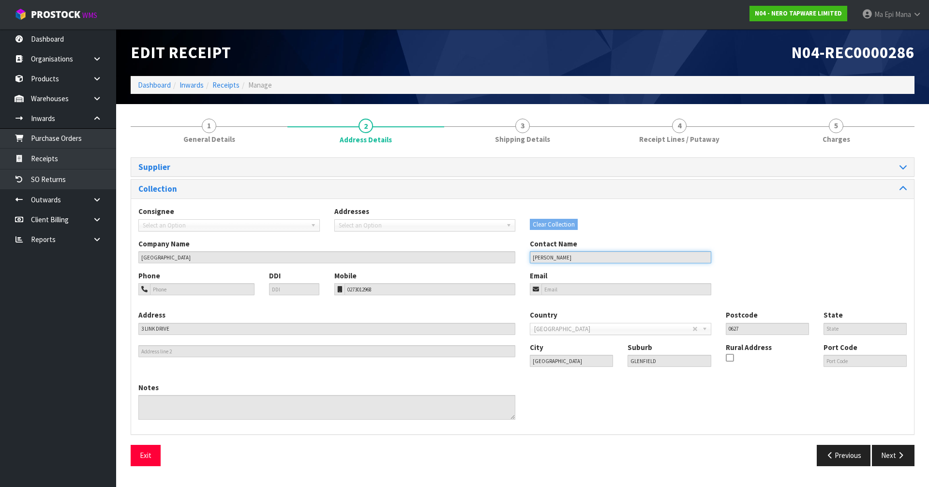
drag, startPoint x: 595, startPoint y: 253, endPoint x: 515, endPoint y: 260, distance: 80.2
click at [515, 260] on div "Company Name PLACEMAKERS WAIRAU PARK Contact Name LAMIA KERR" at bounding box center [522, 255] width 783 height 32
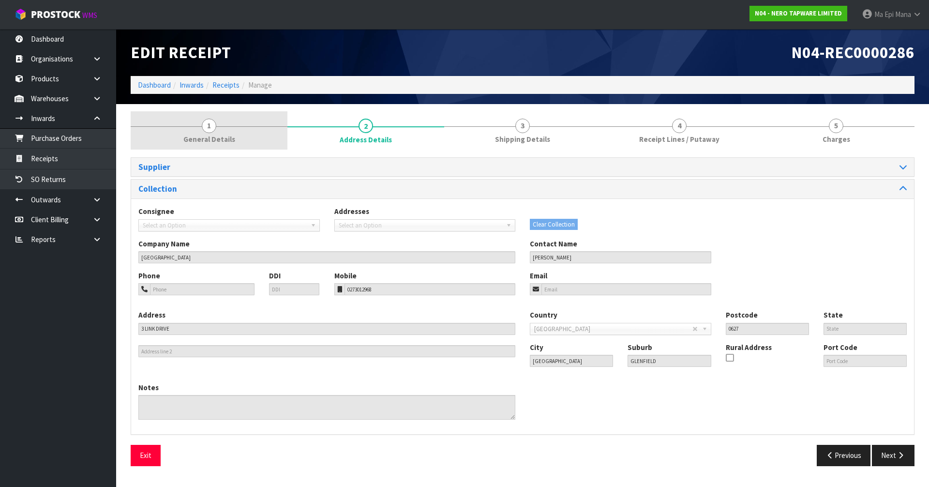
click at [208, 135] on span "General Details" at bounding box center [209, 139] width 52 height 10
